Goal: Find specific page/section: Find specific page/section

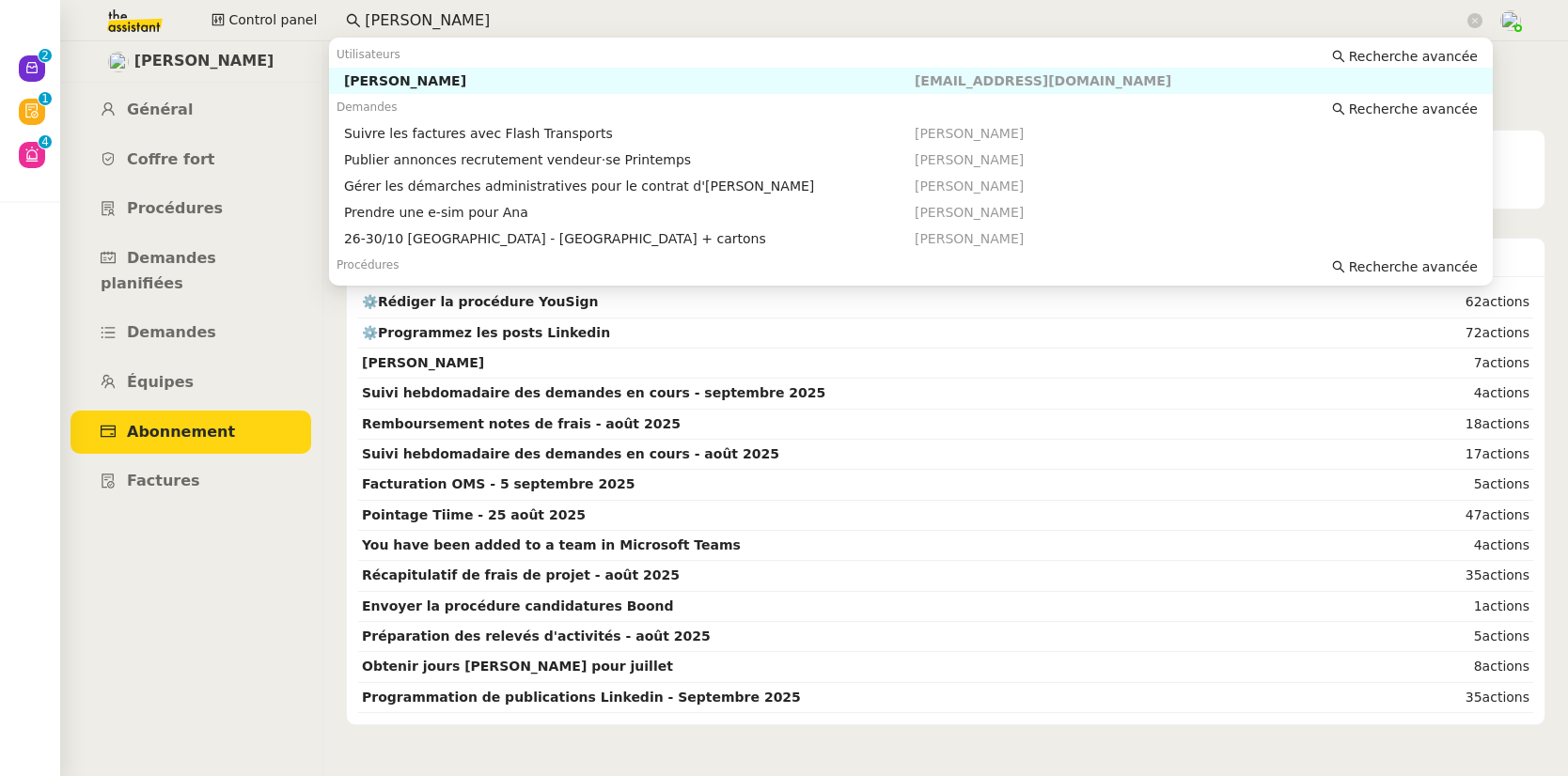
click at [370, 78] on div "[PERSON_NAME]" at bounding box center [629, 81] width 571 height 17
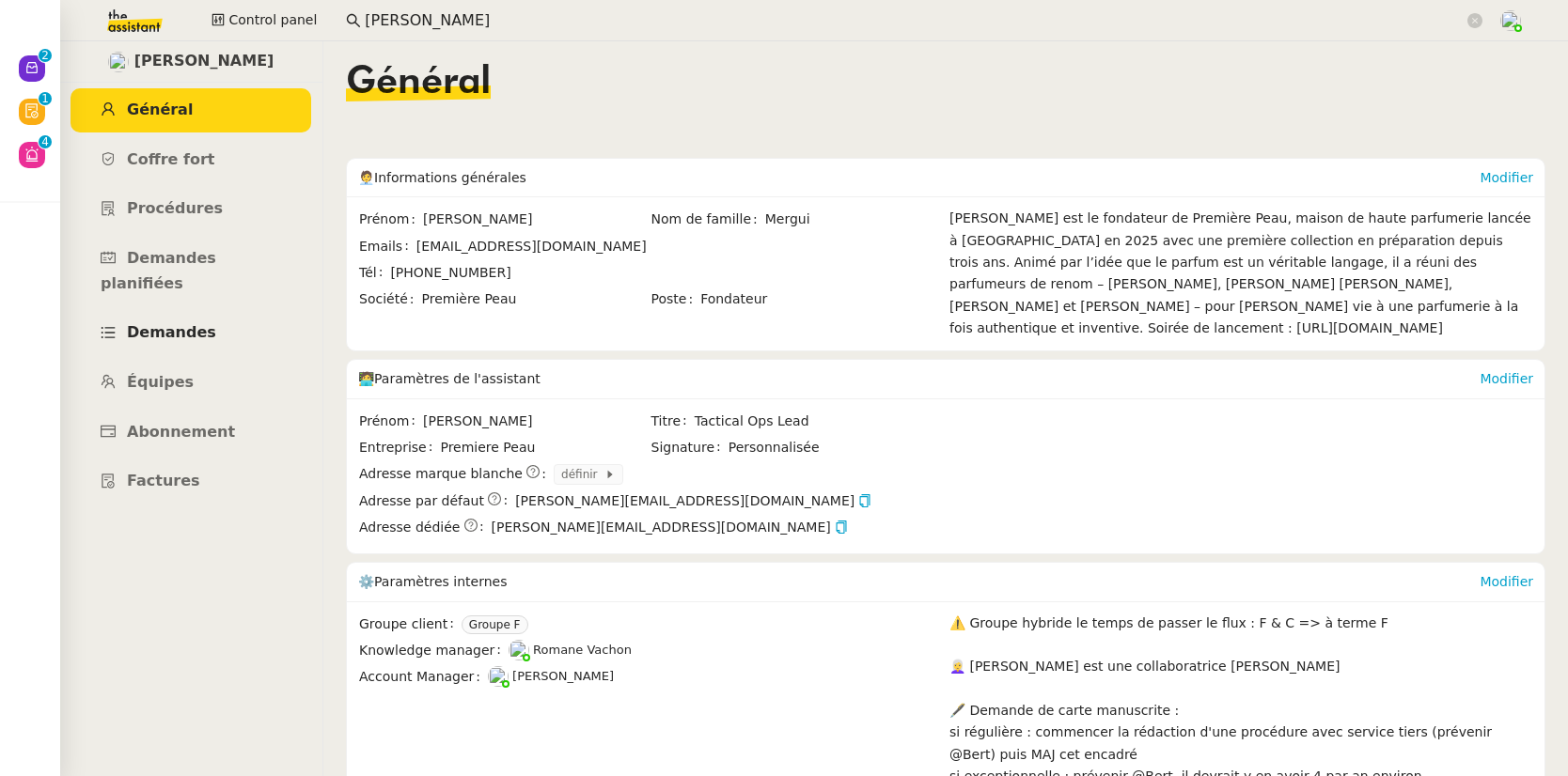
click at [177, 323] on span "Demandes" at bounding box center [171, 332] width 89 height 18
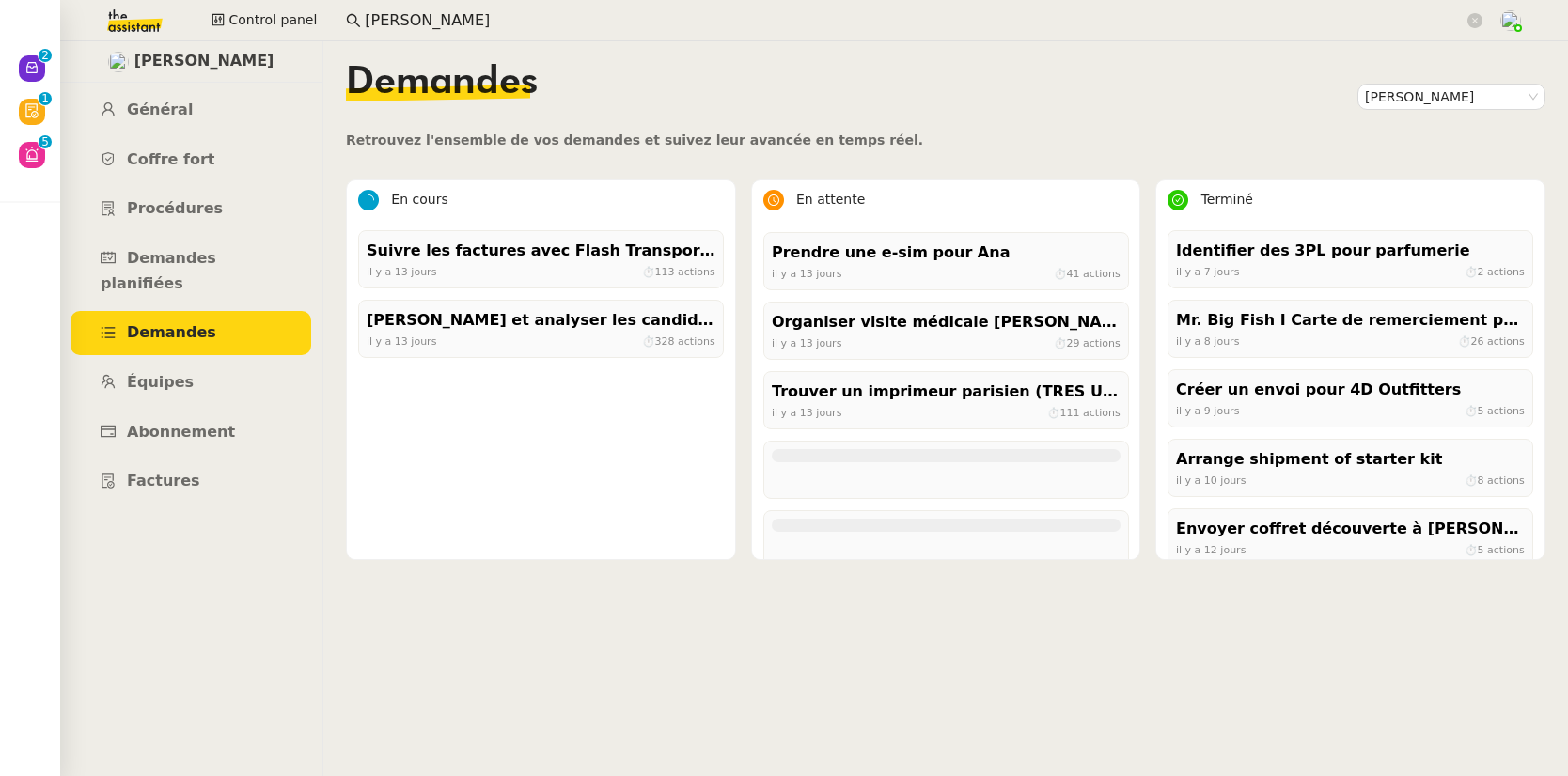
scroll to position [1688, 0]
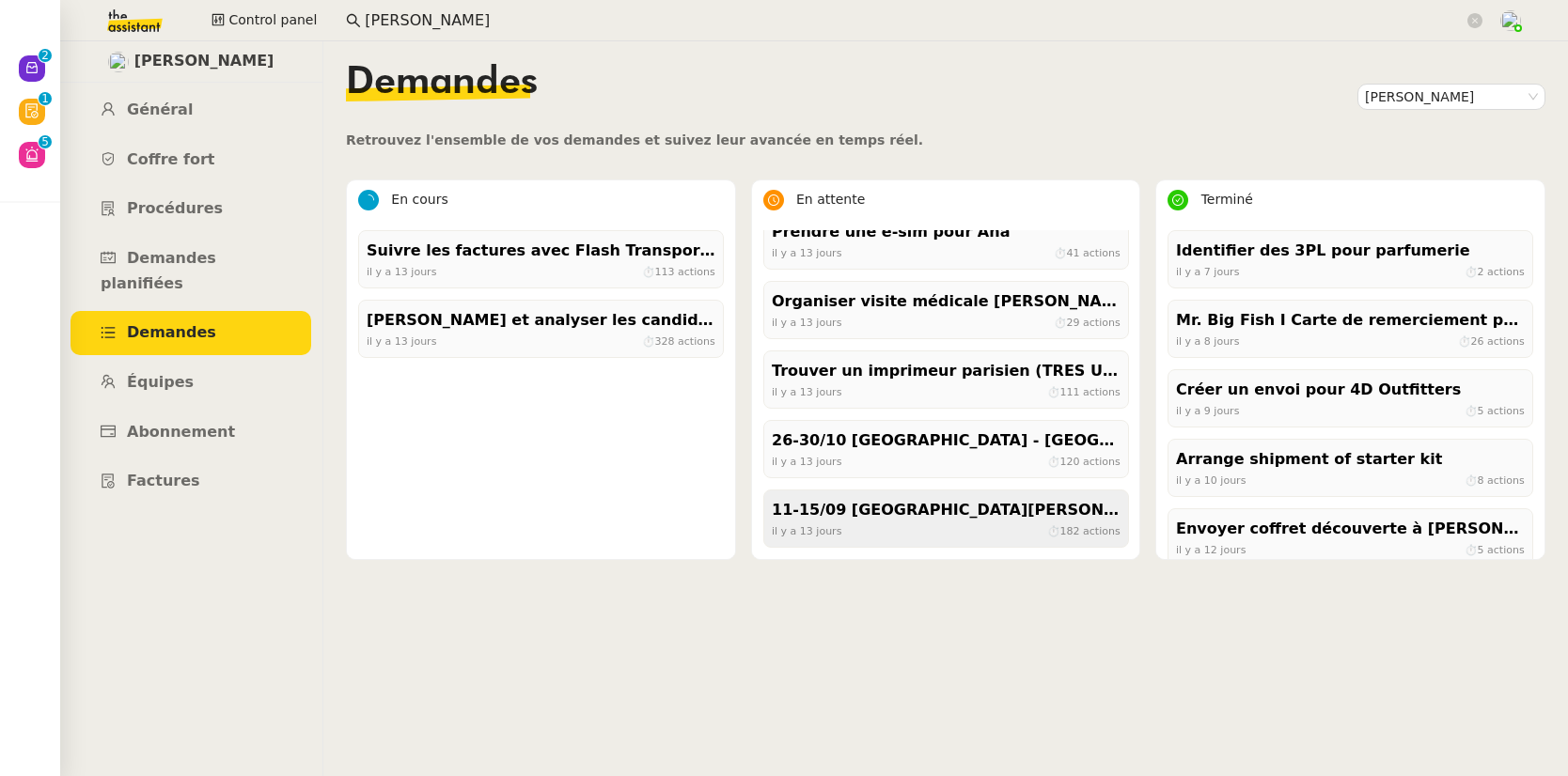
click at [931, 518] on div "11-15/09 Paris - Florence + cartons" at bounding box center [946, 510] width 348 height 26
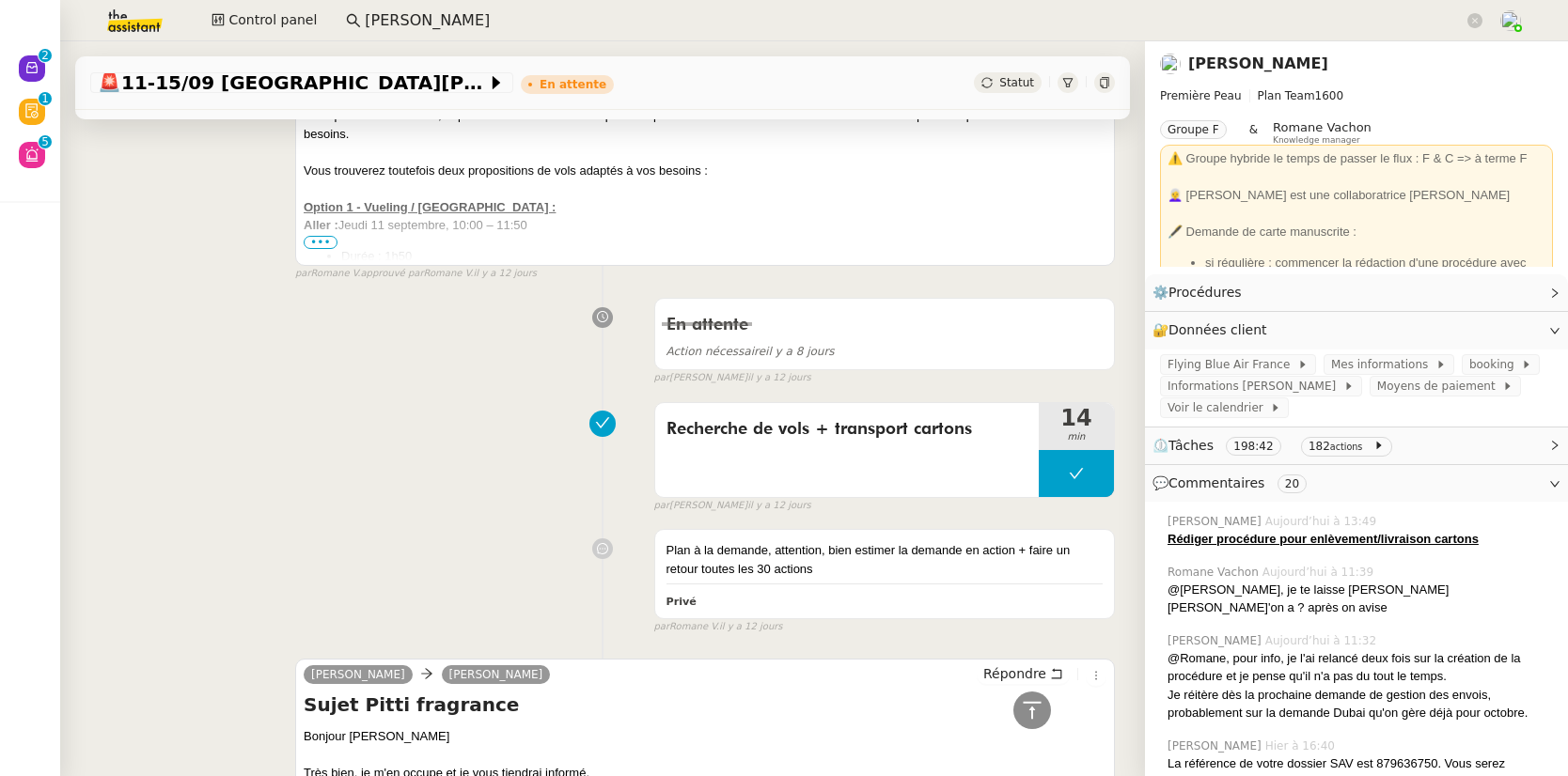
scroll to position [26691, 0]
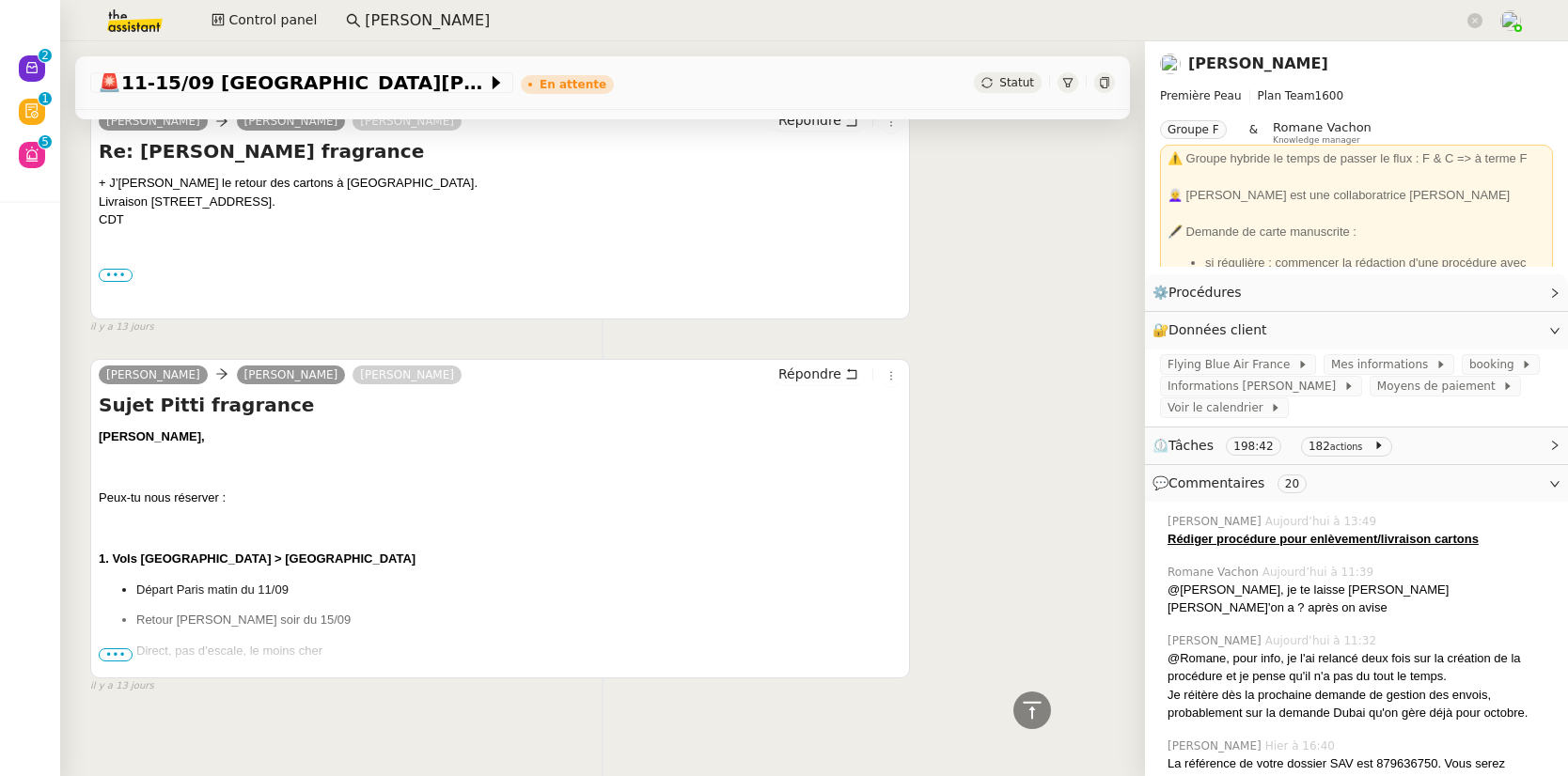
click at [109, 643] on div "Camille, Peux-tu nous réserver : 1. Vols Paris > Florence Départ Paris matin du…" at bounding box center [500, 635] width 803 height 415
click at [109, 649] on span "•••" at bounding box center [115, 655] width 34 height 13
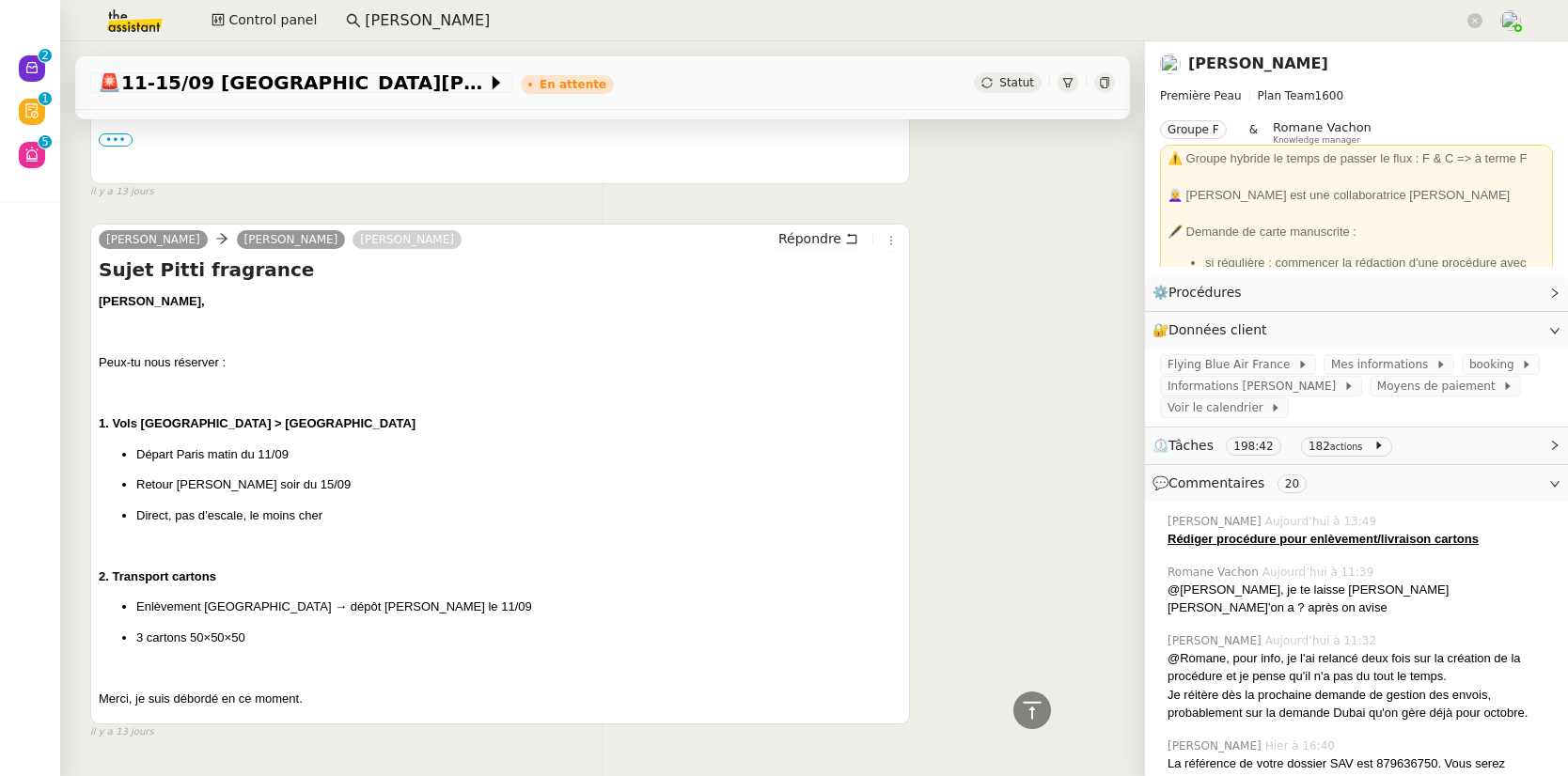
scroll to position [26872, 0]
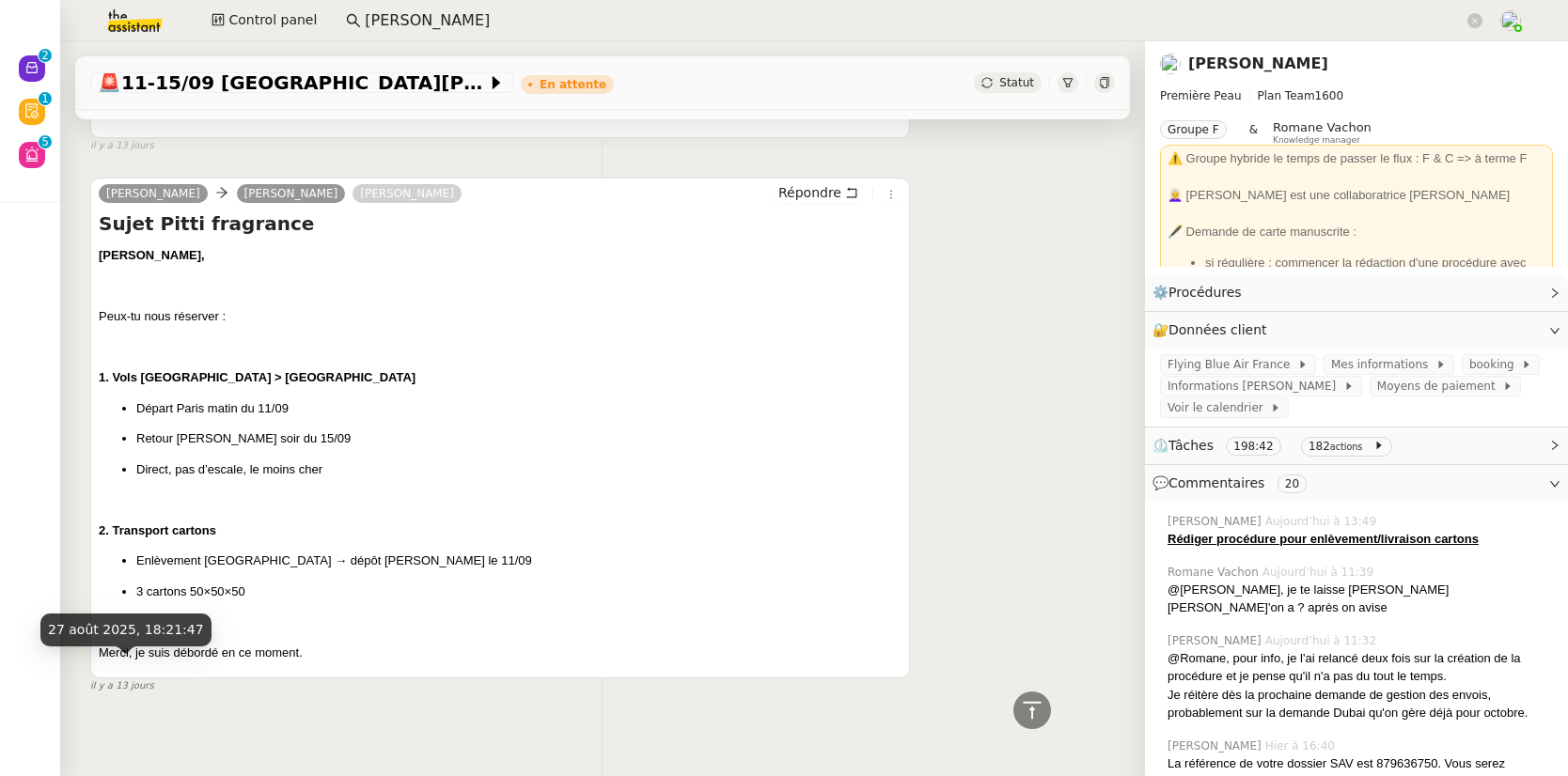
click at [141, 678] on span "il y a 13 jours" at bounding box center [122, 686] width 64 height 16
click at [1198, 63] on link "Pierre Mergui" at bounding box center [1258, 63] width 140 height 18
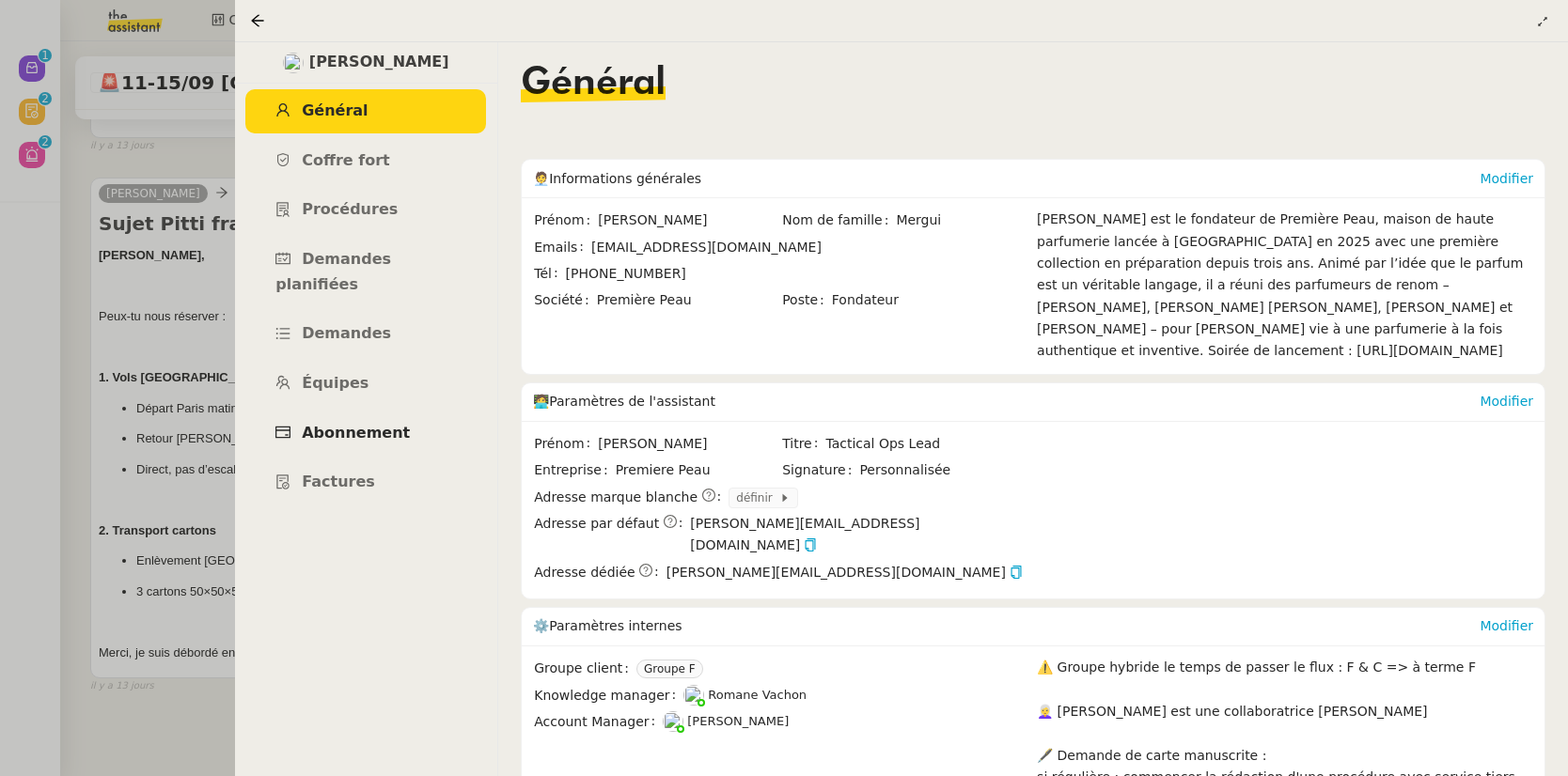
click at [357, 424] on span "Abonnement" at bounding box center [355, 432] width 108 height 18
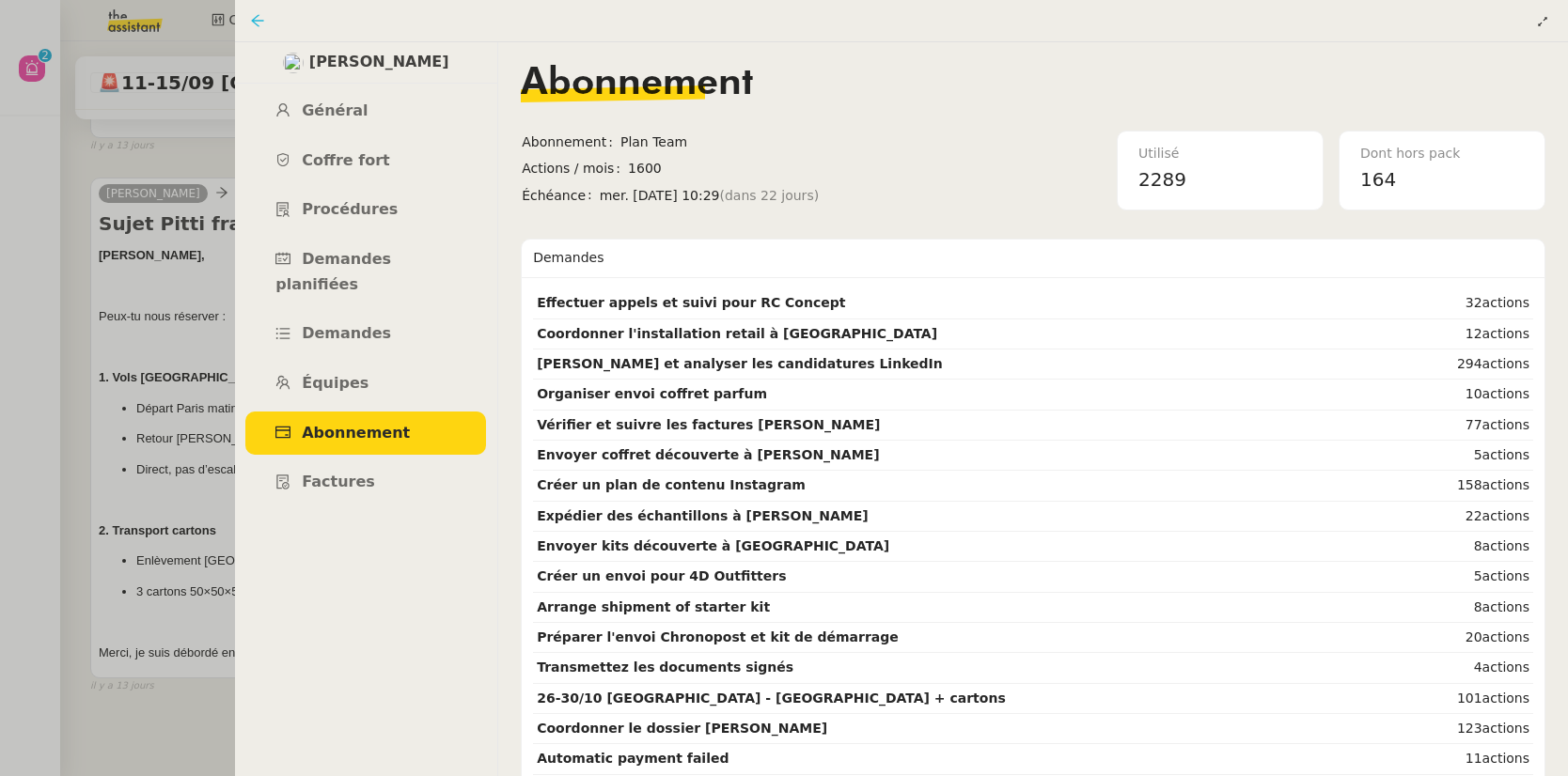
click at [258, 21] on icon at bounding box center [258, 20] width 12 height 12
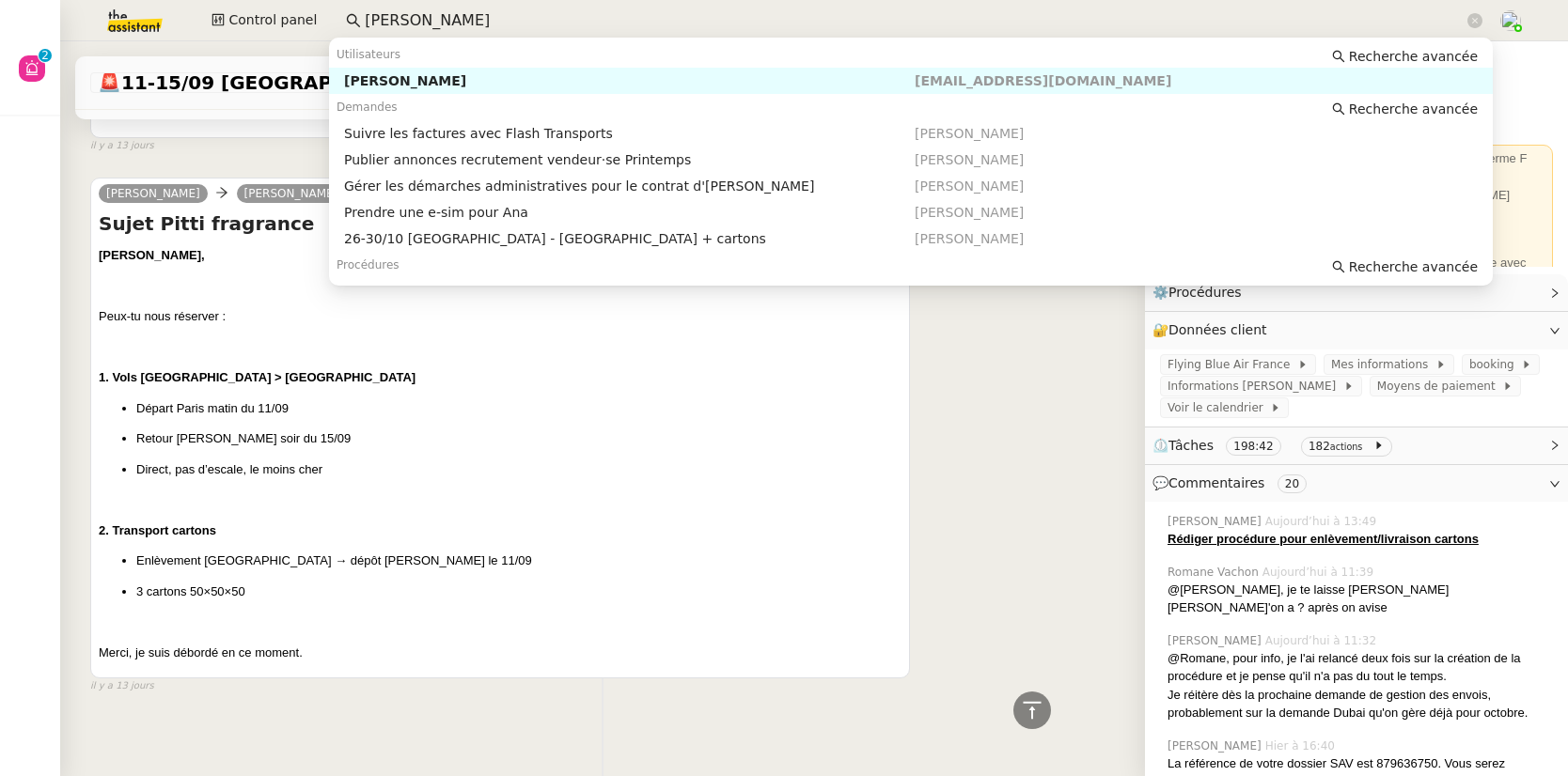
click at [354, 19] on nz-input-group "pierre mer" at bounding box center [914, 20] width 1157 height 28
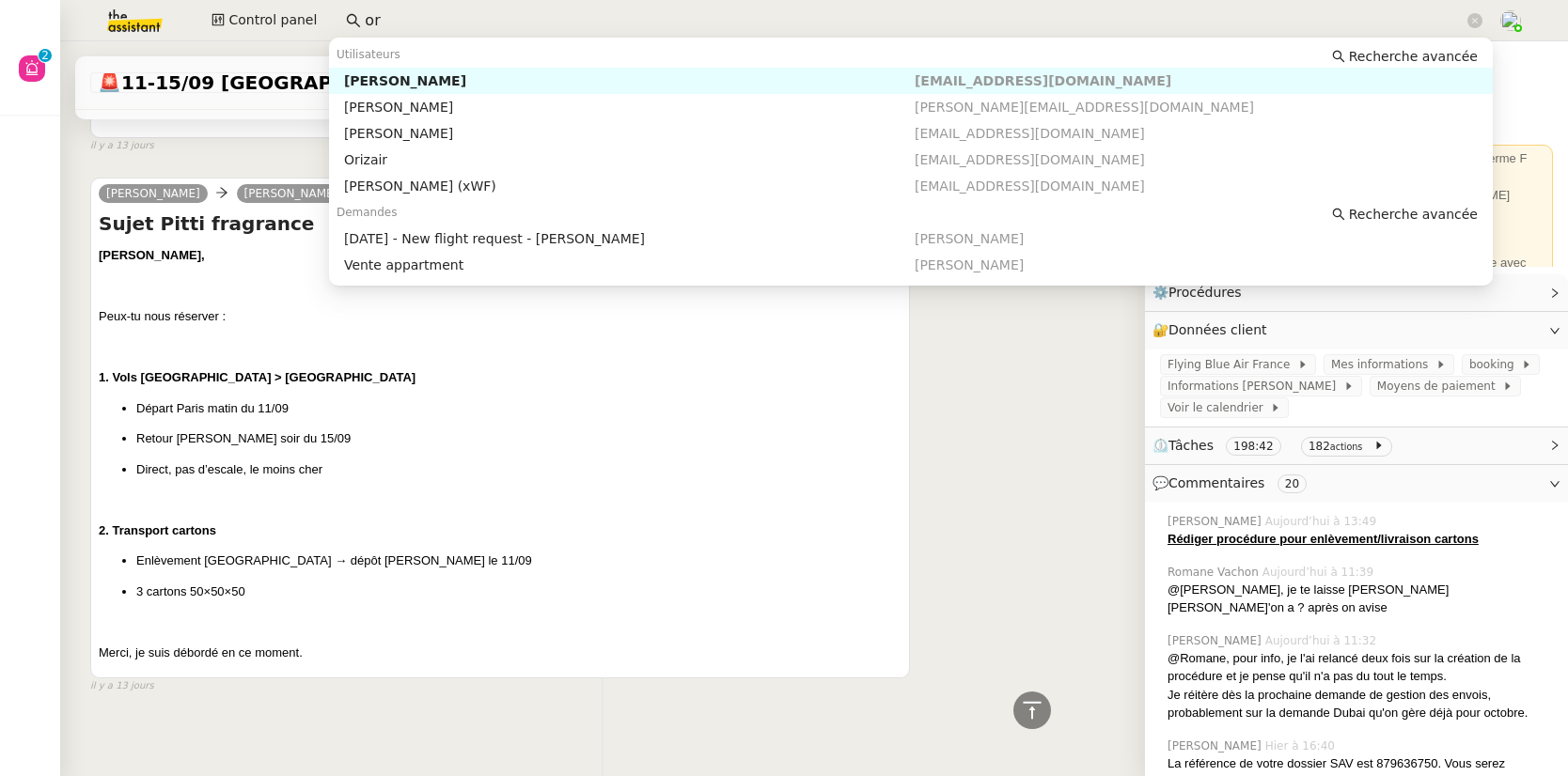
type input "o"
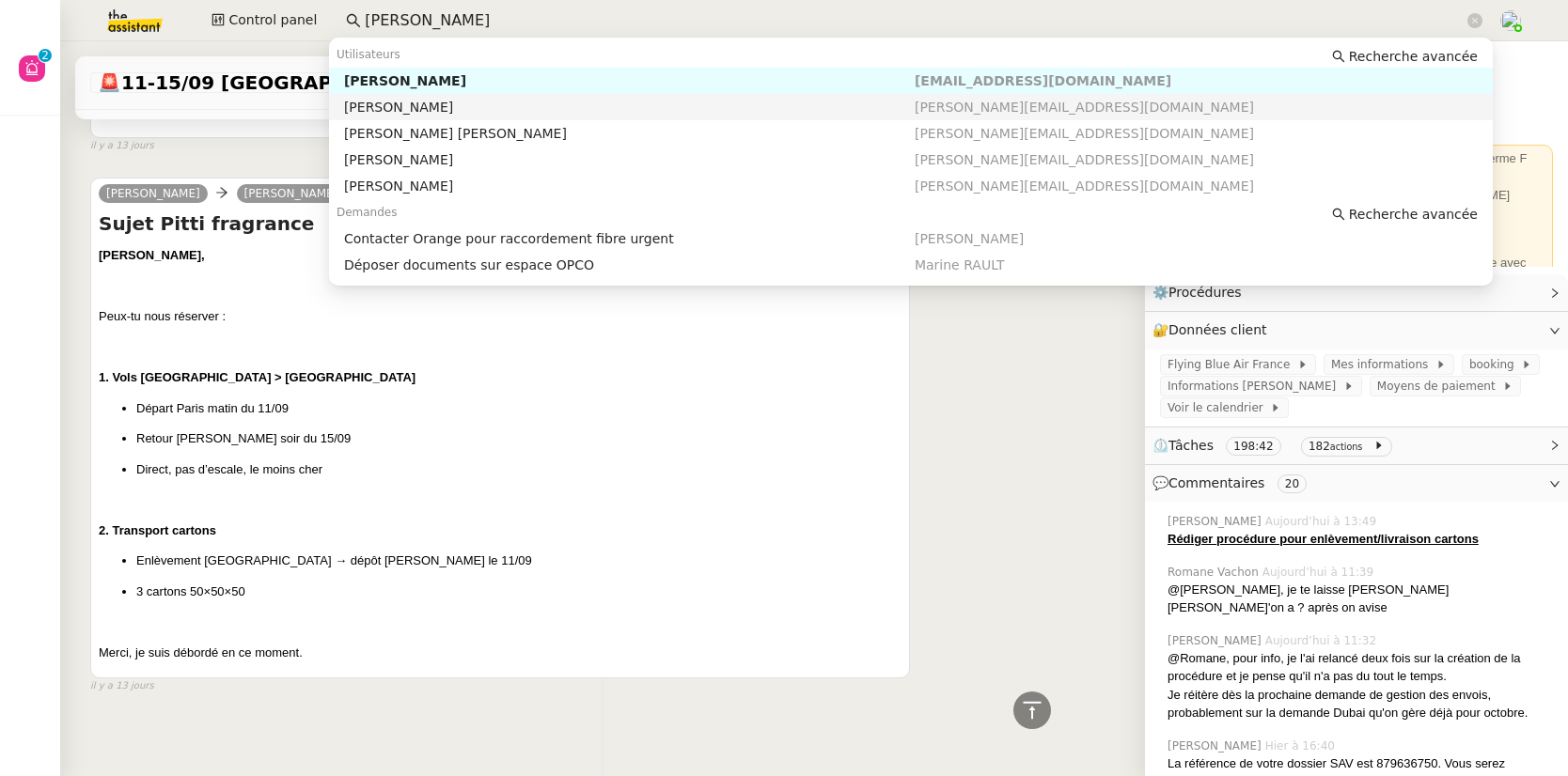
click at [432, 94] on nz-auto-option "Maria-Daniele Killy maria@orizair.com" at bounding box center [911, 106] width 1164 height 26
type input "maria"
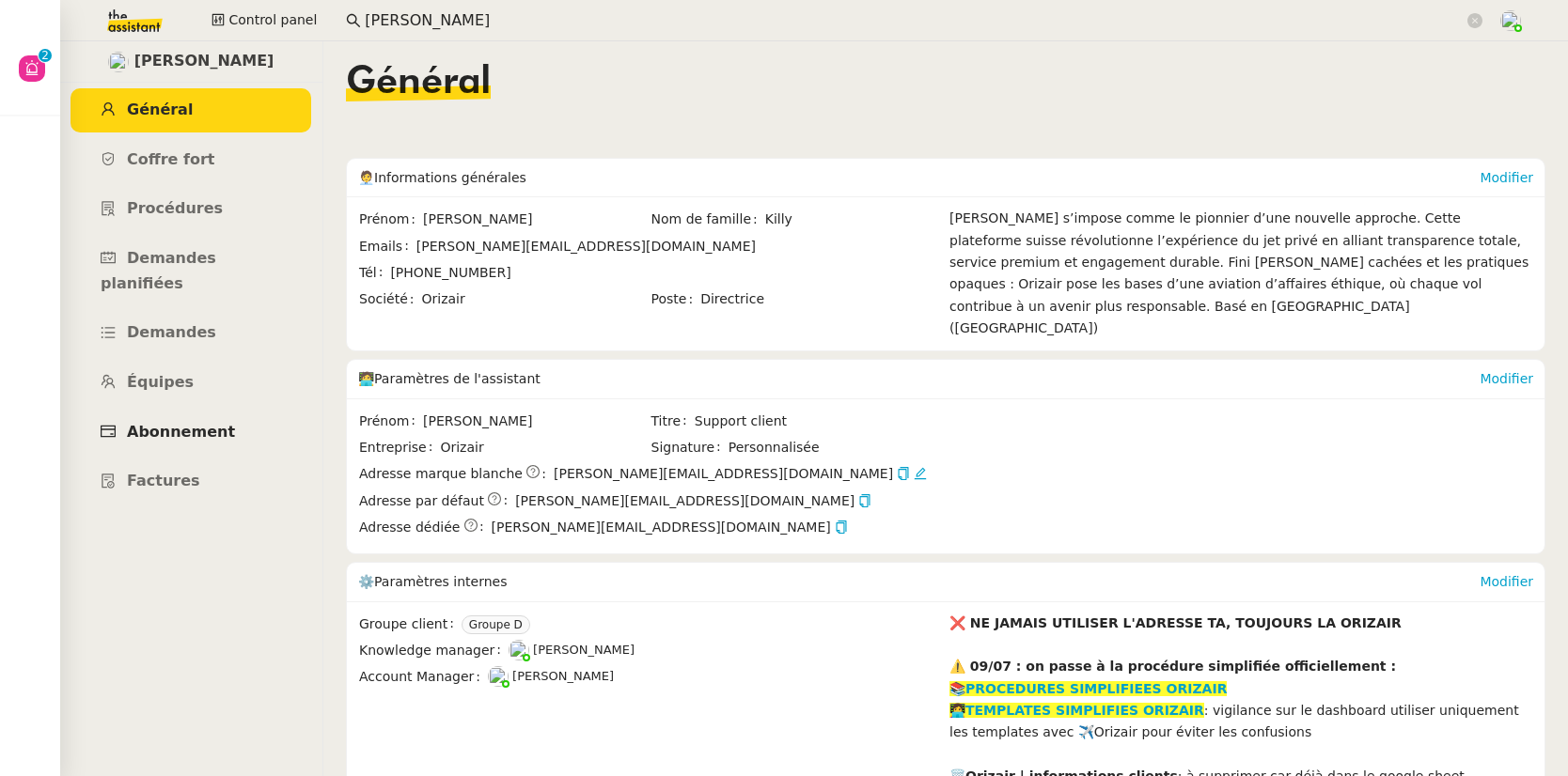
click at [192, 423] on span "Abonnement" at bounding box center [181, 432] width 108 height 18
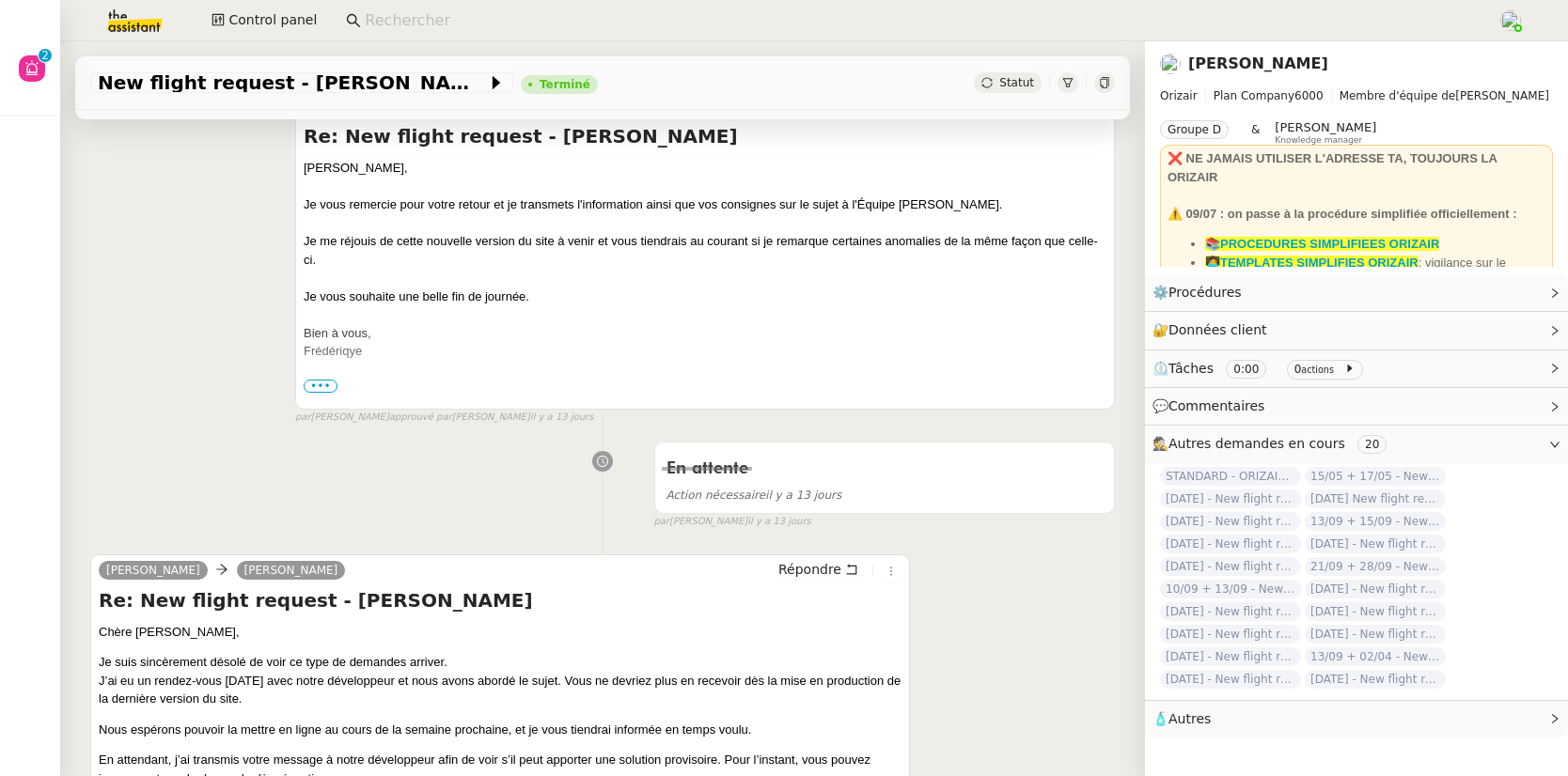
scroll to position [677, 0]
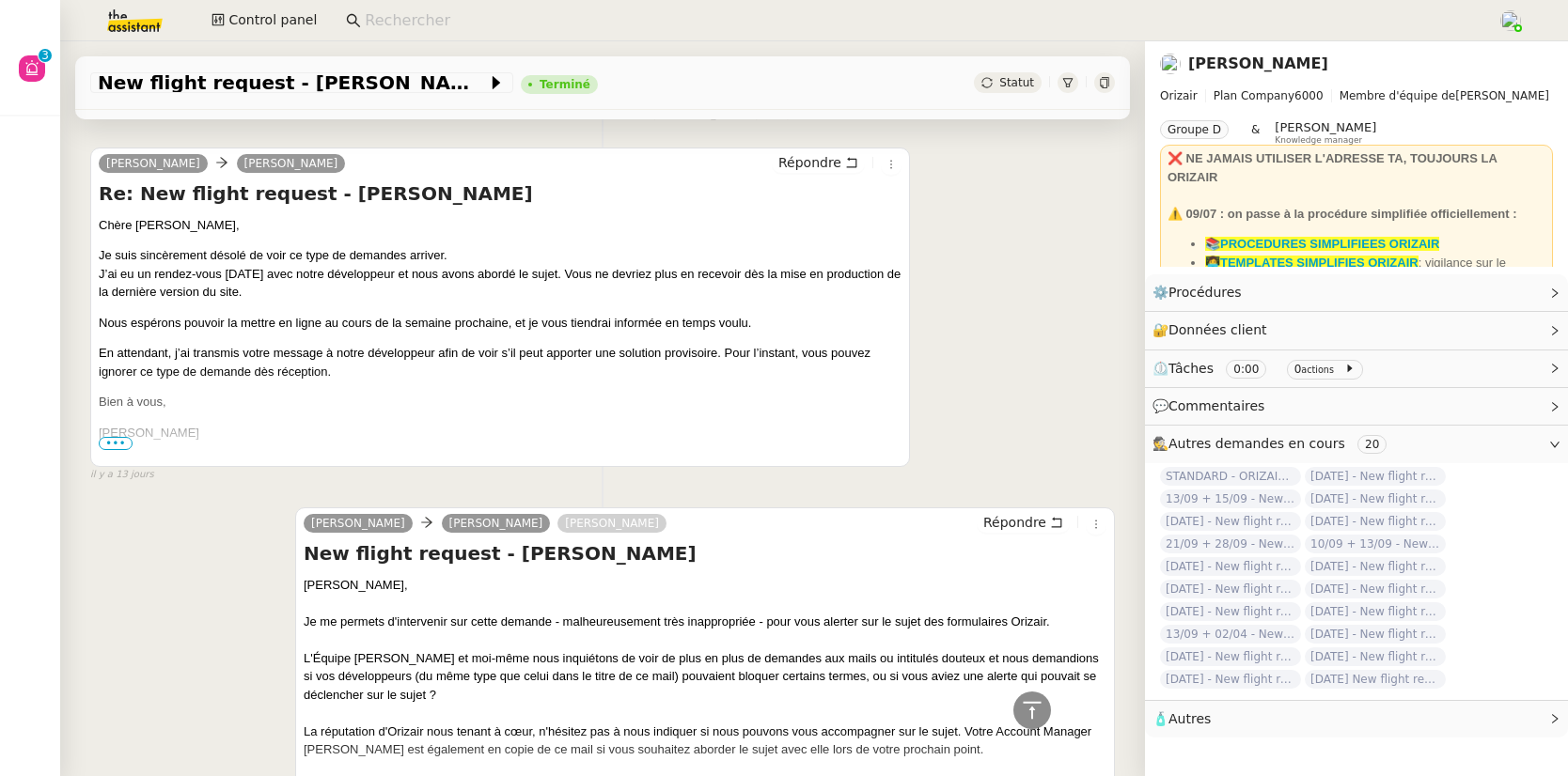
click at [380, 30] on input at bounding box center [922, 21] width 1114 height 26
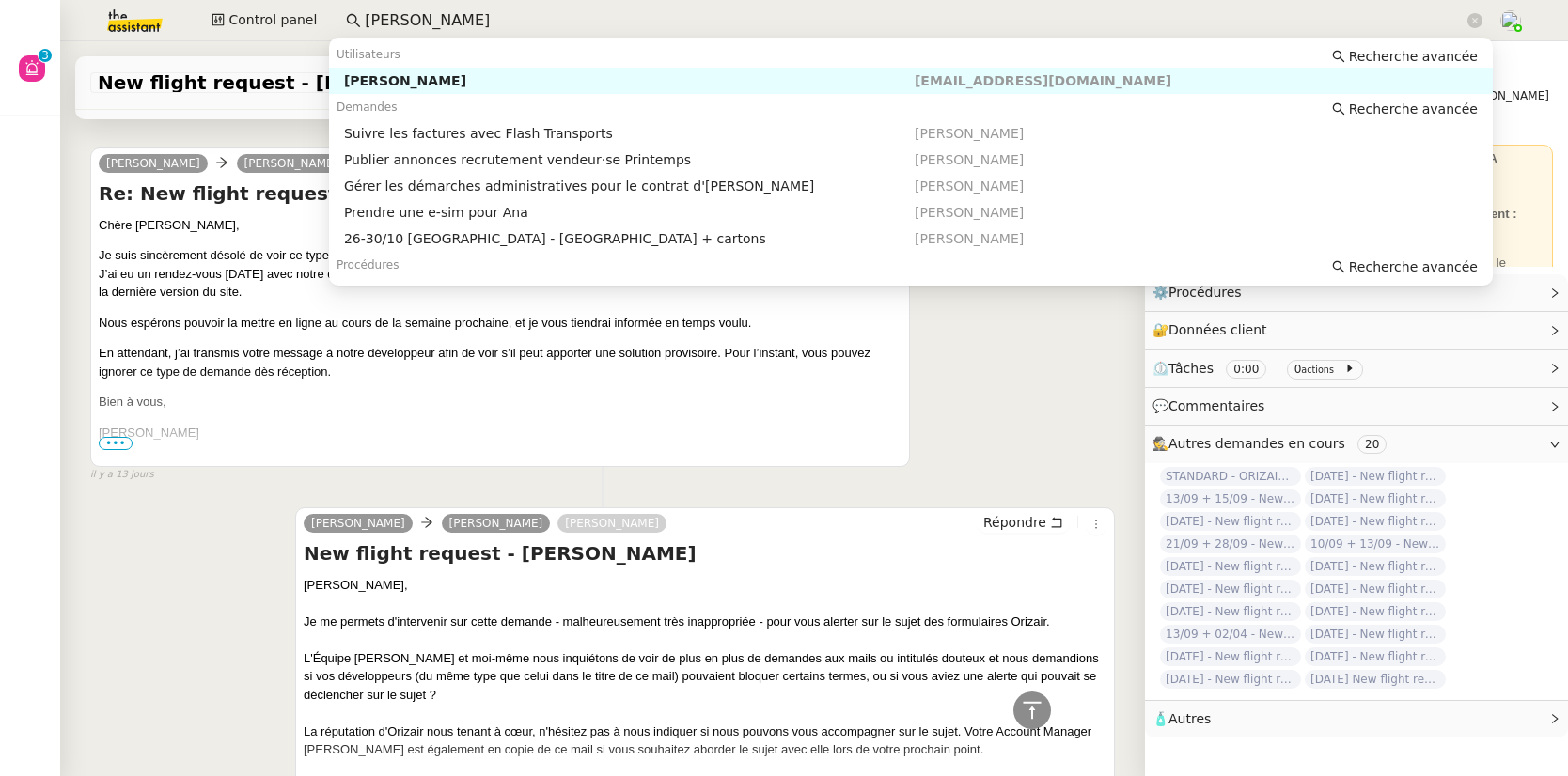
click at [374, 81] on div "[PERSON_NAME]" at bounding box center [629, 81] width 571 height 17
type input "pierre mergui"
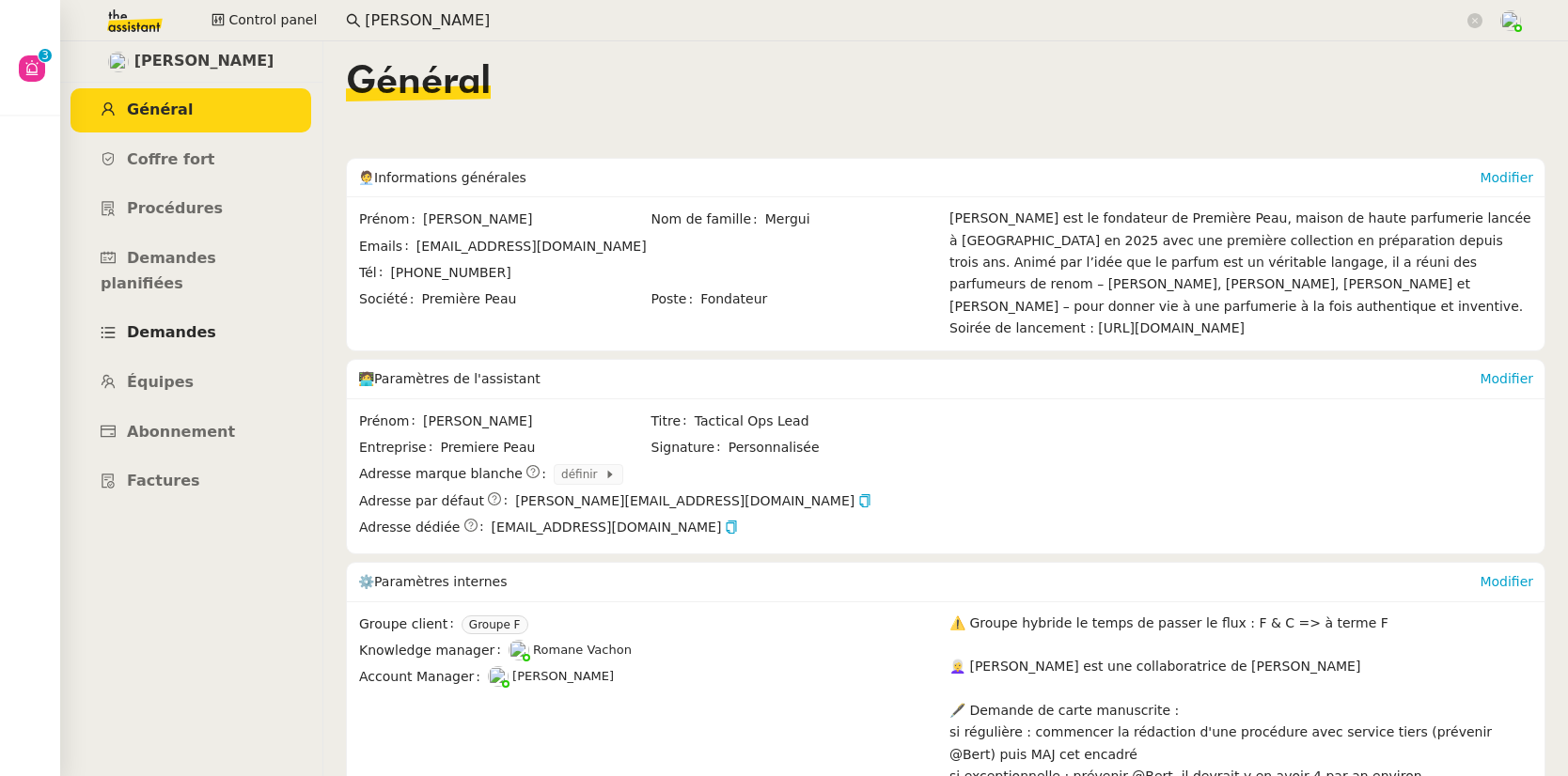
click at [186, 323] on span "Demandes" at bounding box center [171, 332] width 89 height 18
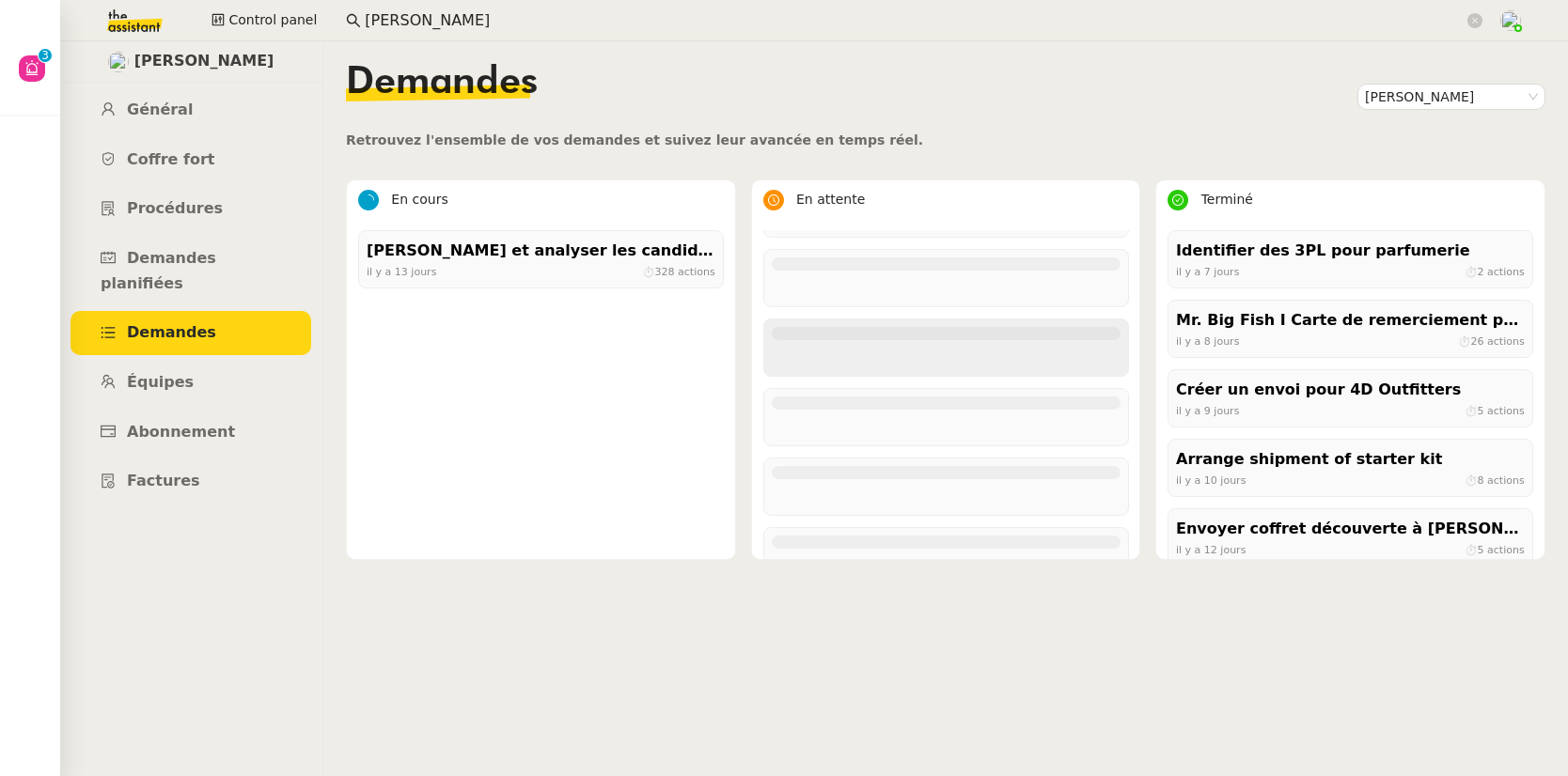
scroll to position [1757, 0]
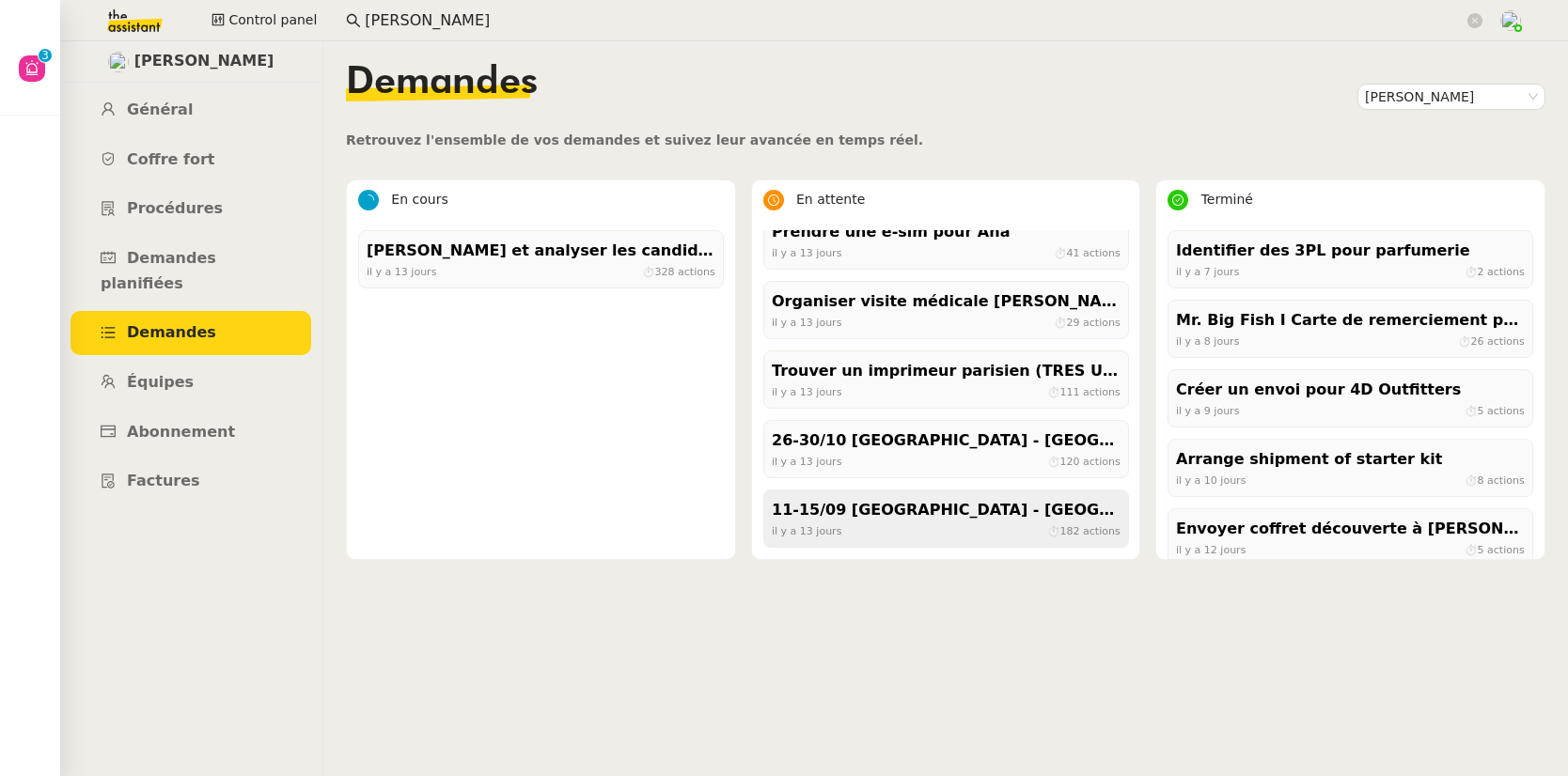
click at [968, 516] on div "11-15/09 Paris - Florence + cartons" at bounding box center [946, 510] width 348 height 26
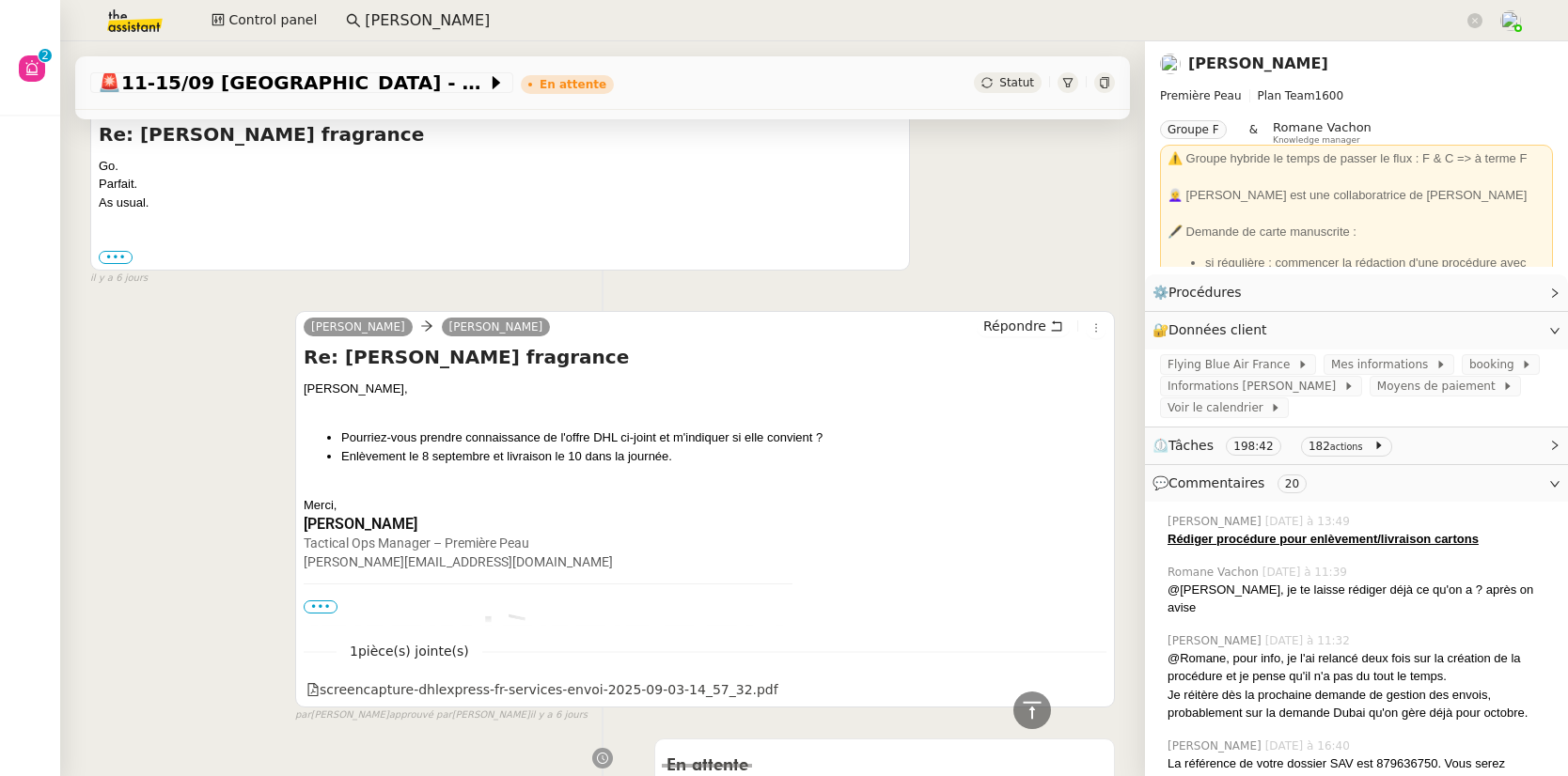
scroll to position [14517, 0]
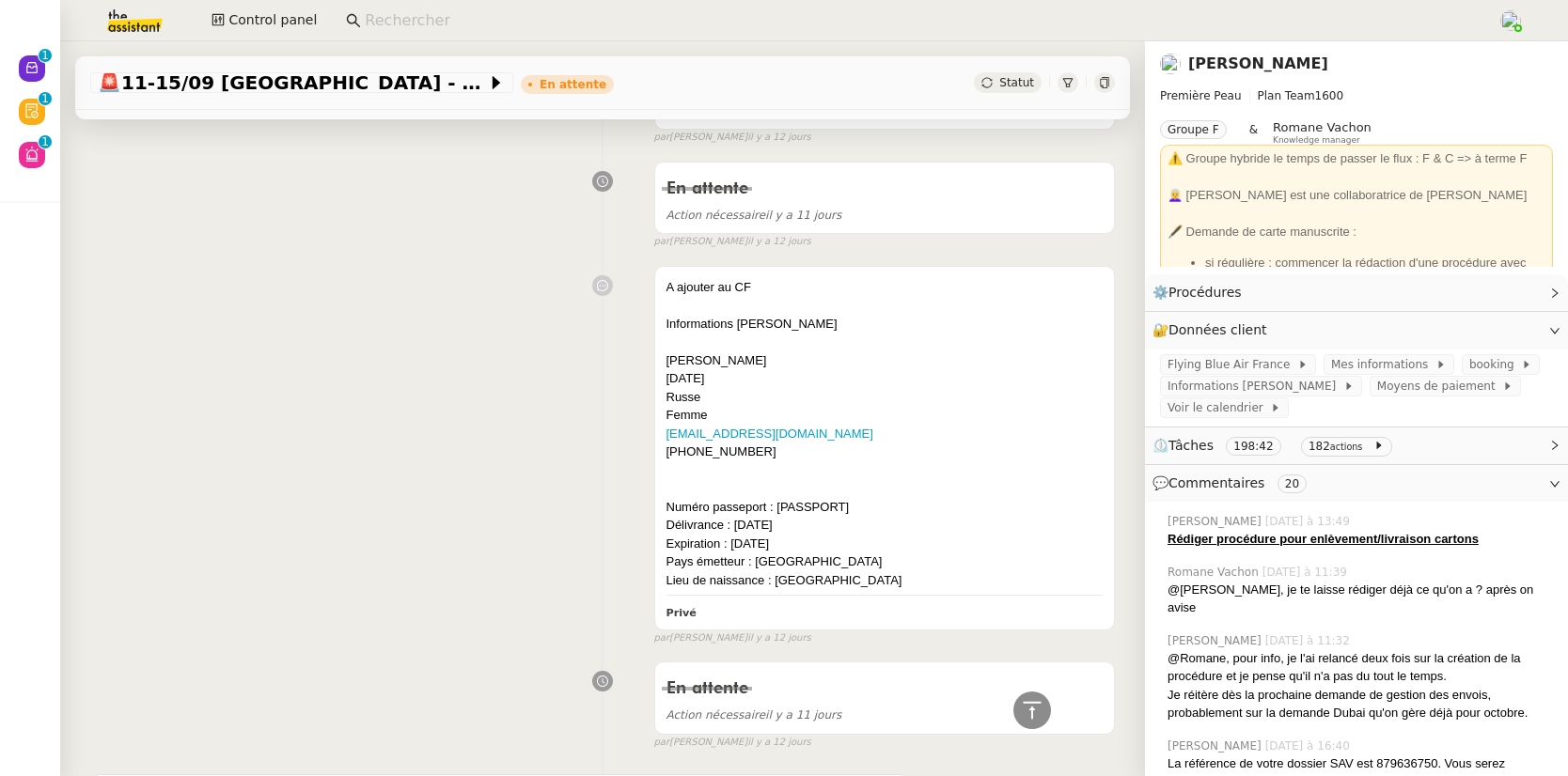
scroll to position [26691, 0]
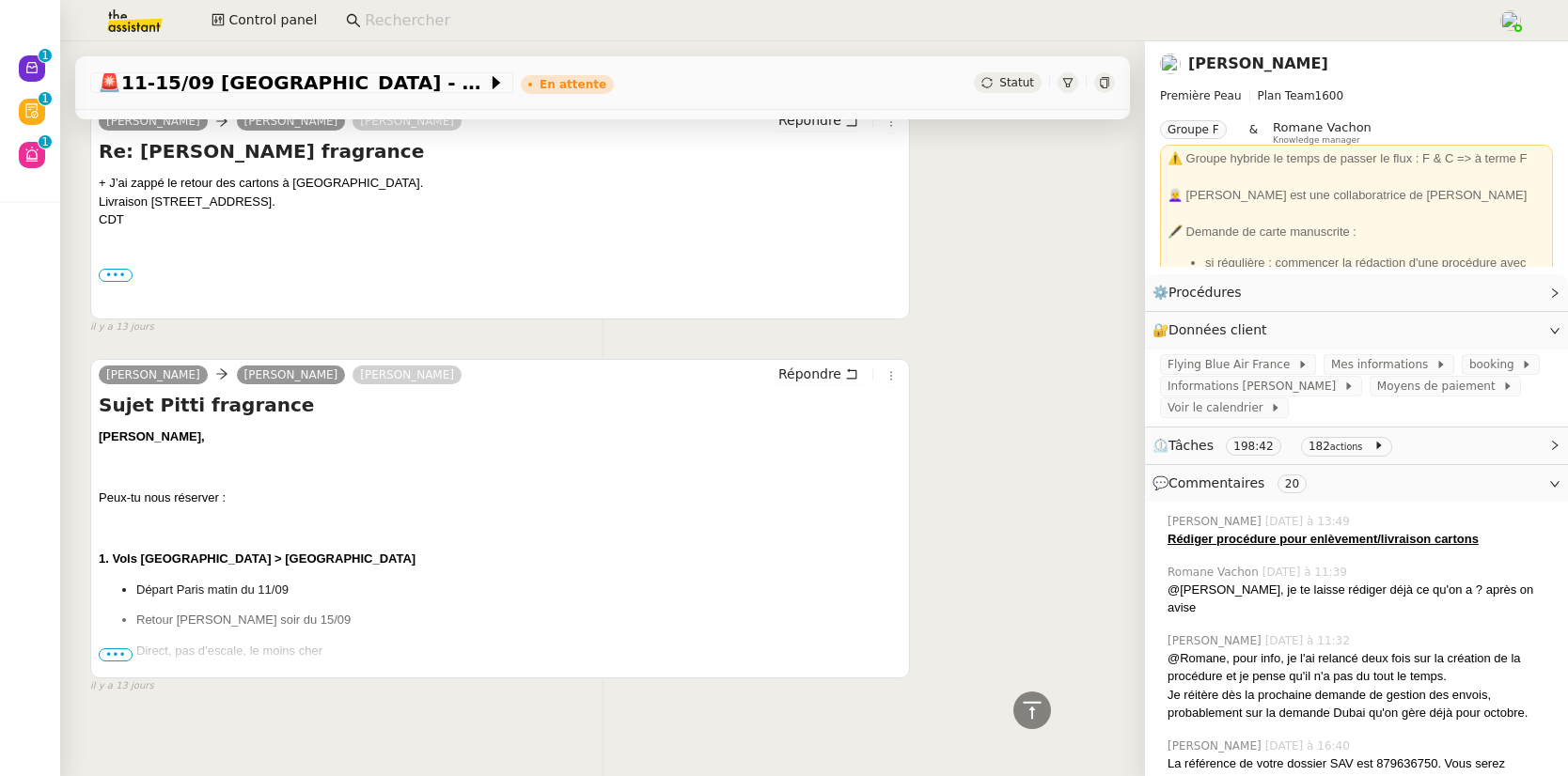
click at [102, 649] on span "•••" at bounding box center [115, 655] width 34 height 13
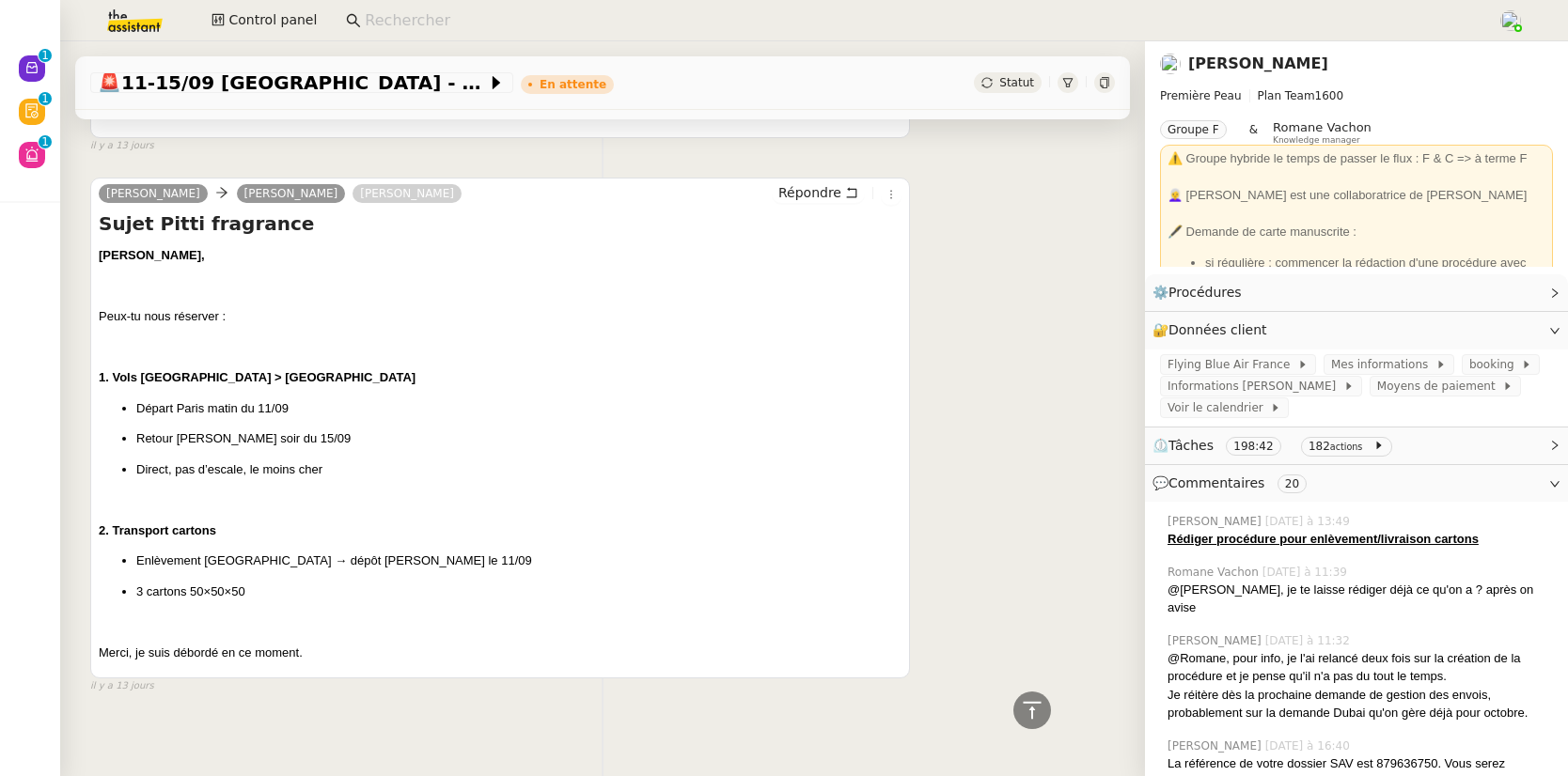
scroll to position [26868, 0]
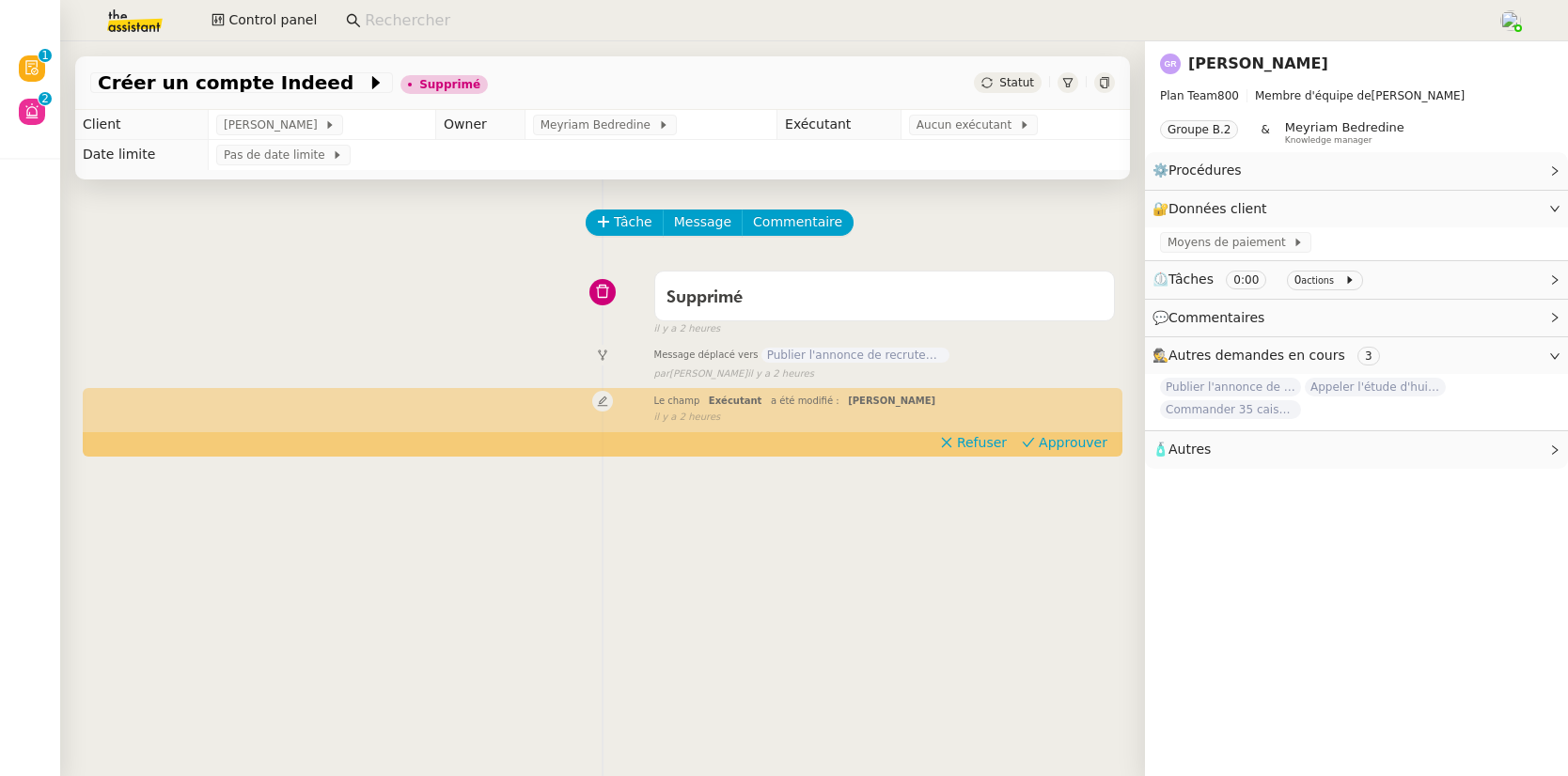
click at [484, 18] on input at bounding box center [922, 21] width 1114 height 26
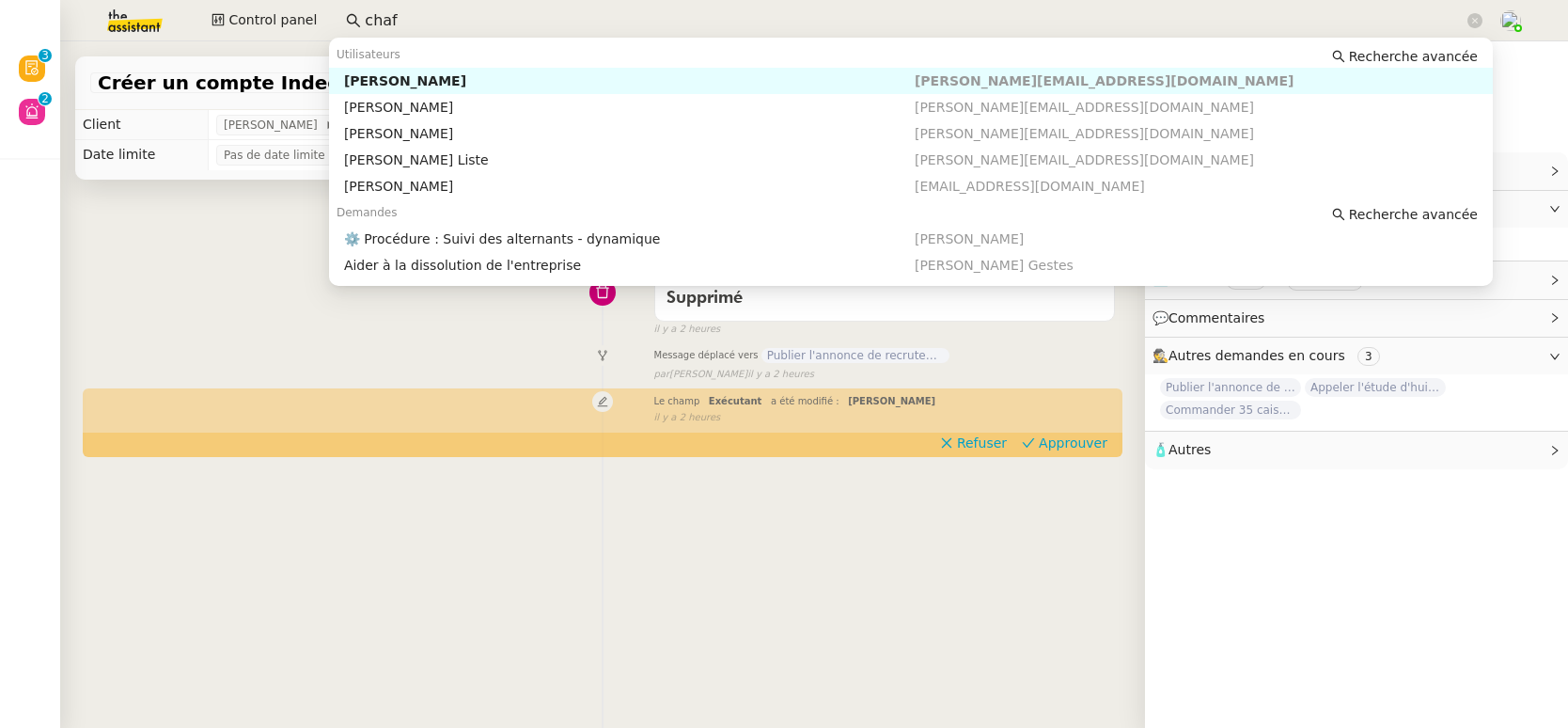
click at [415, 80] on div "[PERSON_NAME]" at bounding box center [629, 81] width 571 height 17
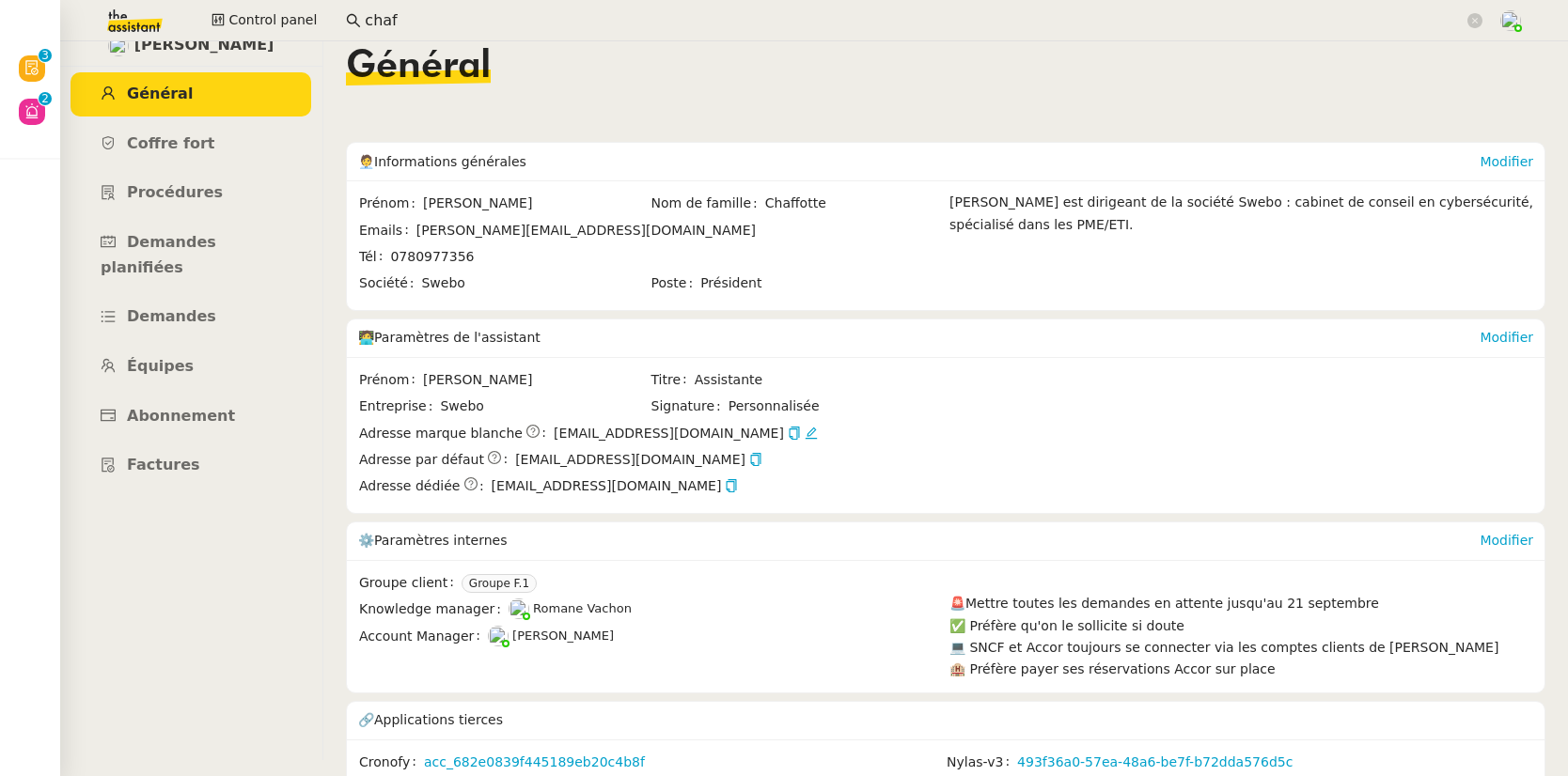
scroll to position [67, 0]
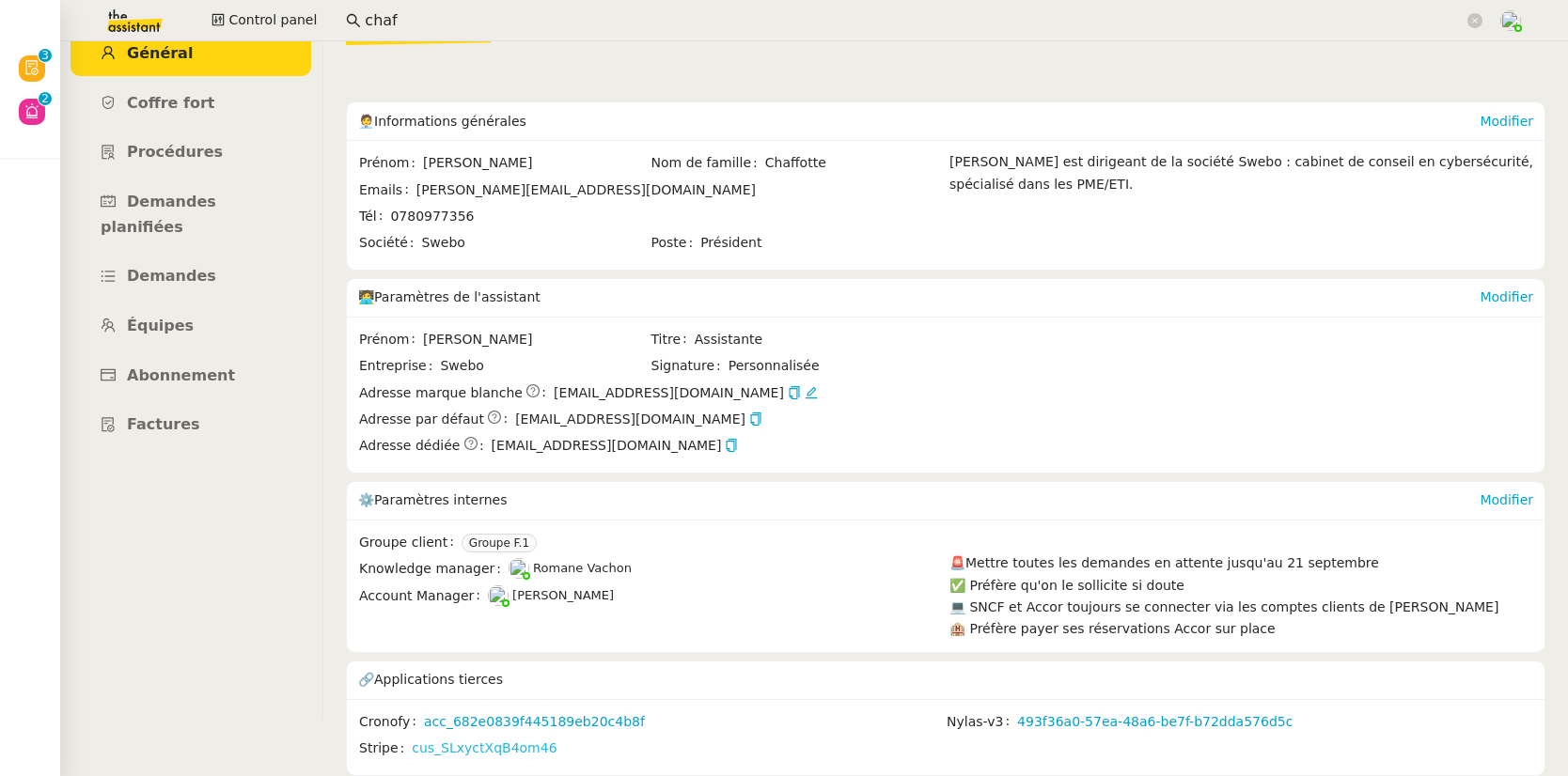
click at [444, 740] on link "cus_SLxyctXqB4om46" at bounding box center [483, 748] width 145 height 22
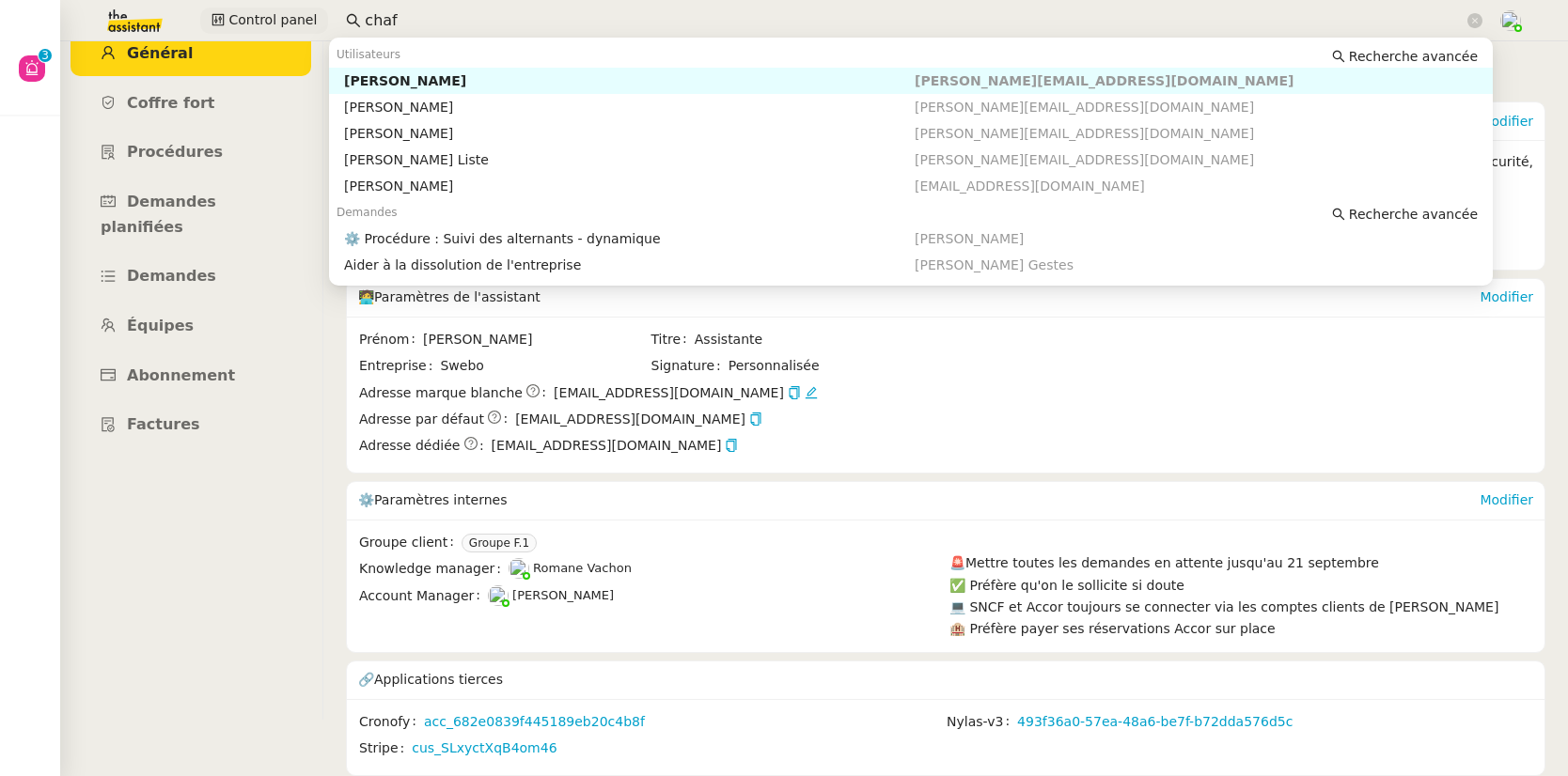
drag, startPoint x: 415, startPoint y: 11, endPoint x: 300, endPoint y: 9, distance: 115.0
click at [300, 9] on div "Control panel chaf" at bounding box center [784, 20] width 1474 height 41
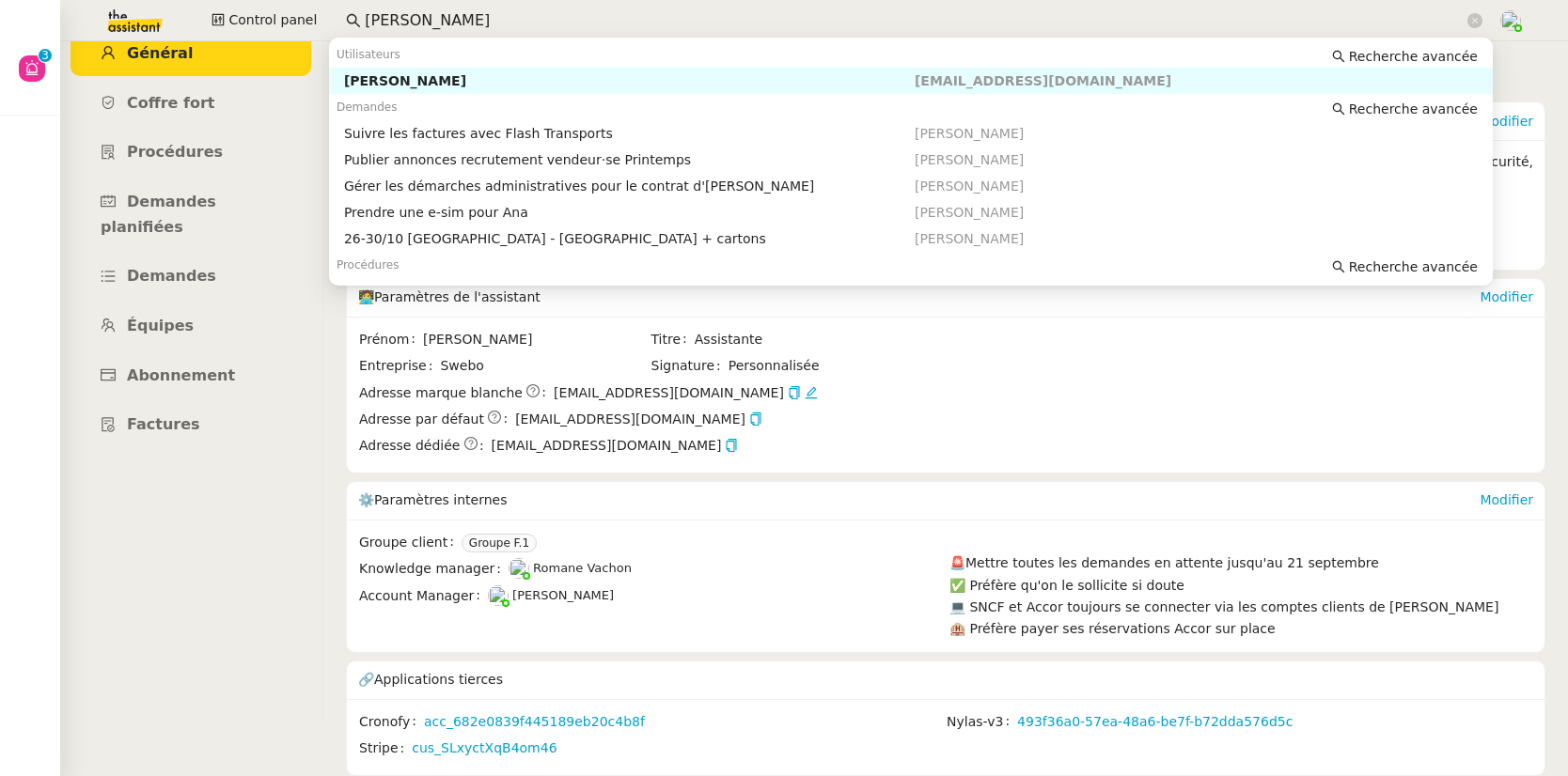
click at [356, 76] on div "[PERSON_NAME]" at bounding box center [629, 81] width 571 height 17
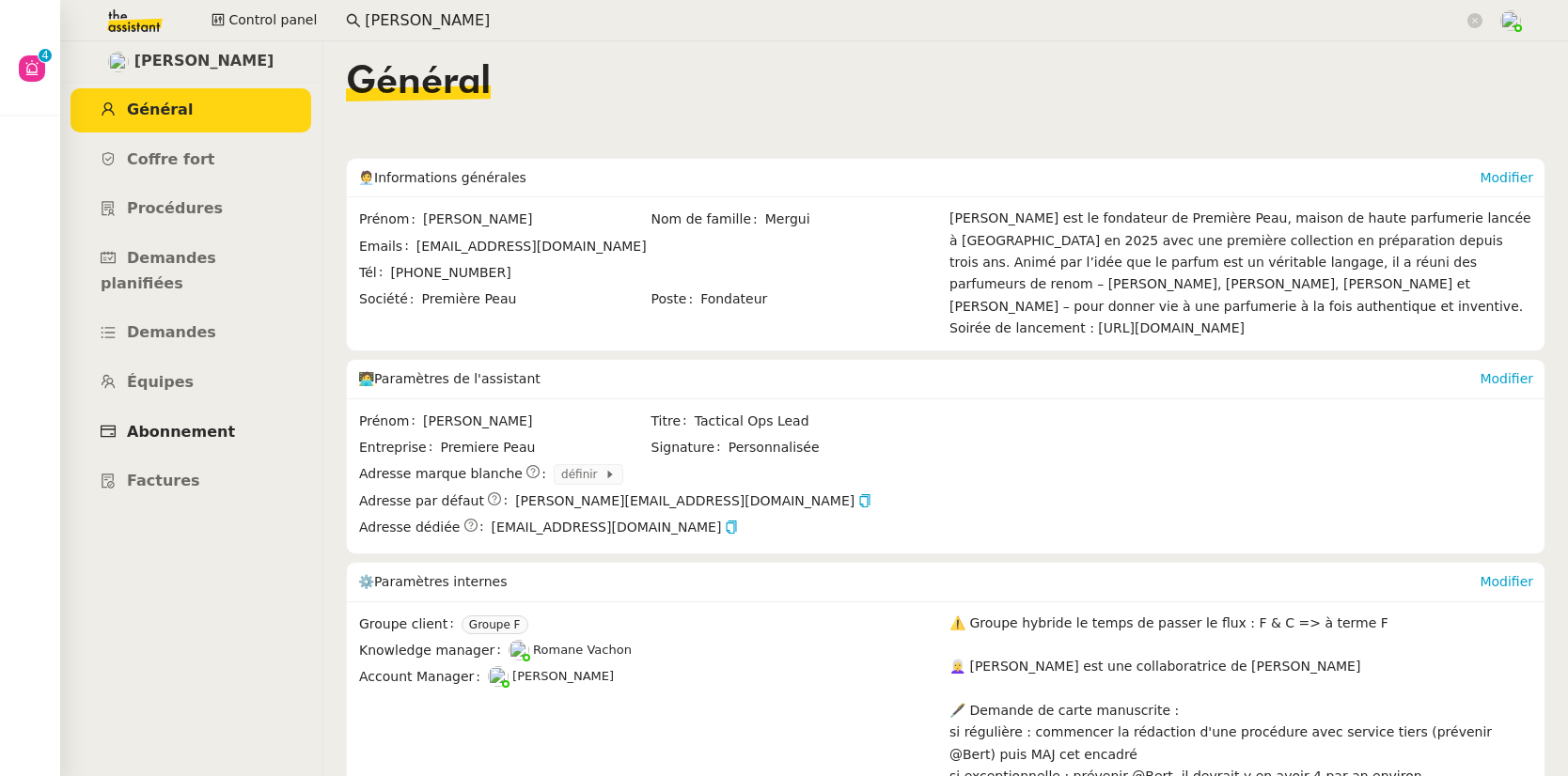
click at [200, 423] on span "Abonnement" at bounding box center [181, 432] width 108 height 18
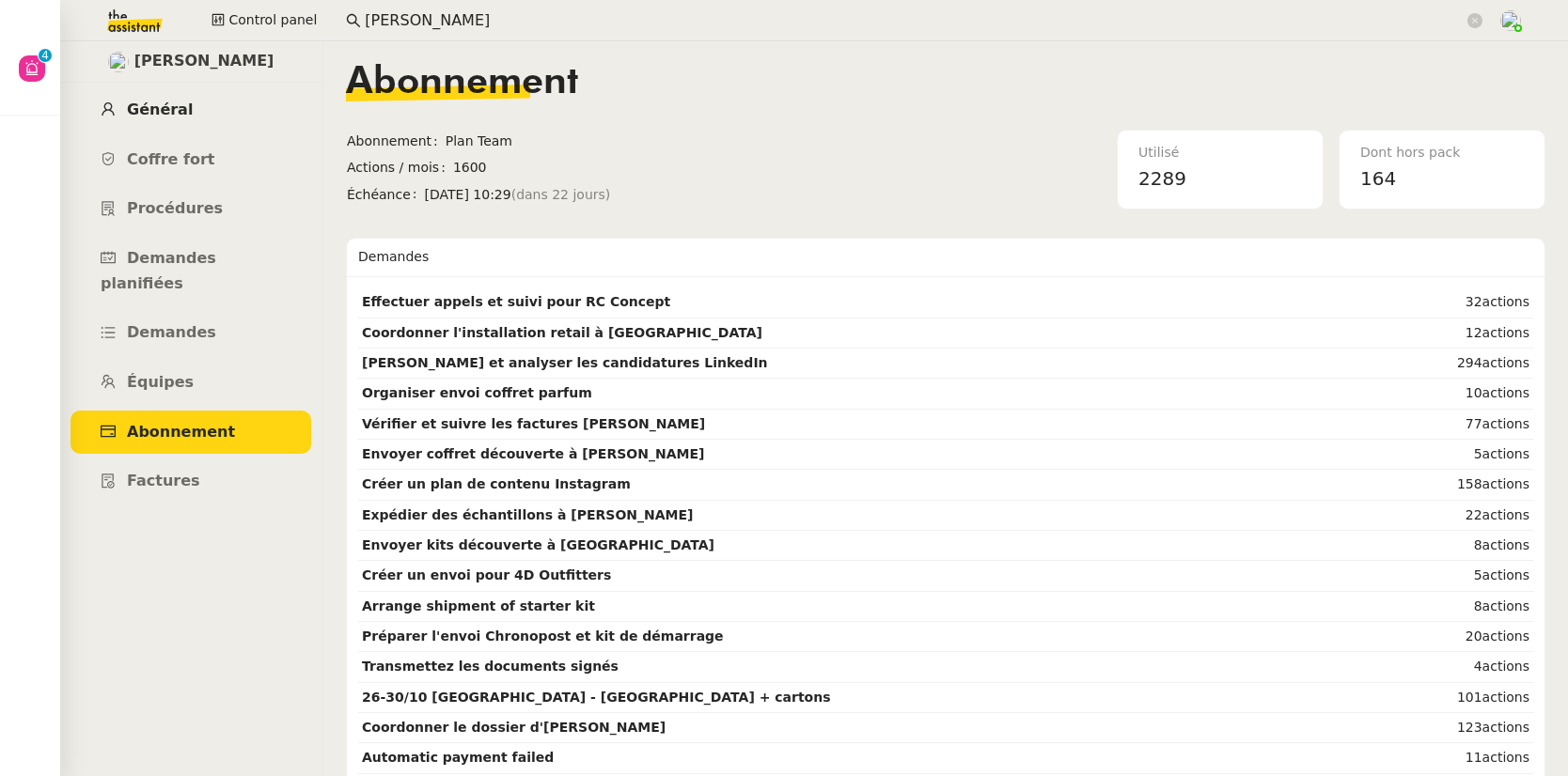
click at [177, 101] on span "Général" at bounding box center [160, 109] width 66 height 18
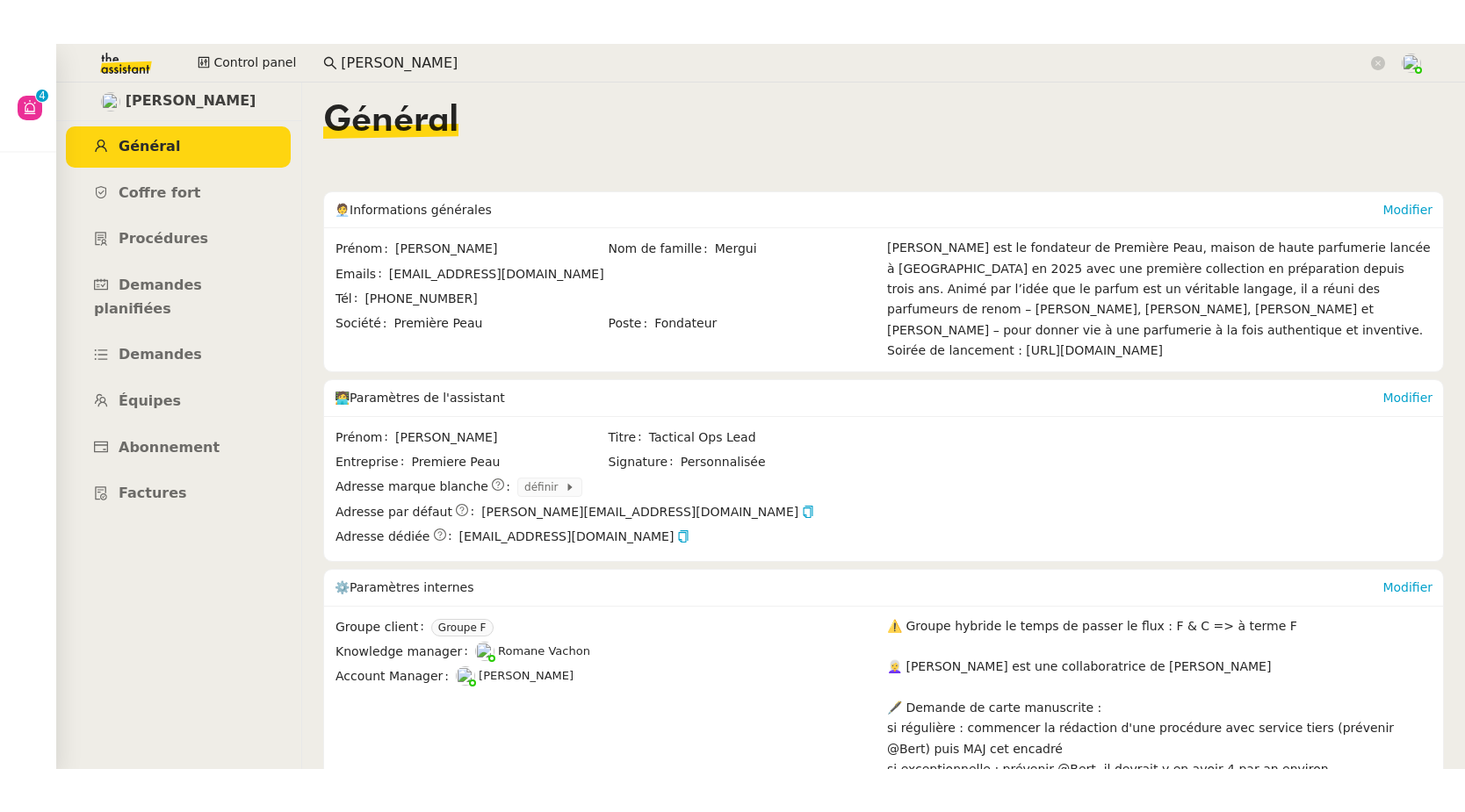
scroll to position [217, 0]
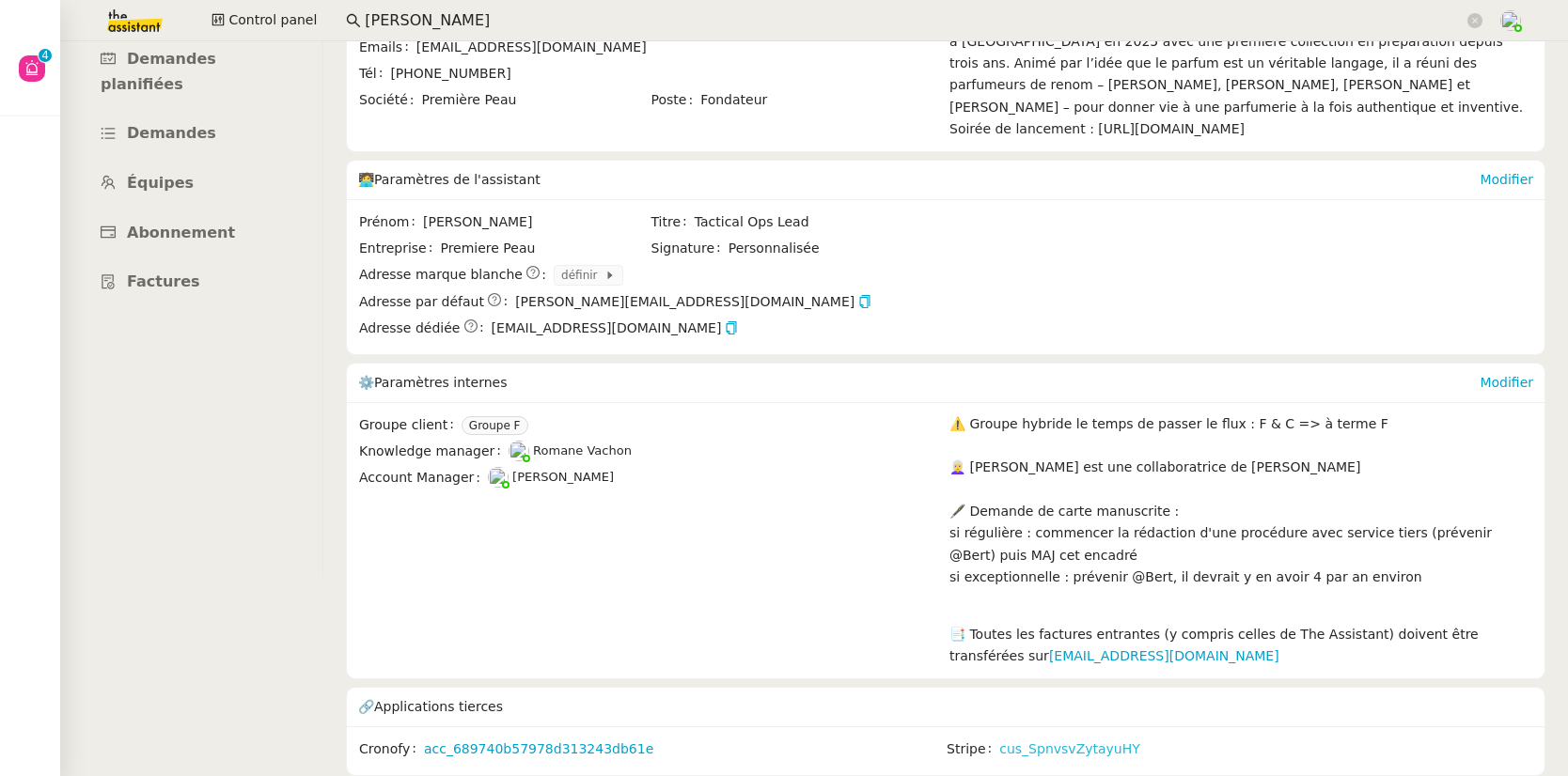
click at [1046, 739] on link "cus_SpnvsvZytayuHY" at bounding box center [1069, 749] width 141 height 22
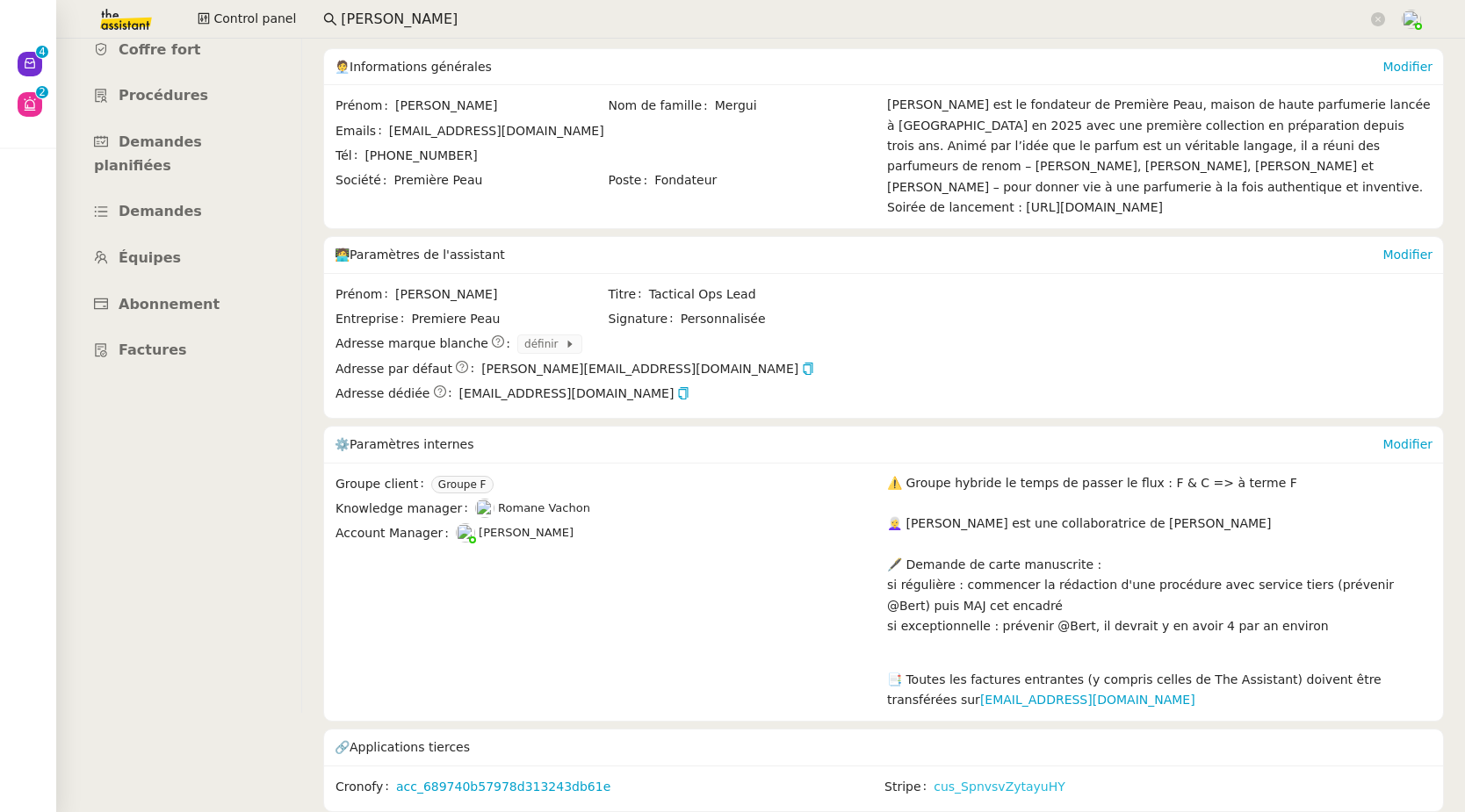
scroll to position [130, 0]
click at [191, 296] on span "Abonnement" at bounding box center [169, 304] width 101 height 17
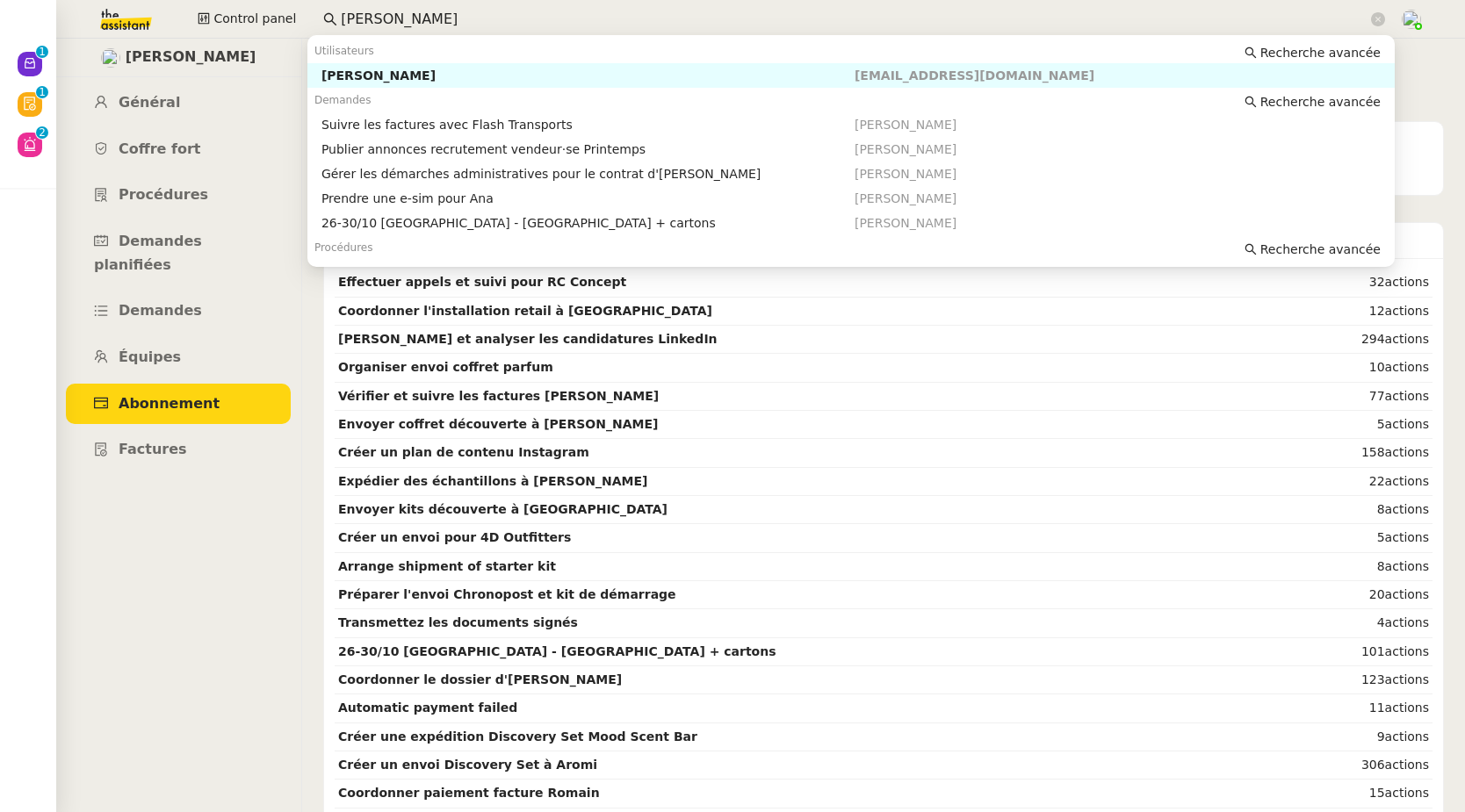
drag, startPoint x: 437, startPoint y: 25, endPoint x: 324, endPoint y: 21, distance: 113.1
click at [324, 21] on nz-input-group "pierre mergui" at bounding box center [854, 19] width 1081 height 26
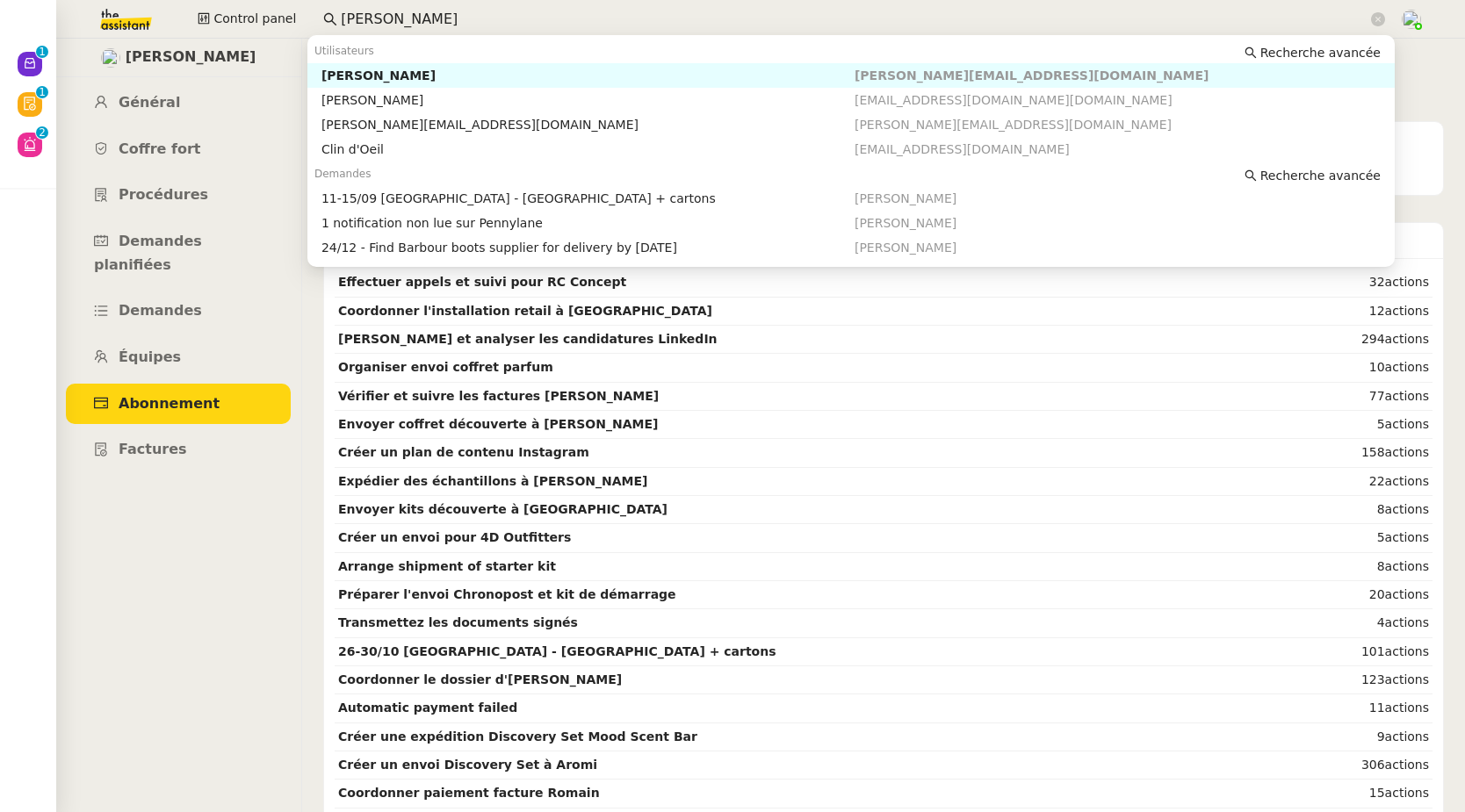
click at [373, 73] on div "Colin Chaffotte" at bounding box center [588, 76] width 533 height 16
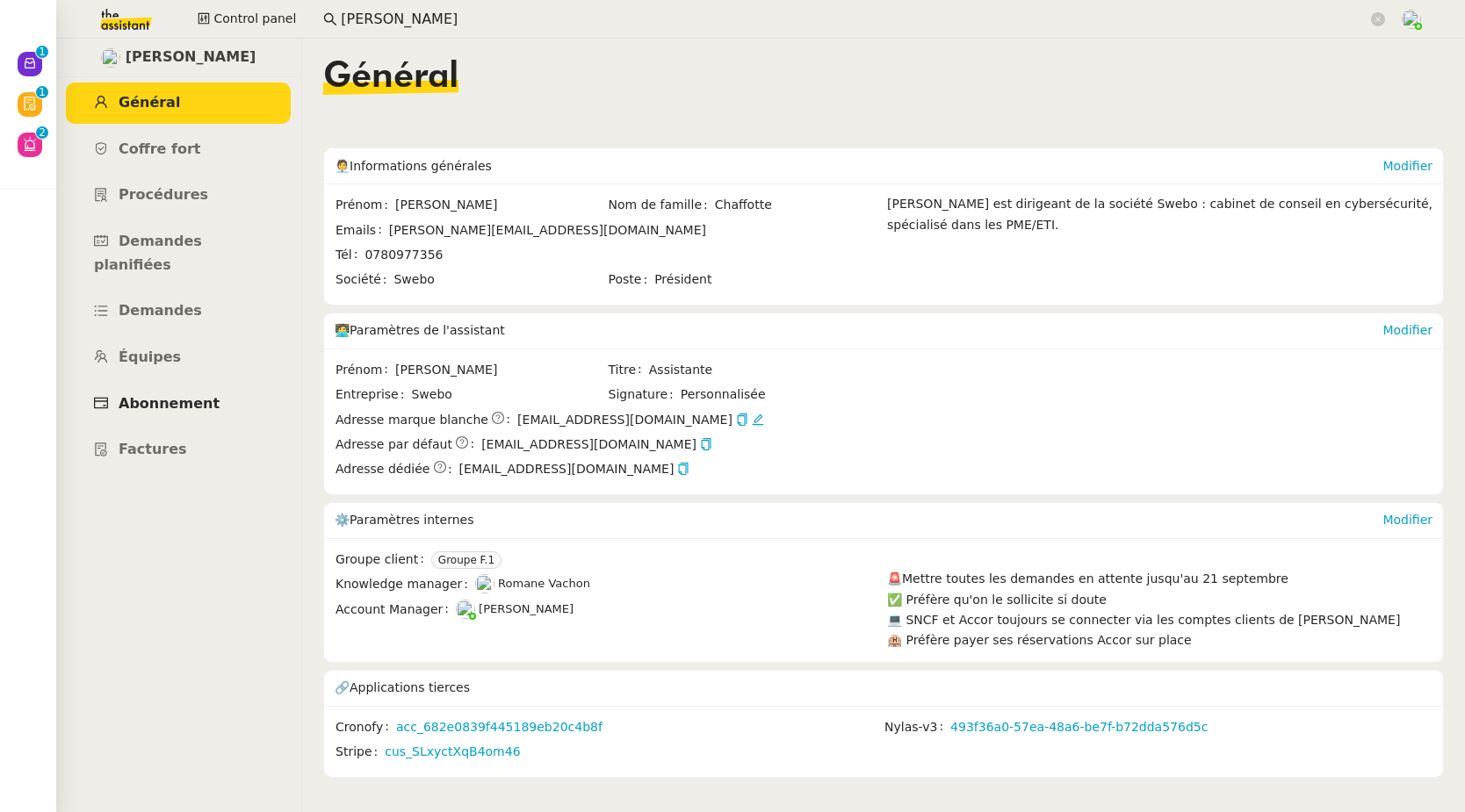
click at [156, 384] on link "Abonnement" at bounding box center [178, 404] width 224 height 41
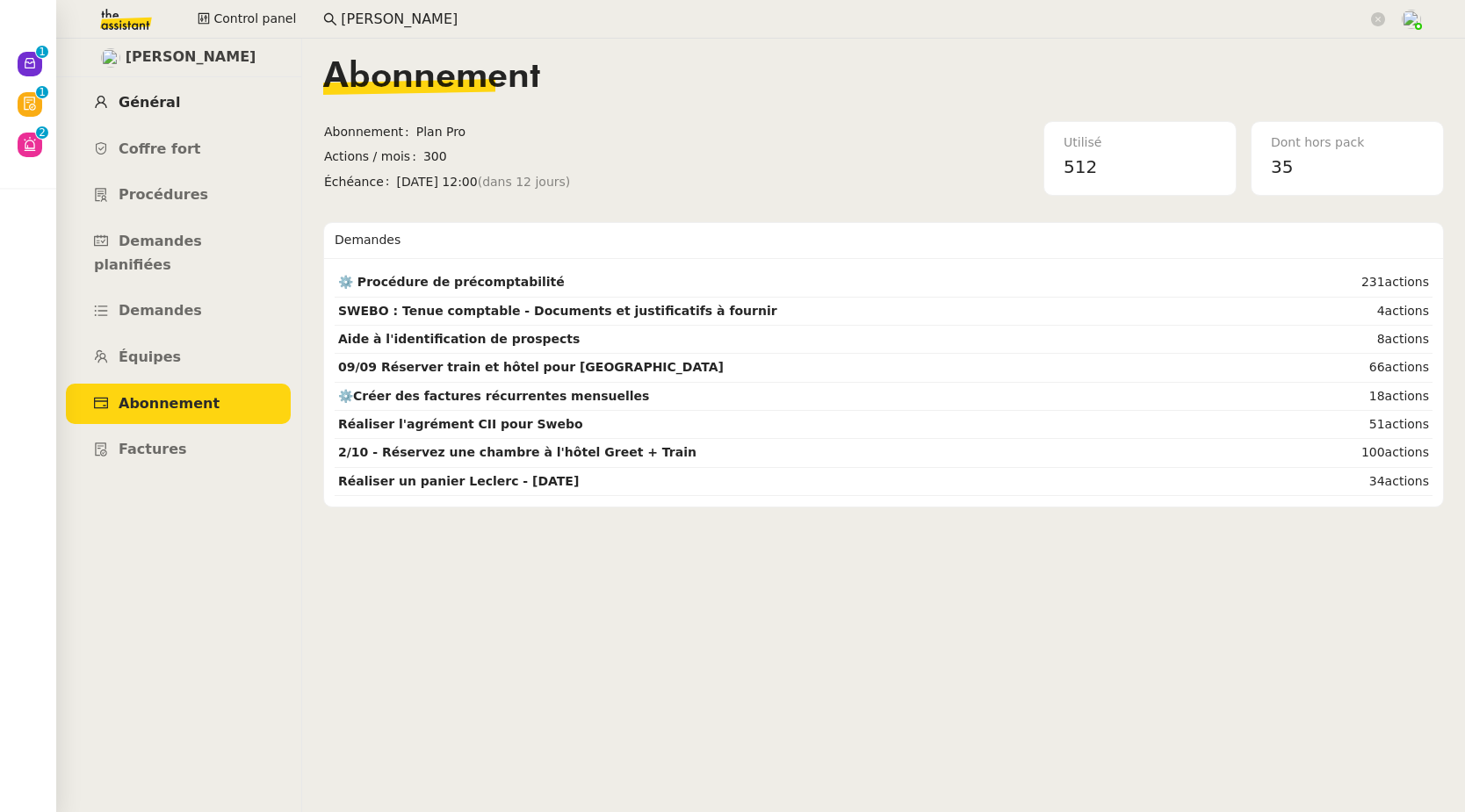
click at [178, 102] on link "Général" at bounding box center [178, 103] width 224 height 41
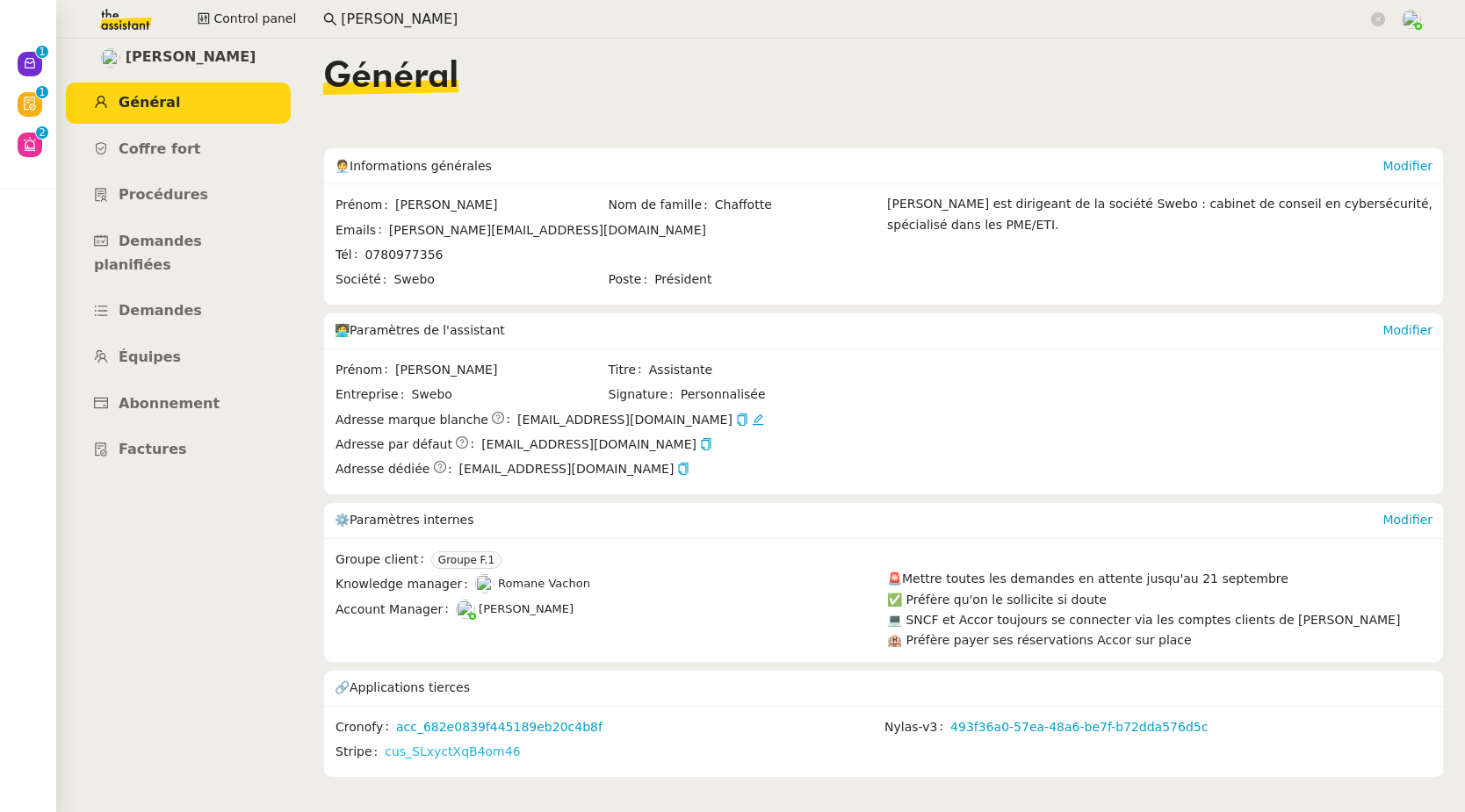
click at [475, 724] on link "cus_SLxyctXqB4om46" at bounding box center [452, 752] width 135 height 21
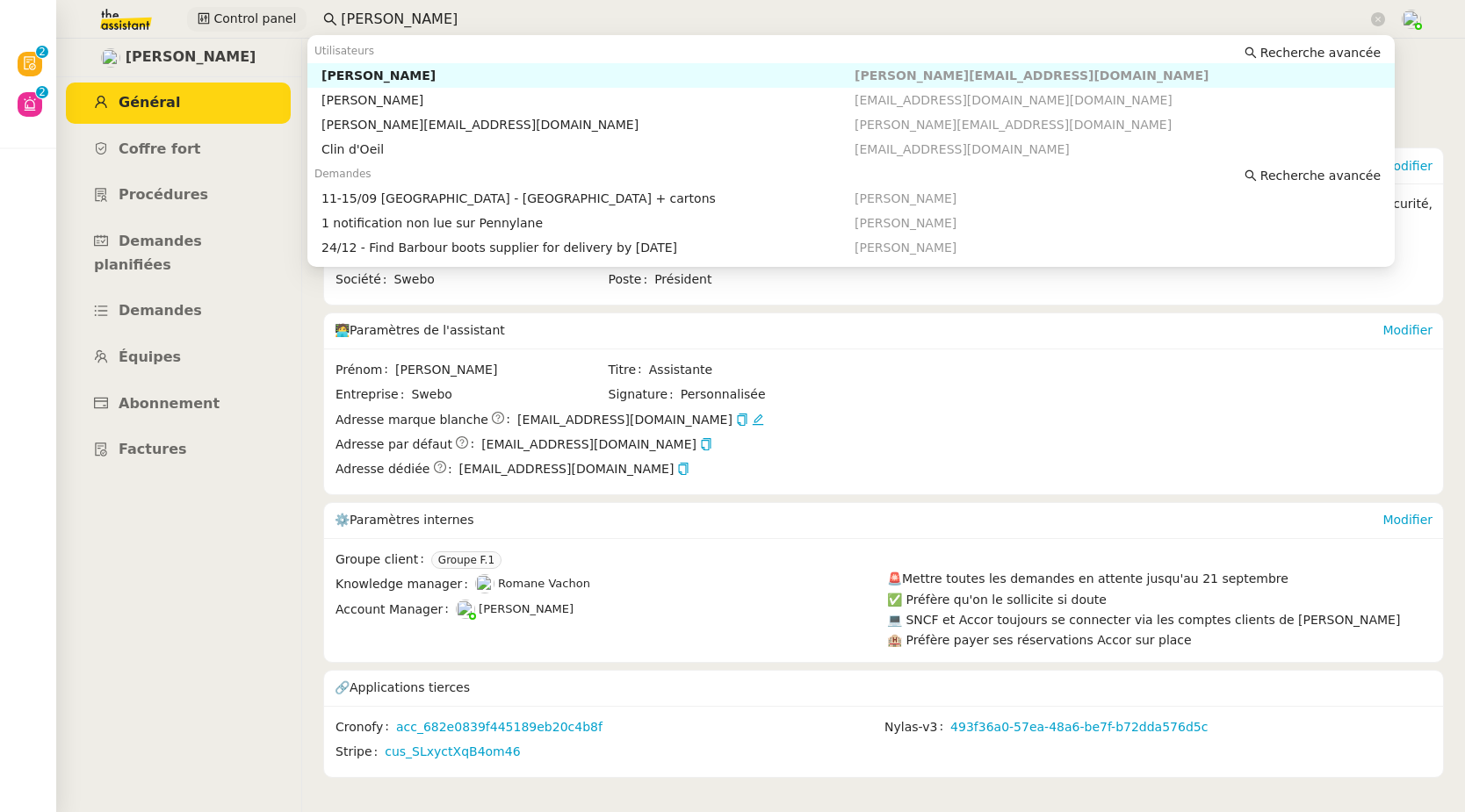
drag, startPoint x: 413, startPoint y: 13, endPoint x: 284, endPoint y: 13, distance: 129.0
click at [284, 13] on div "Control panel colin cha" at bounding box center [732, 19] width 1377 height 38
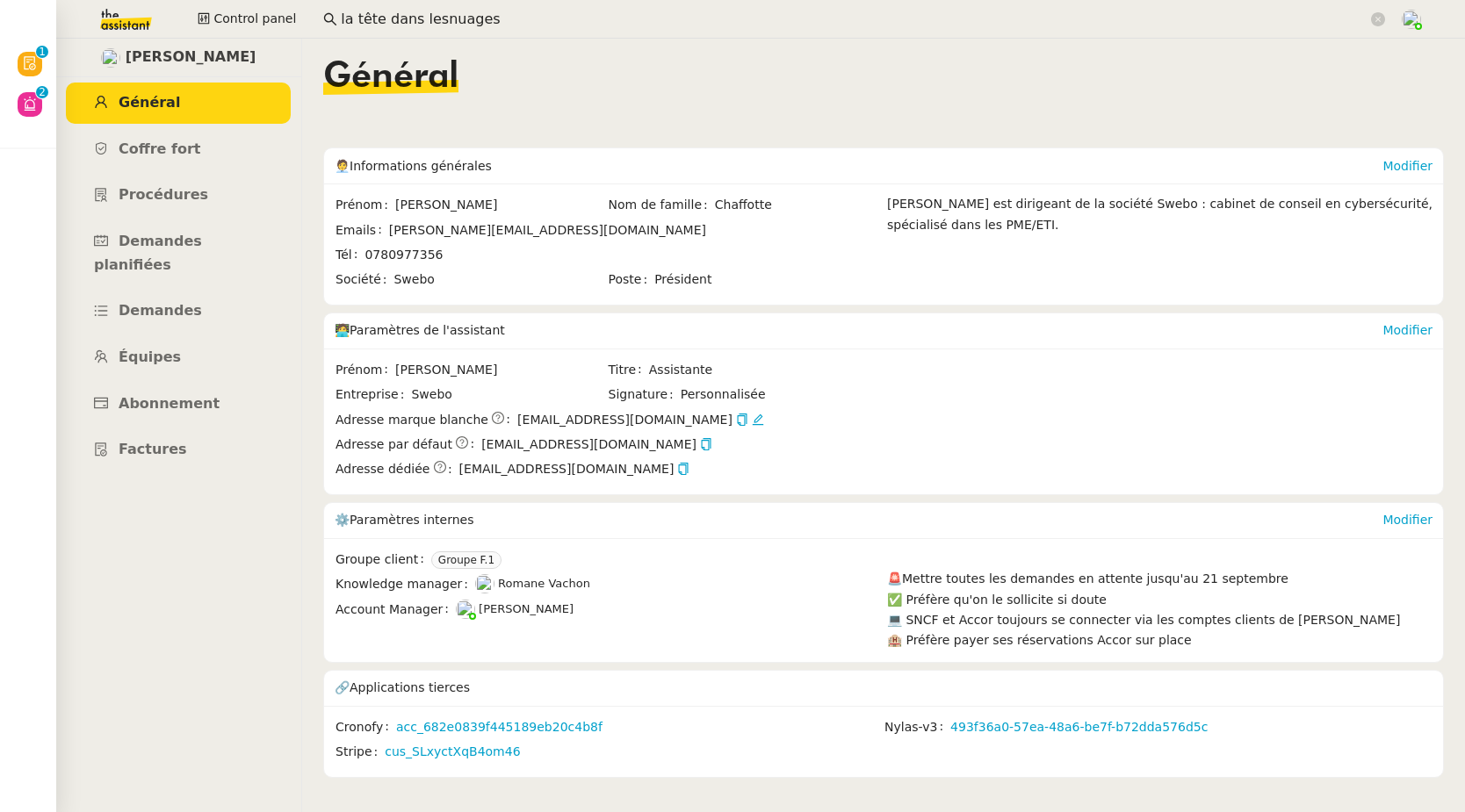
click at [430, 20] on input "la tête dans lesnuages" at bounding box center [854, 20] width 1027 height 24
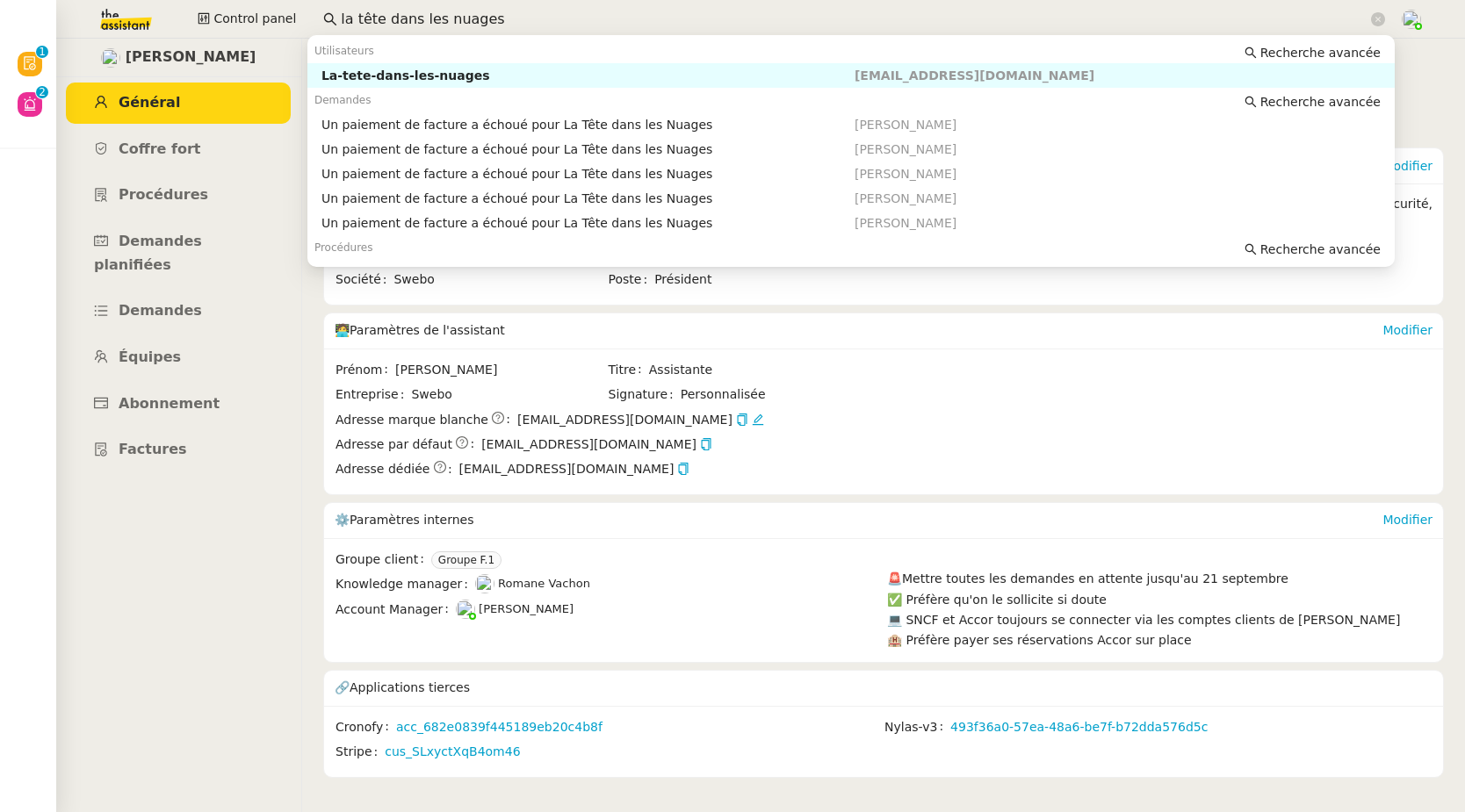
click at [499, 22] on input "la tête dans les nuages" at bounding box center [854, 20] width 1027 height 24
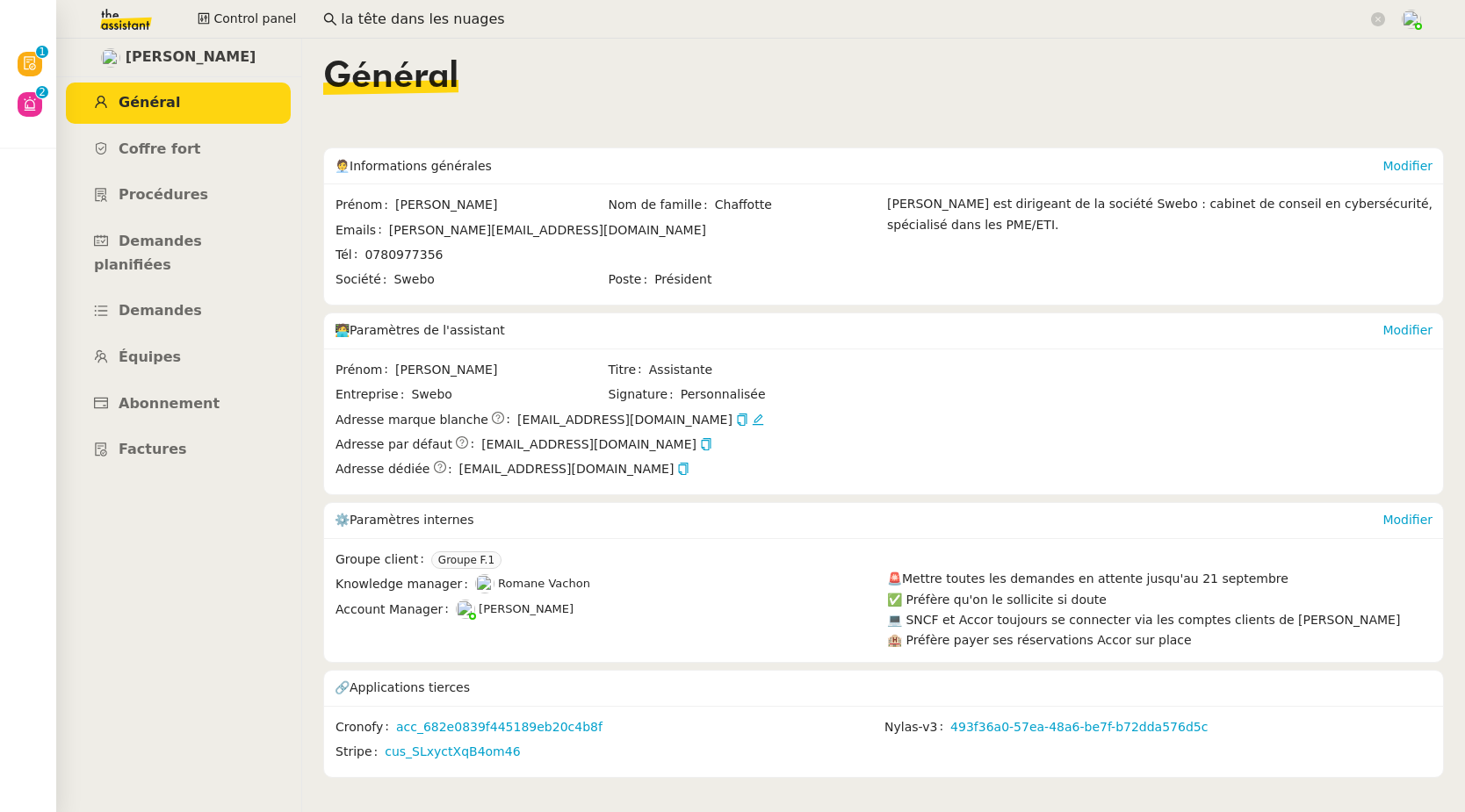
drag, startPoint x: 501, startPoint y: 20, endPoint x: 325, endPoint y: 20, distance: 176.0
click at [325, 20] on nz-input-group "la tête dans les nuages" at bounding box center [854, 19] width 1081 height 26
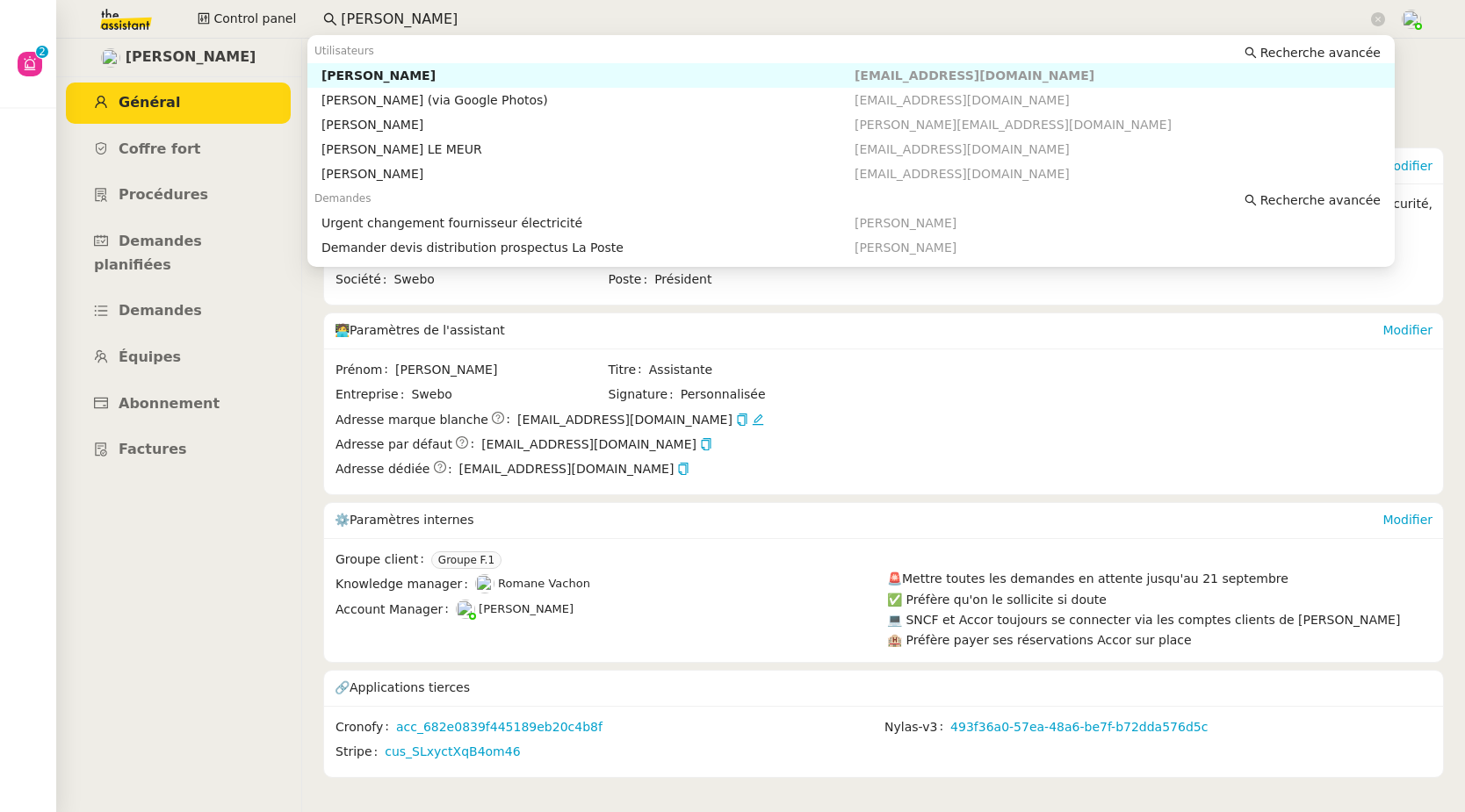
click at [387, 79] on div "Louis Lefevre" at bounding box center [588, 76] width 533 height 16
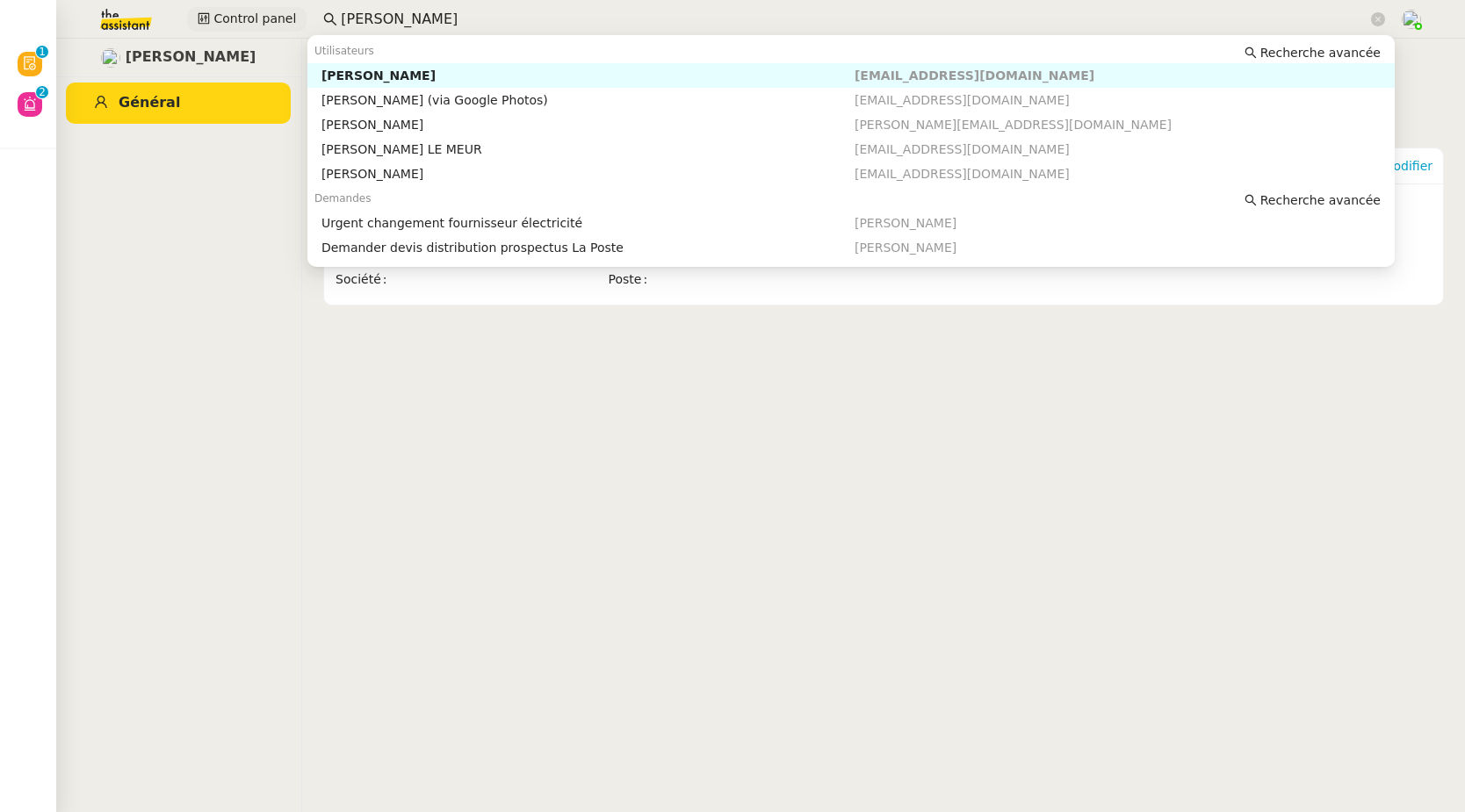
drag, startPoint x: 395, startPoint y: 18, endPoint x: 287, endPoint y: 11, distance: 108.2
click at [287, 11] on div "Control panel louis lefe" at bounding box center [732, 19] width 1377 height 38
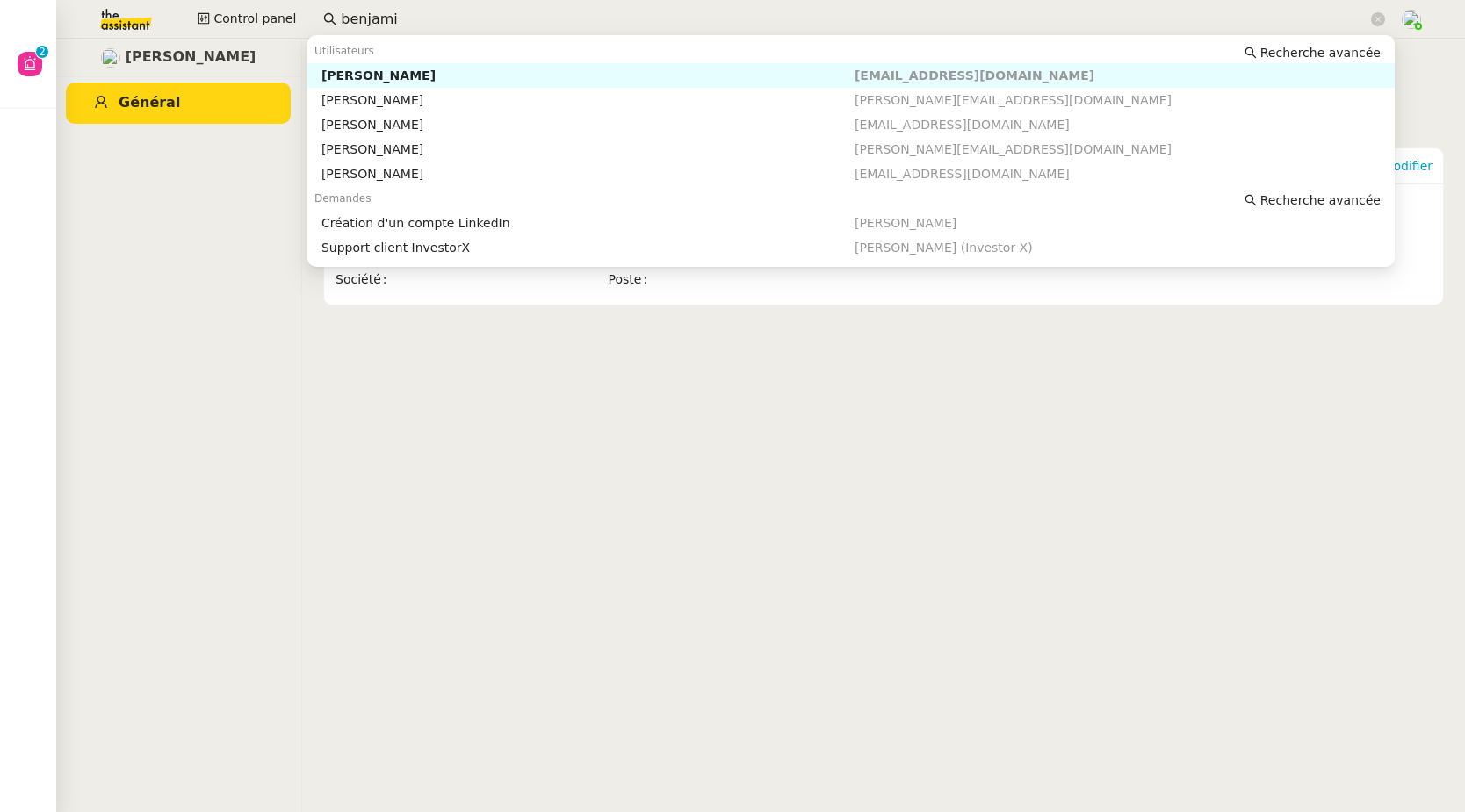
click at [420, 74] on div "[PERSON_NAME]" at bounding box center [588, 76] width 533 height 16
type input "benjami"
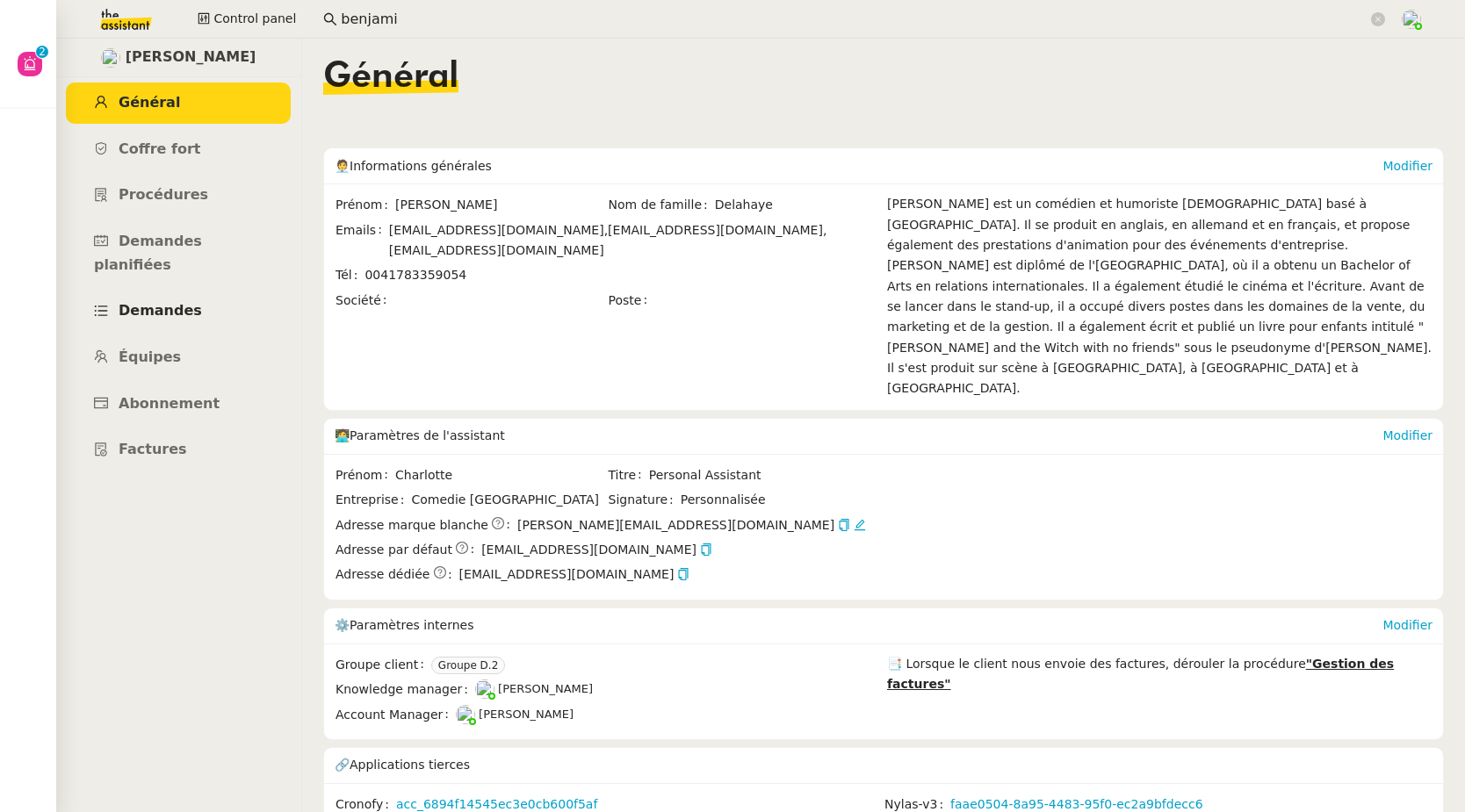
click at [153, 302] on span "Demandes" at bounding box center [160, 310] width 83 height 17
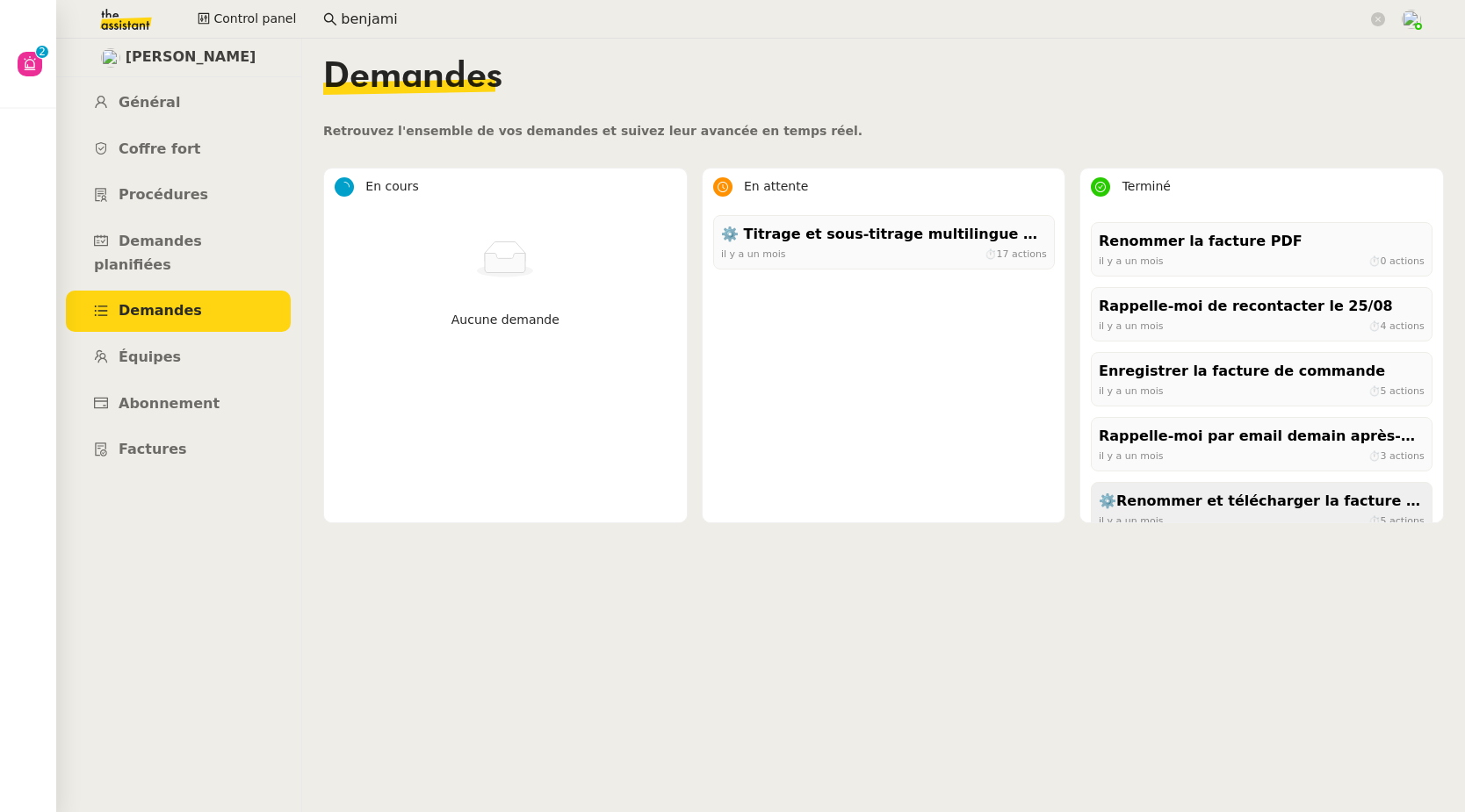
scroll to position [447, 0]
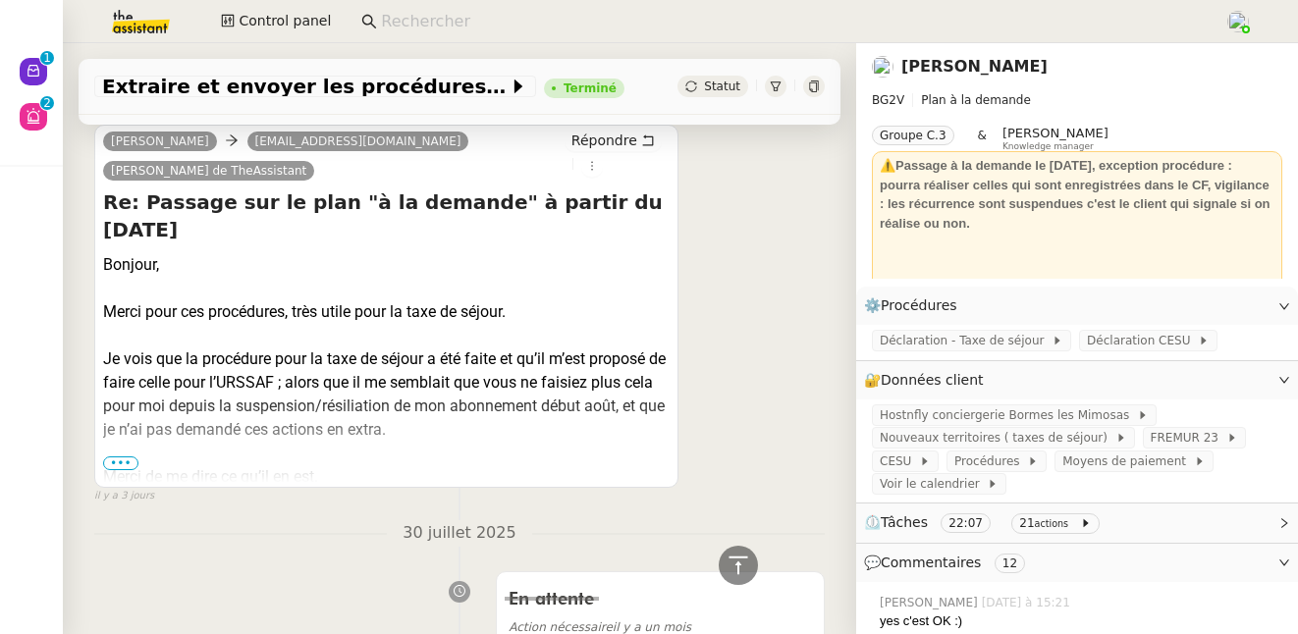
scroll to position [2113, 0]
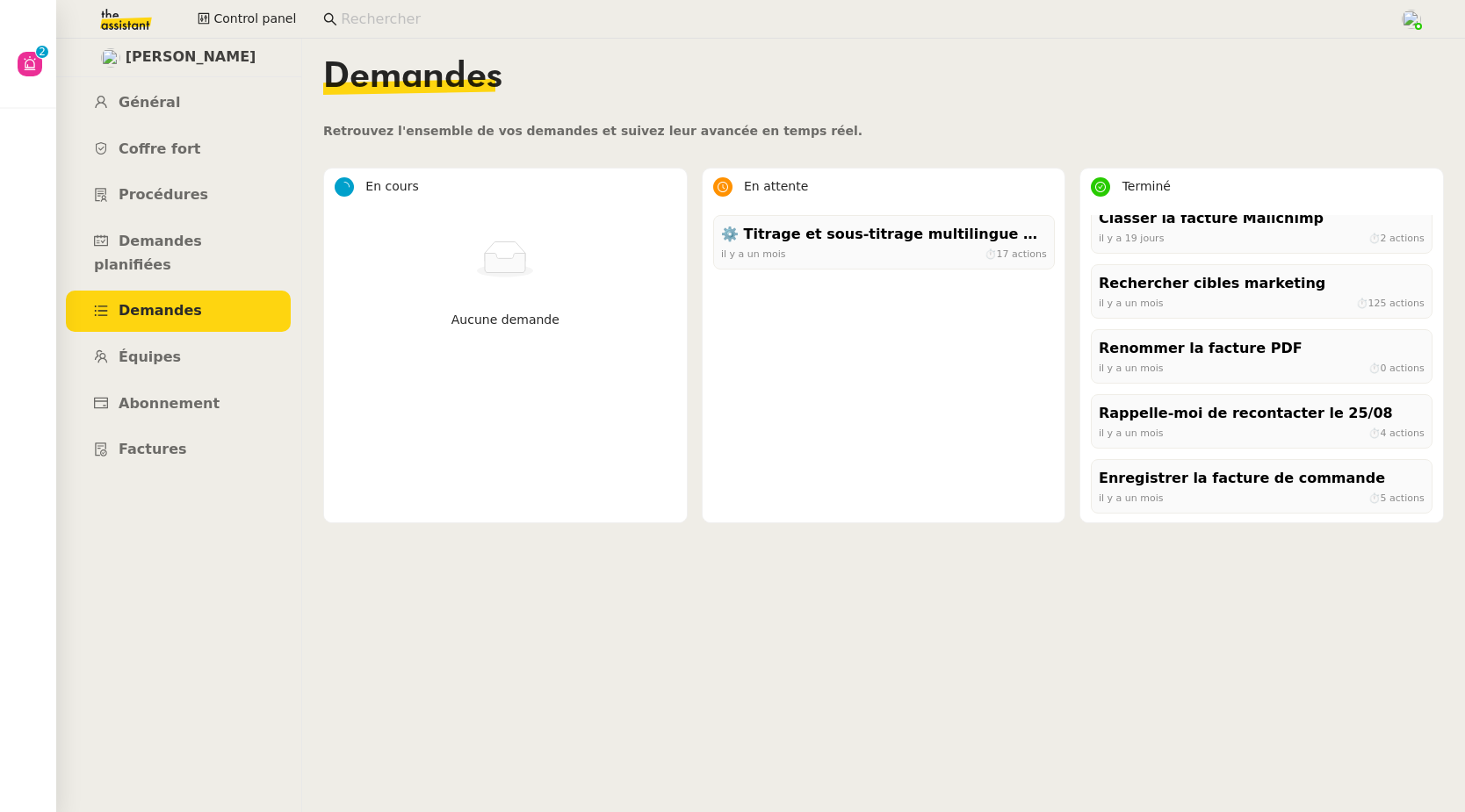
scroll to position [324, 0]
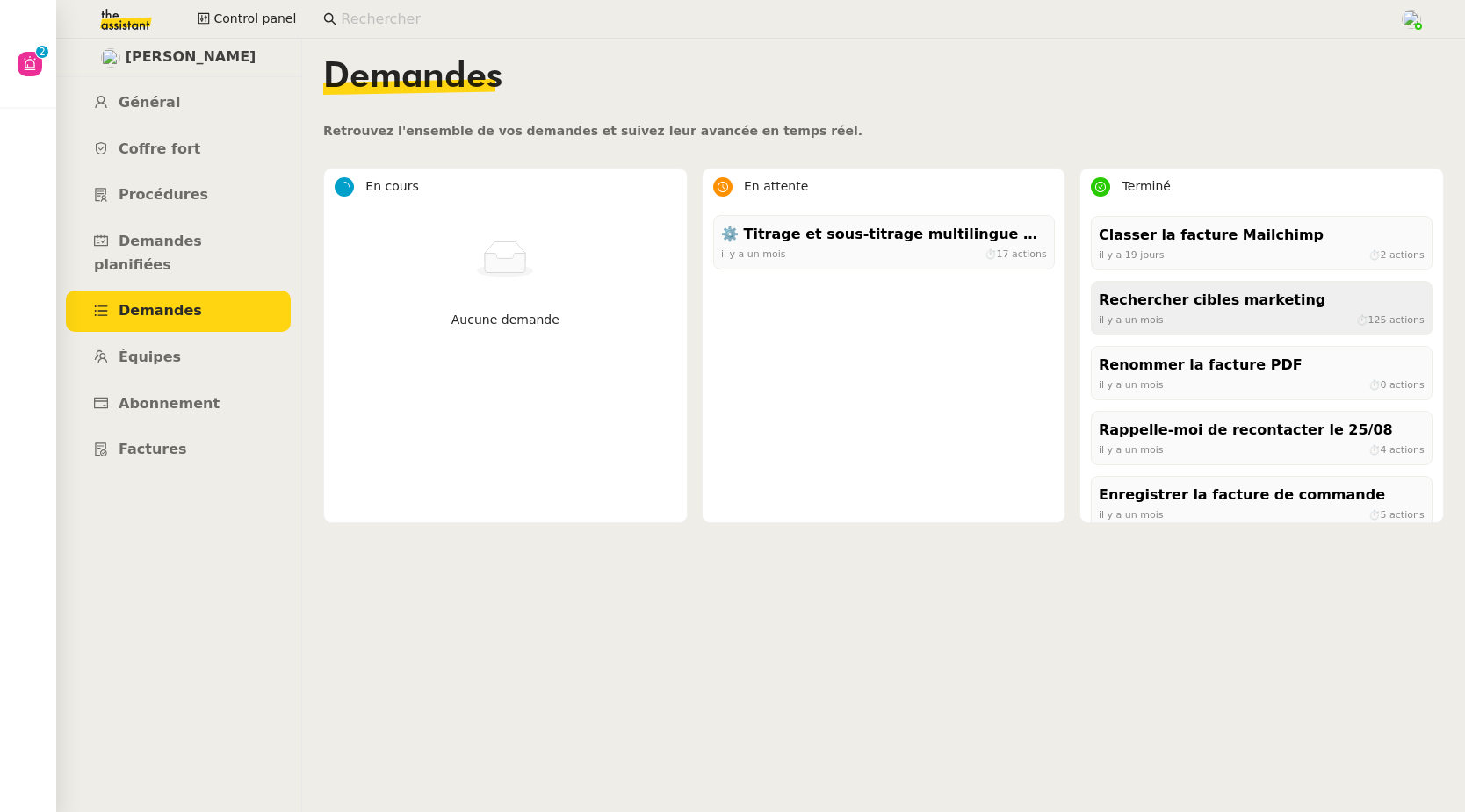
click at [1178, 319] on div "[DATE] ⏱ 125 actions" at bounding box center [1261, 320] width 326 height 16
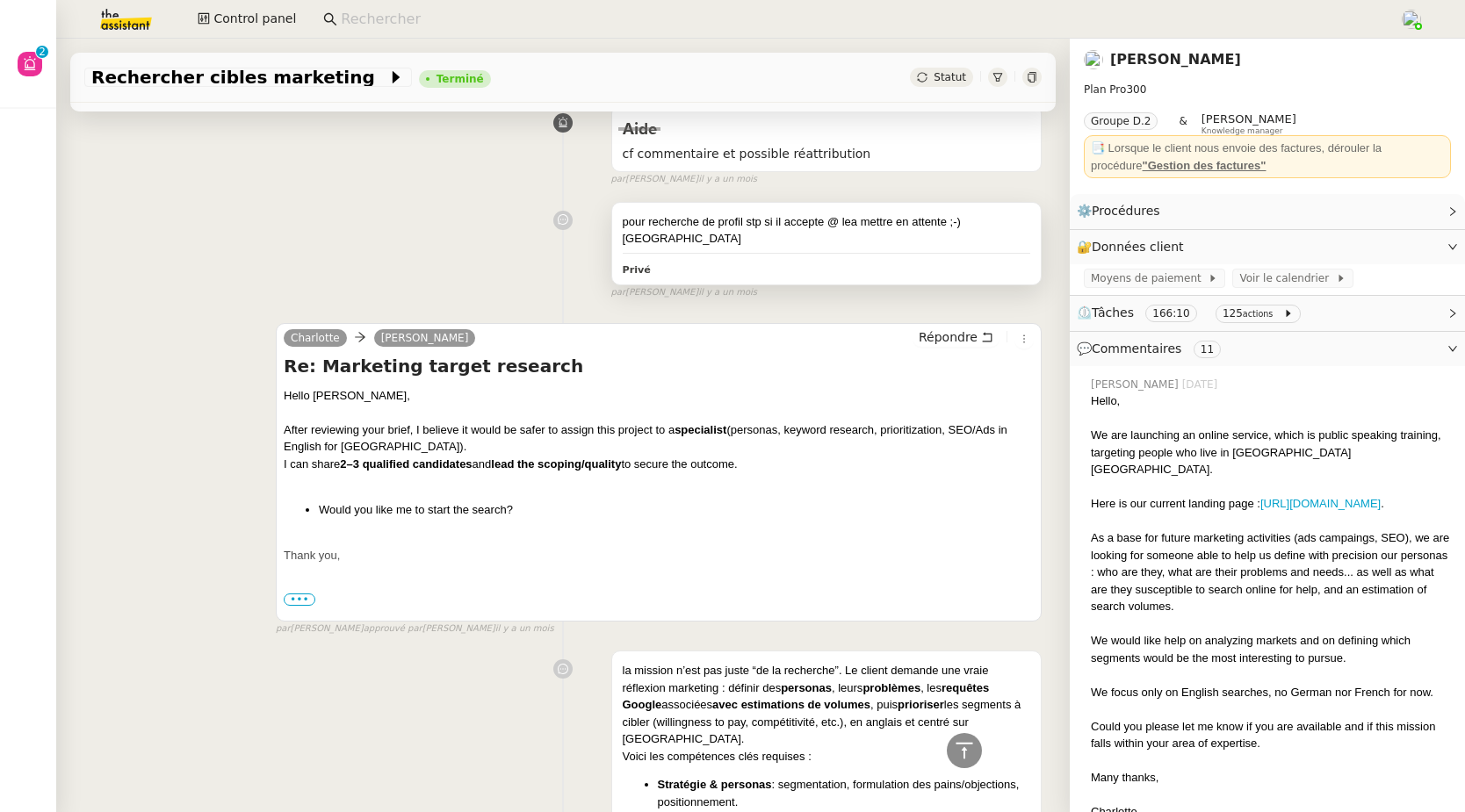
scroll to position [9279, 0]
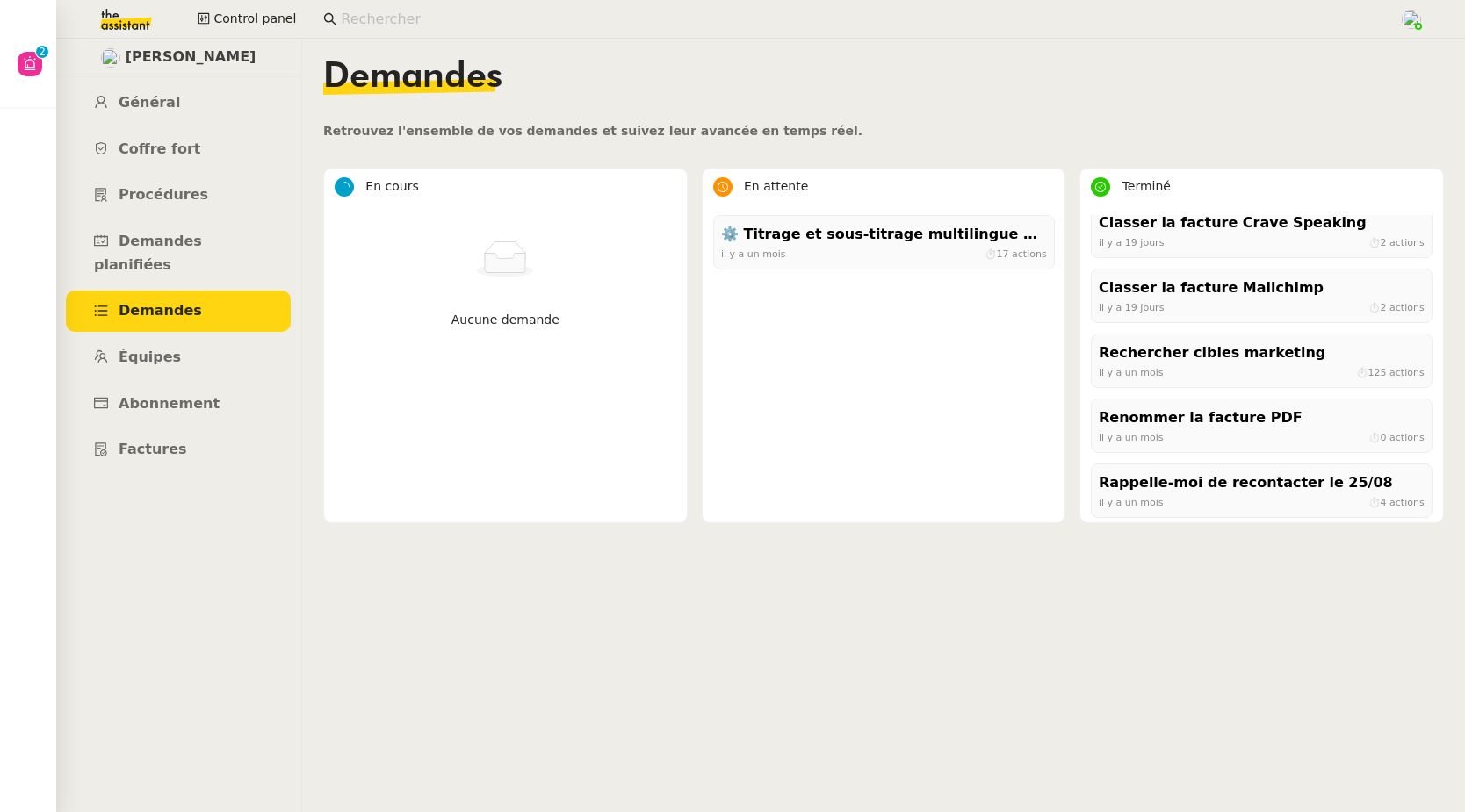
scroll to position [248, 0]
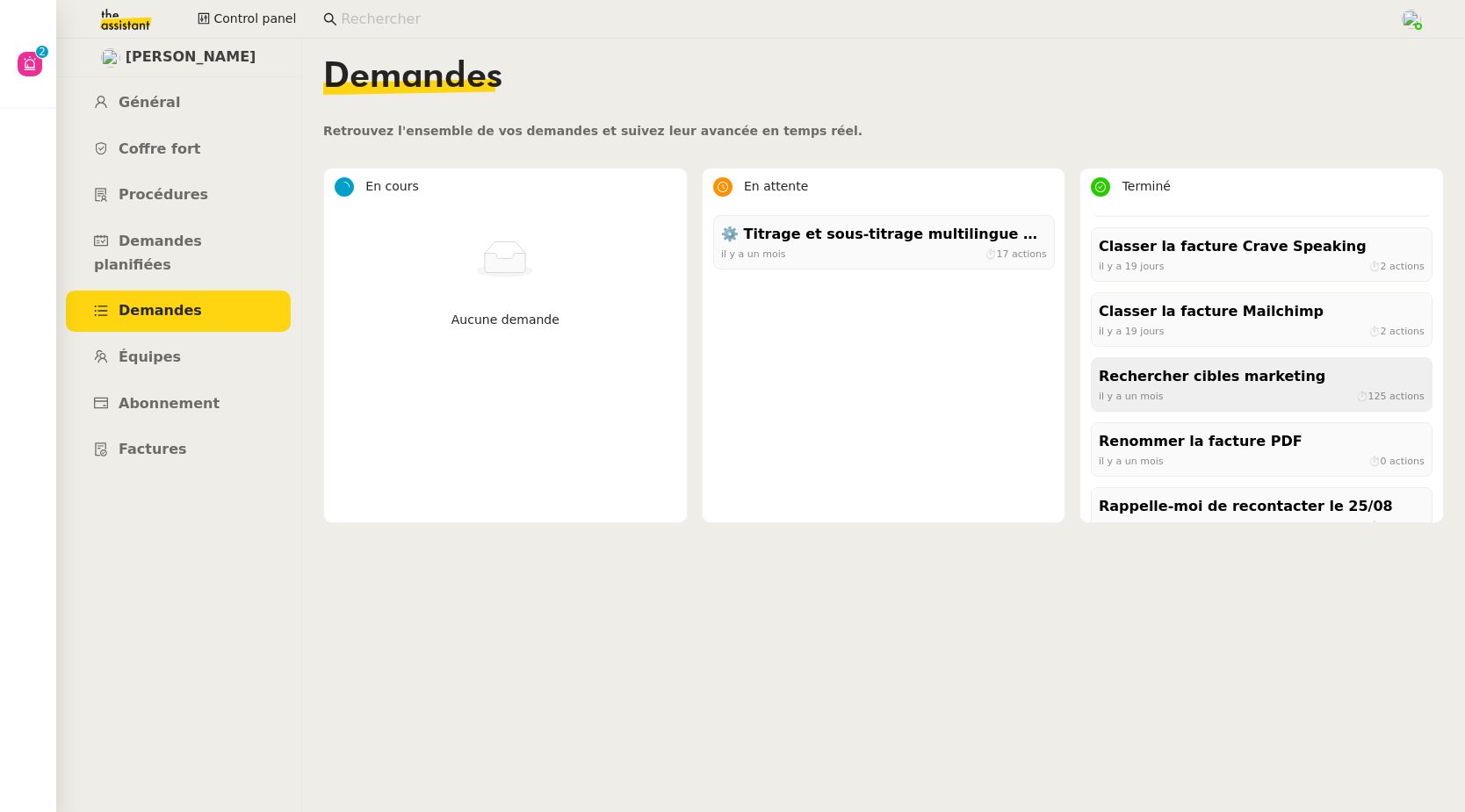
click at [1185, 370] on div "Rechercher cibles marketing" at bounding box center [1261, 377] width 326 height 24
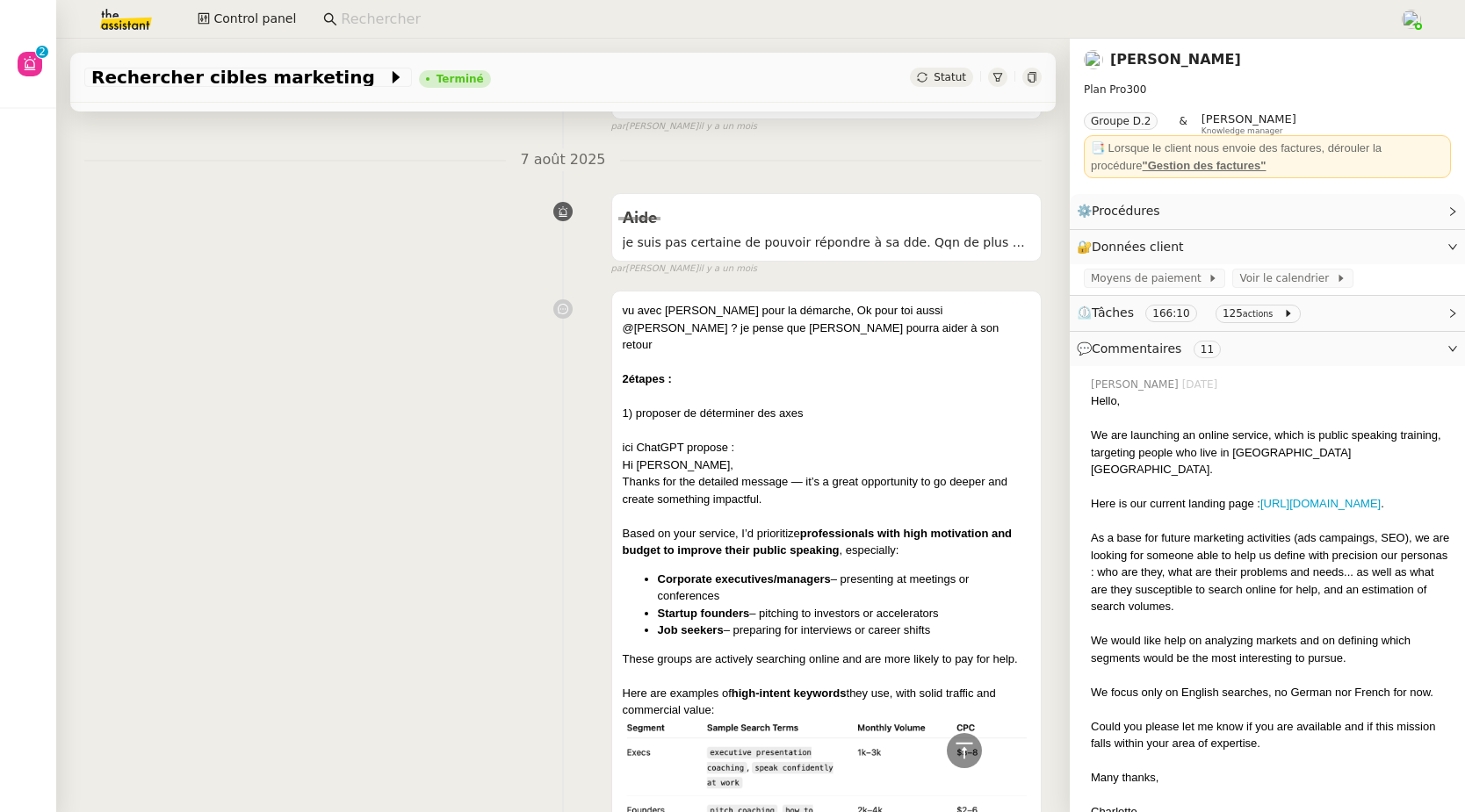
scroll to position [12230, 0]
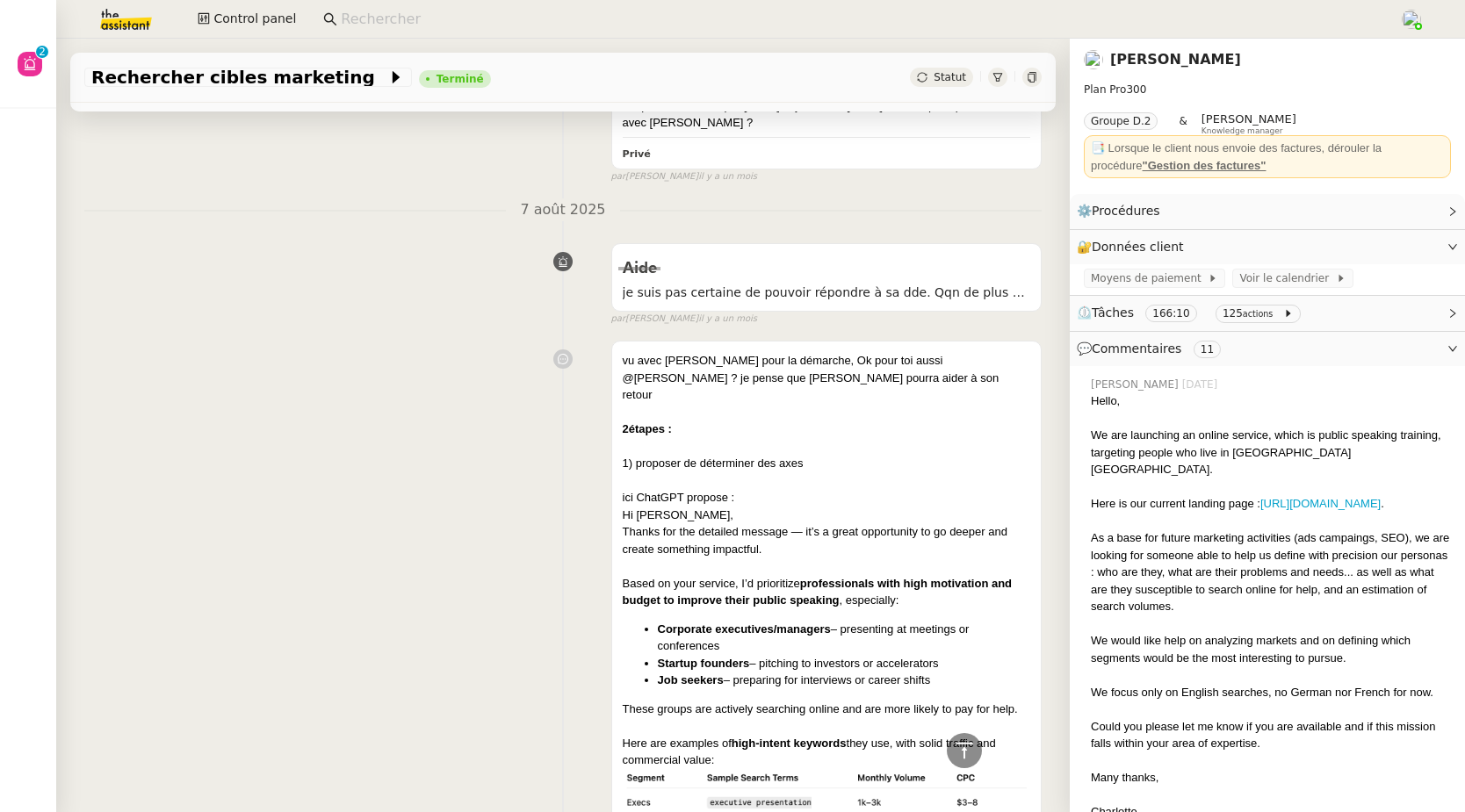
click at [1134, 60] on link "Benjamin Delahaye" at bounding box center [1175, 59] width 131 height 17
click at [1134, 60] on nz-layout "Aide 0 1 2 3 4 5 6 7 8 9 Mes demandes Control panel Rechercher cibles marketing…" at bounding box center [732, 406] width 1465 height 812
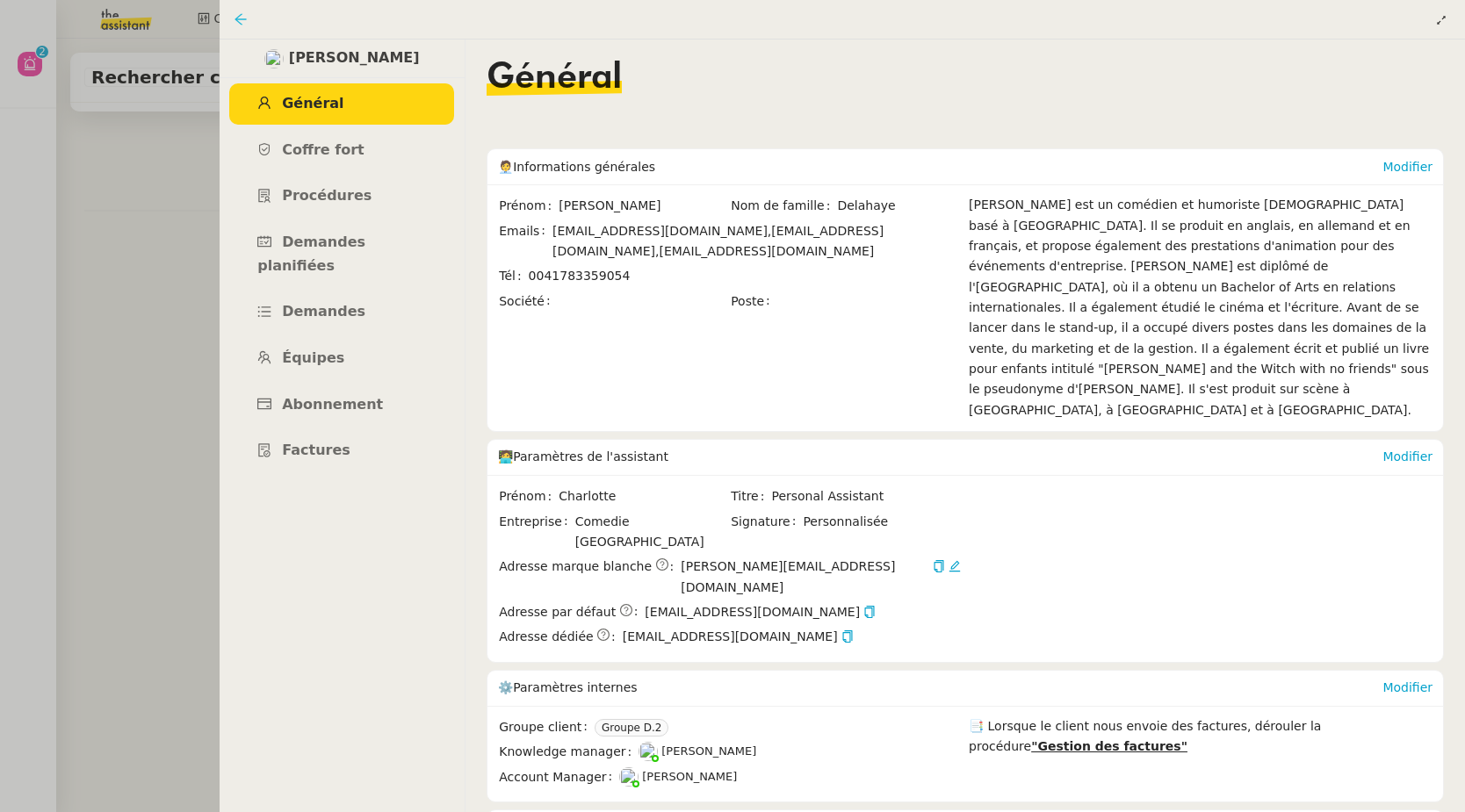
click at [233, 20] on icon at bounding box center [241, 20] width 14 height 14
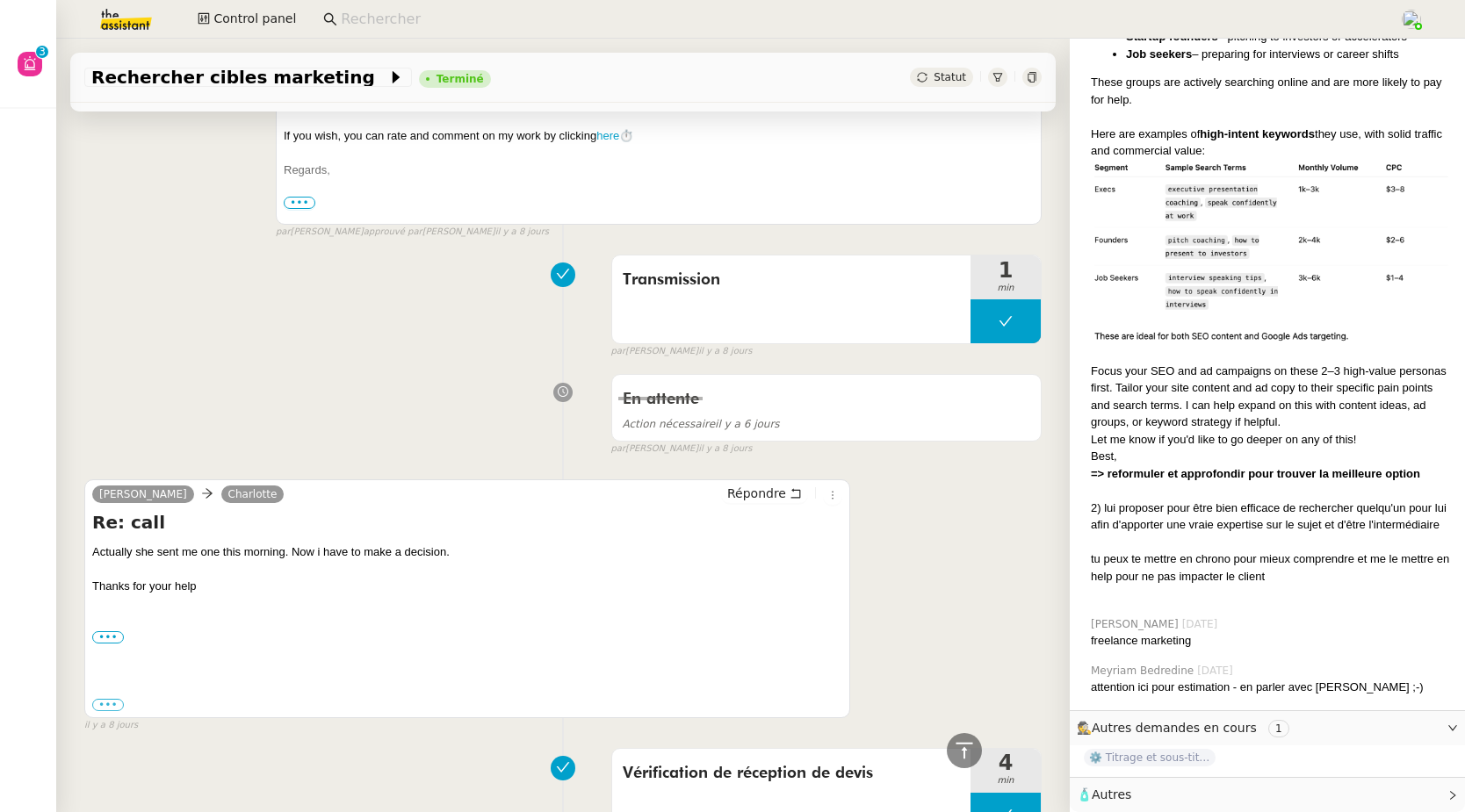
scroll to position [2728, 0]
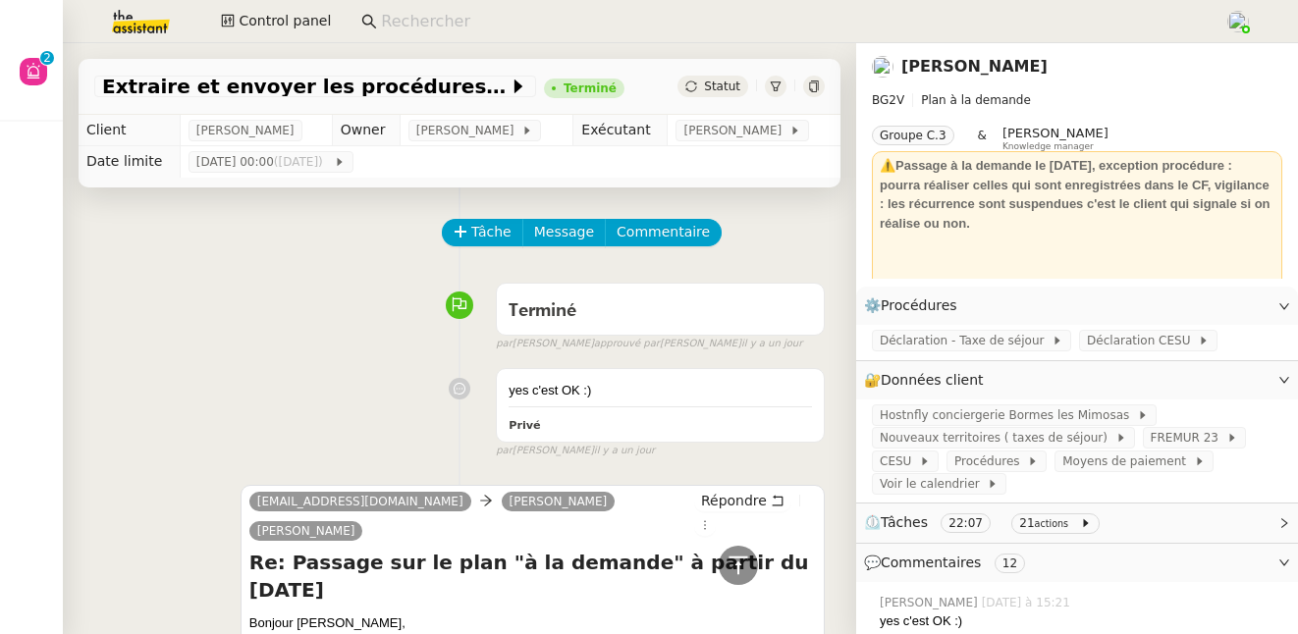
scroll to position [2113, 0]
